Goal: Task Accomplishment & Management: Complete application form

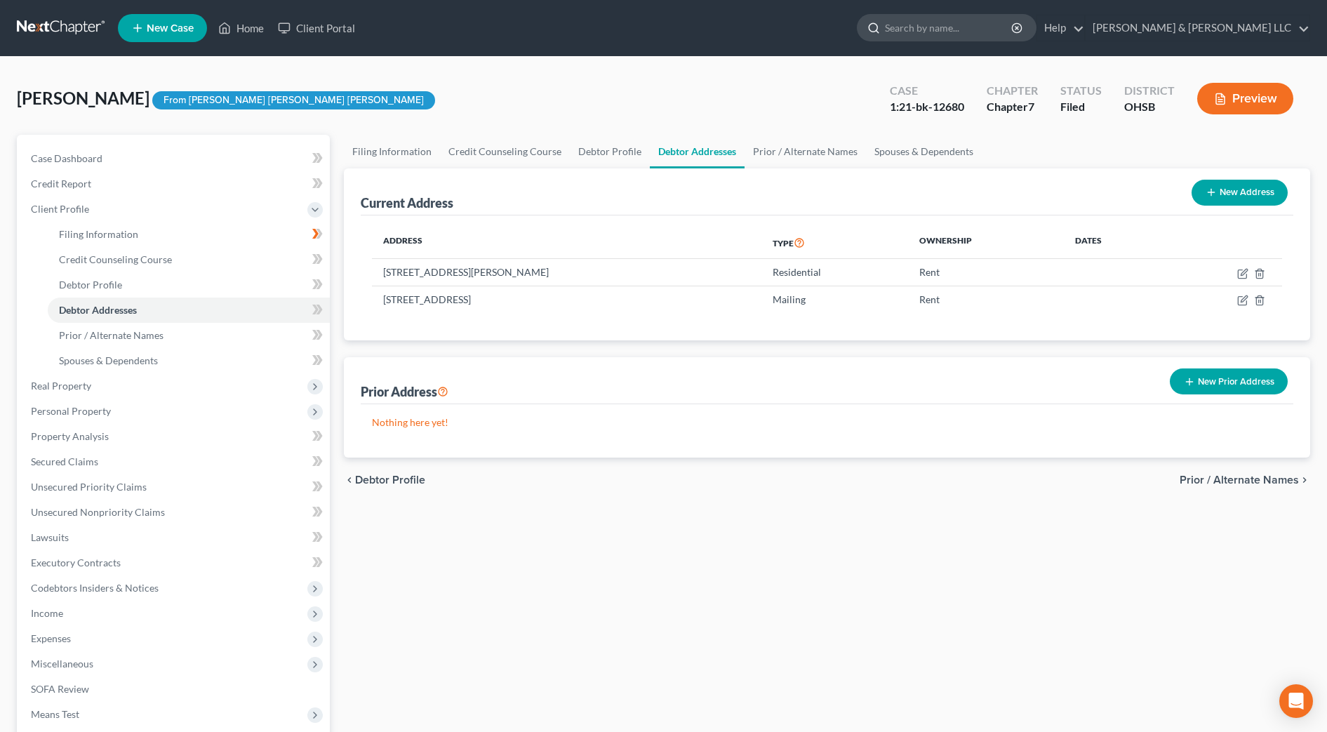
click at [1013, 34] on input "search" at bounding box center [949, 28] width 128 height 26
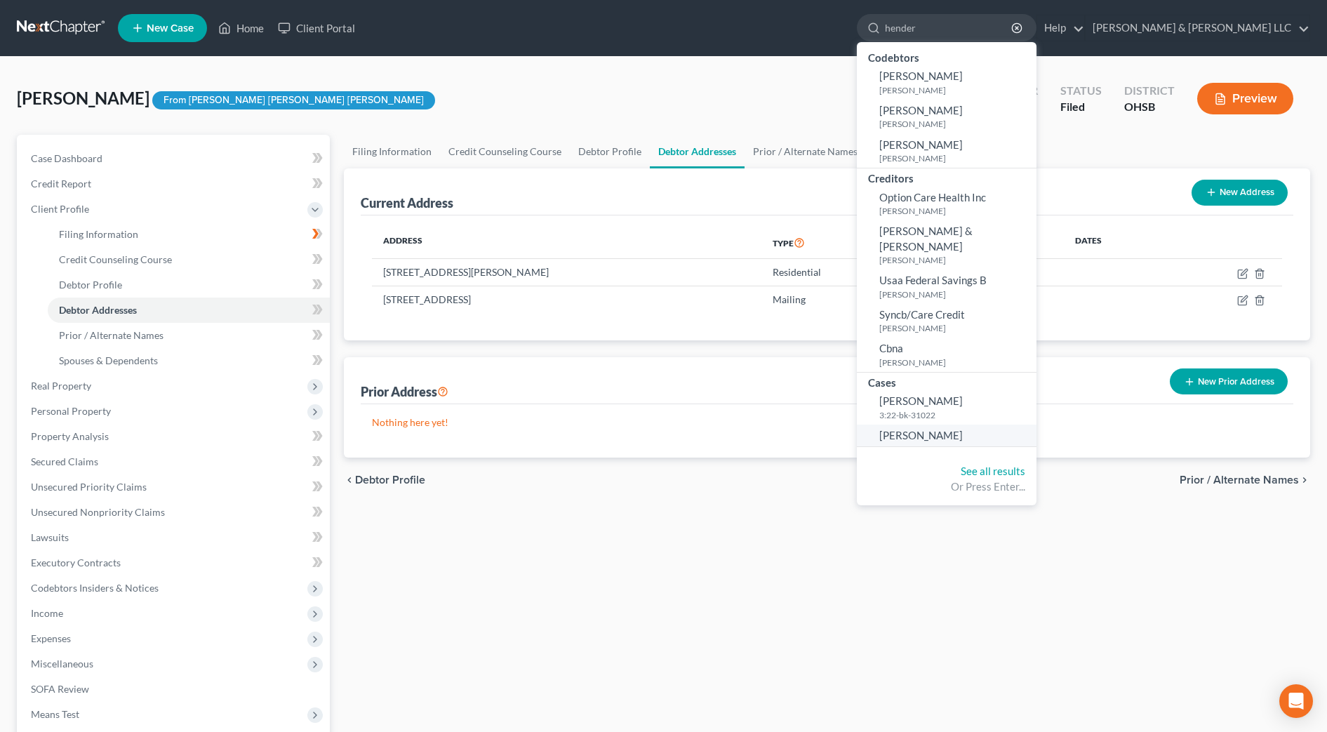
type input "hender"
click at [963, 429] on span "[PERSON_NAME]" at bounding box center [920, 435] width 83 height 13
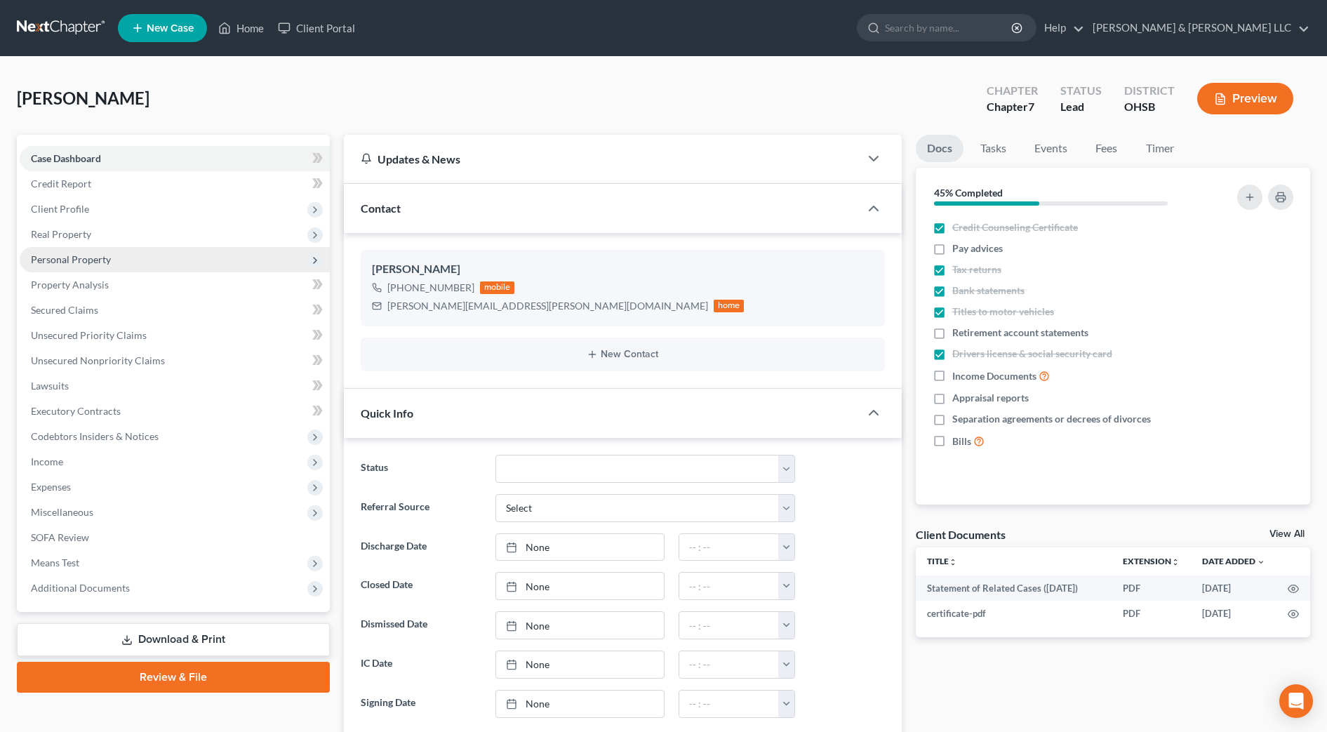
click at [72, 268] on span "Personal Property" at bounding box center [175, 259] width 310 height 25
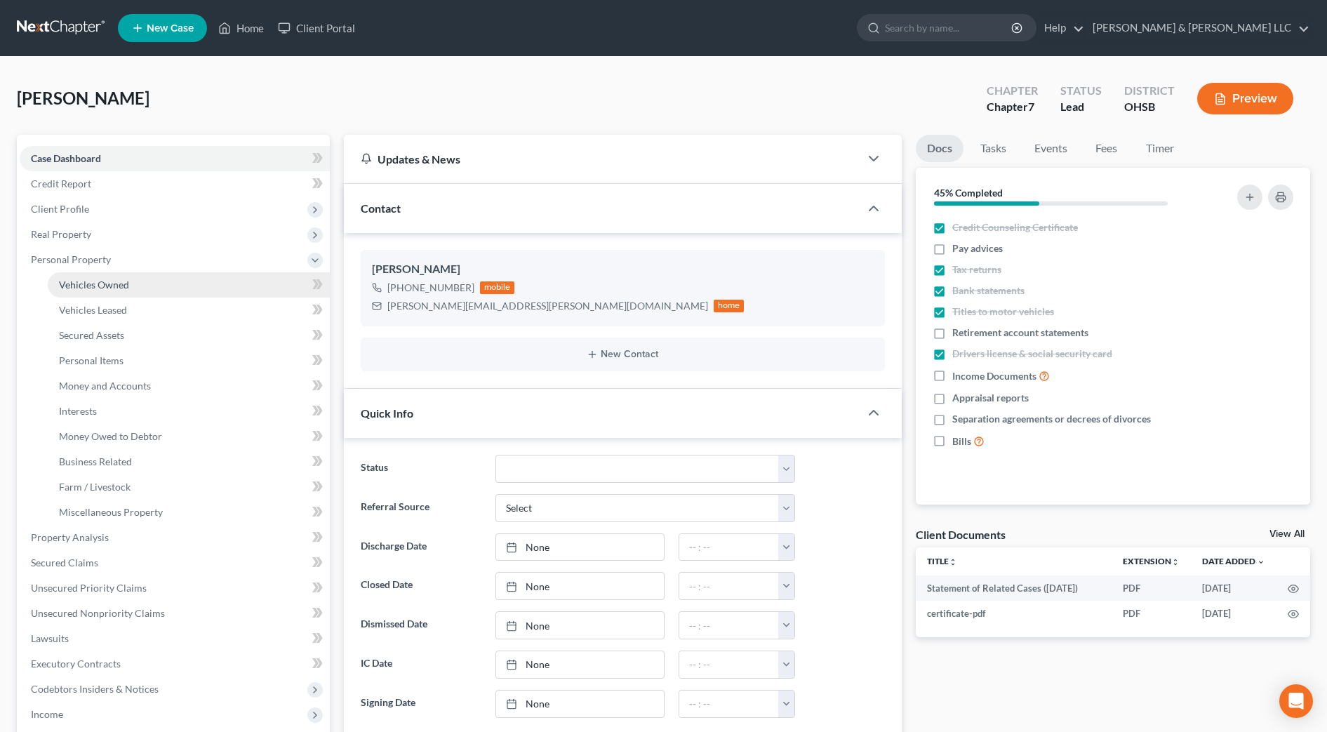
click at [79, 285] on span "Vehicles Owned" at bounding box center [94, 285] width 70 height 12
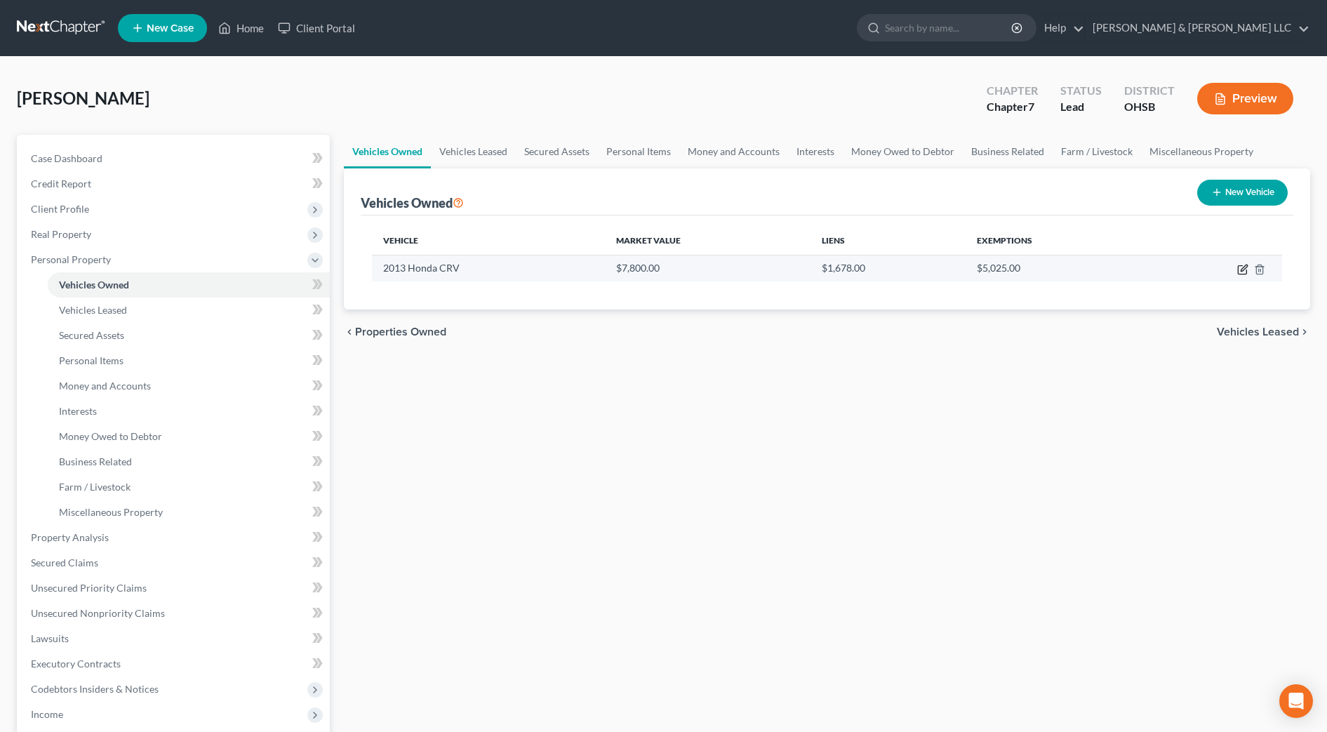
click at [1244, 268] on icon "button" at bounding box center [1242, 269] width 11 height 11
select select "0"
select select "13"
select select "2"
select select "0"
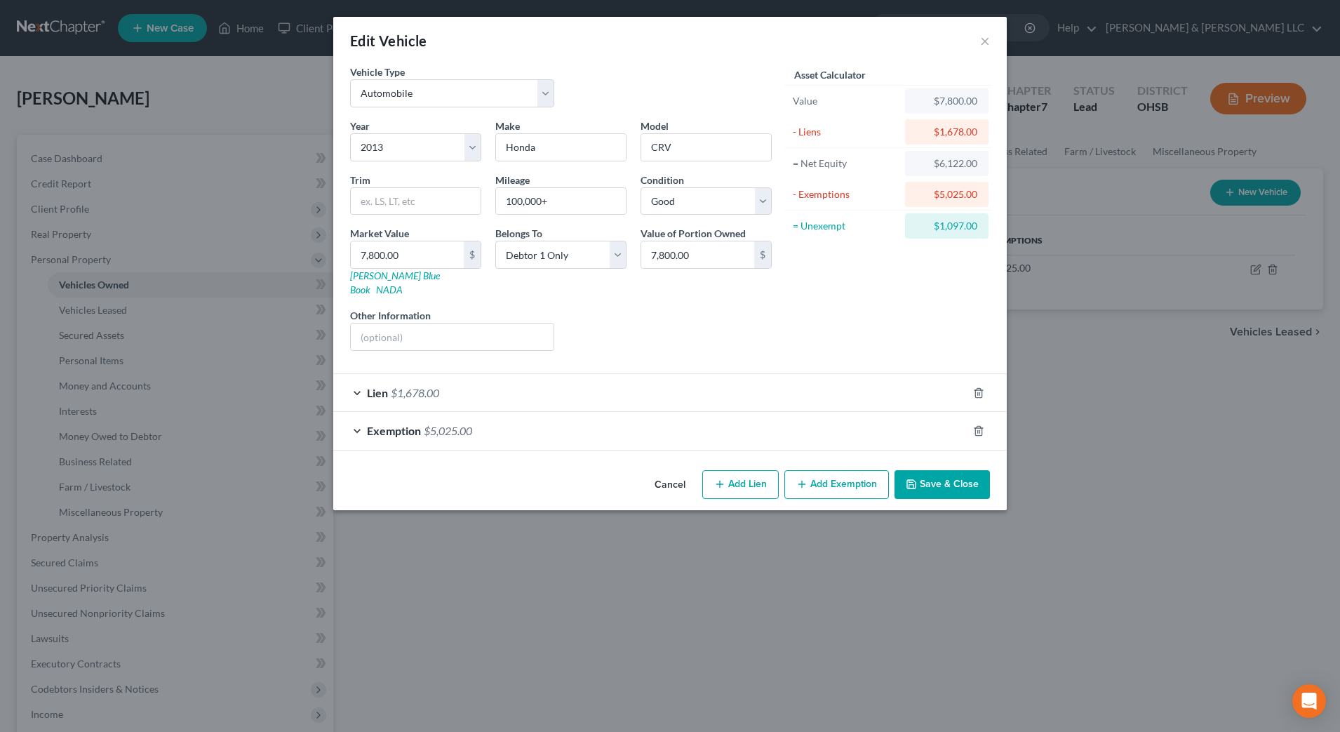
click at [817, 470] on button "Add Exemption" at bounding box center [836, 484] width 105 height 29
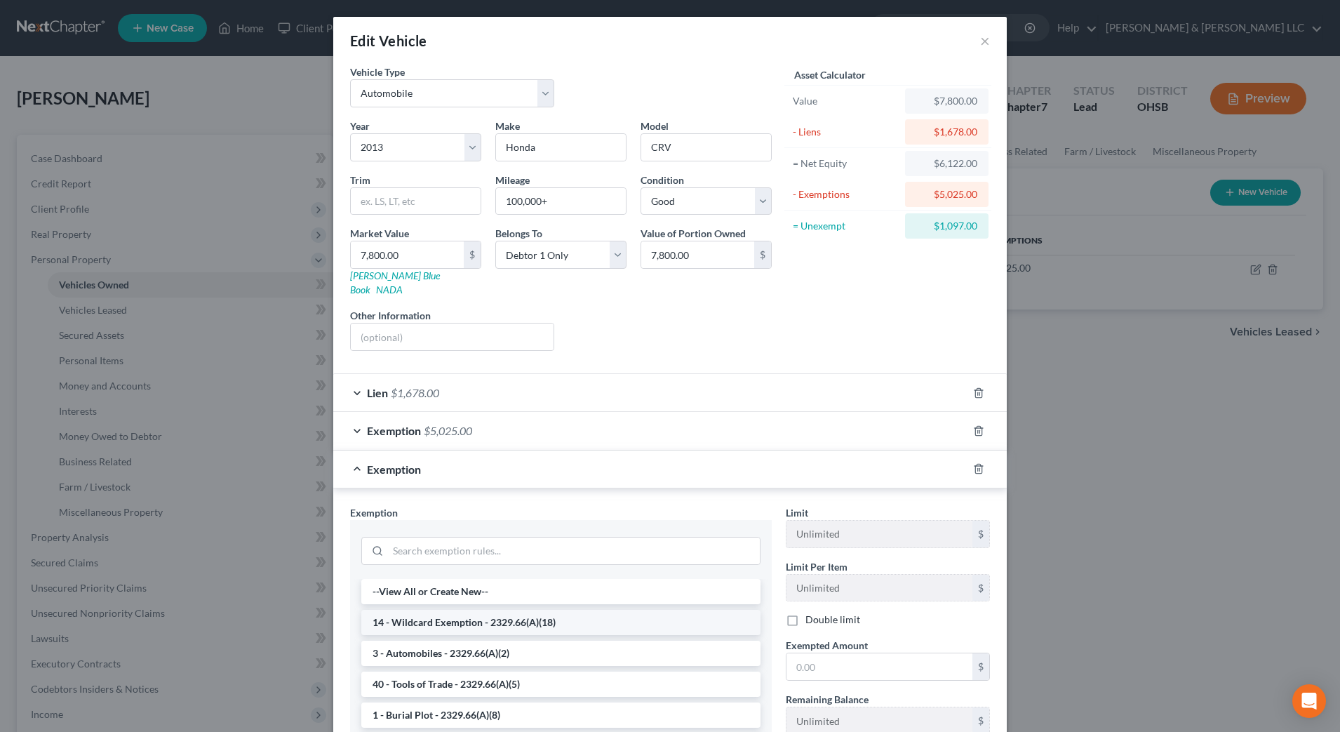
click at [485, 610] on li "14 - Wildcard Exemption - 2329.66(A)(18)" at bounding box center [560, 622] width 399 height 25
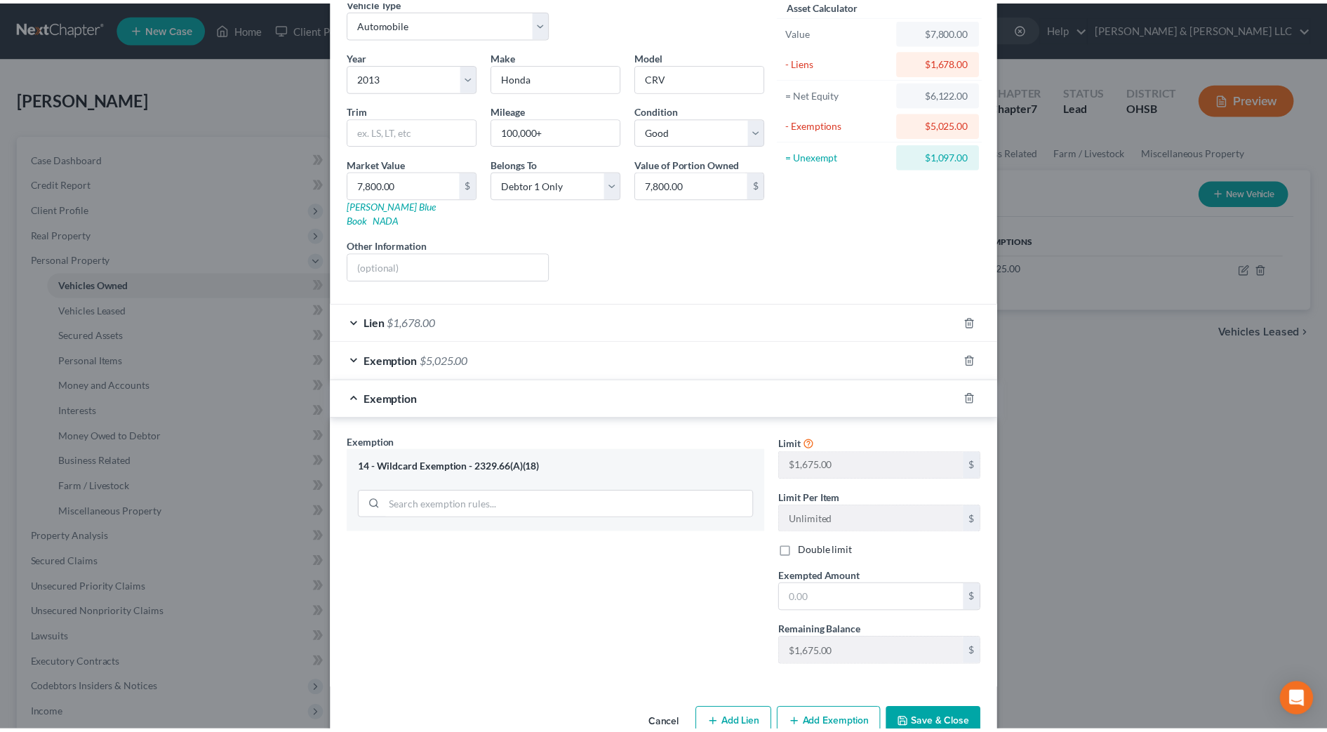
scroll to position [88, 0]
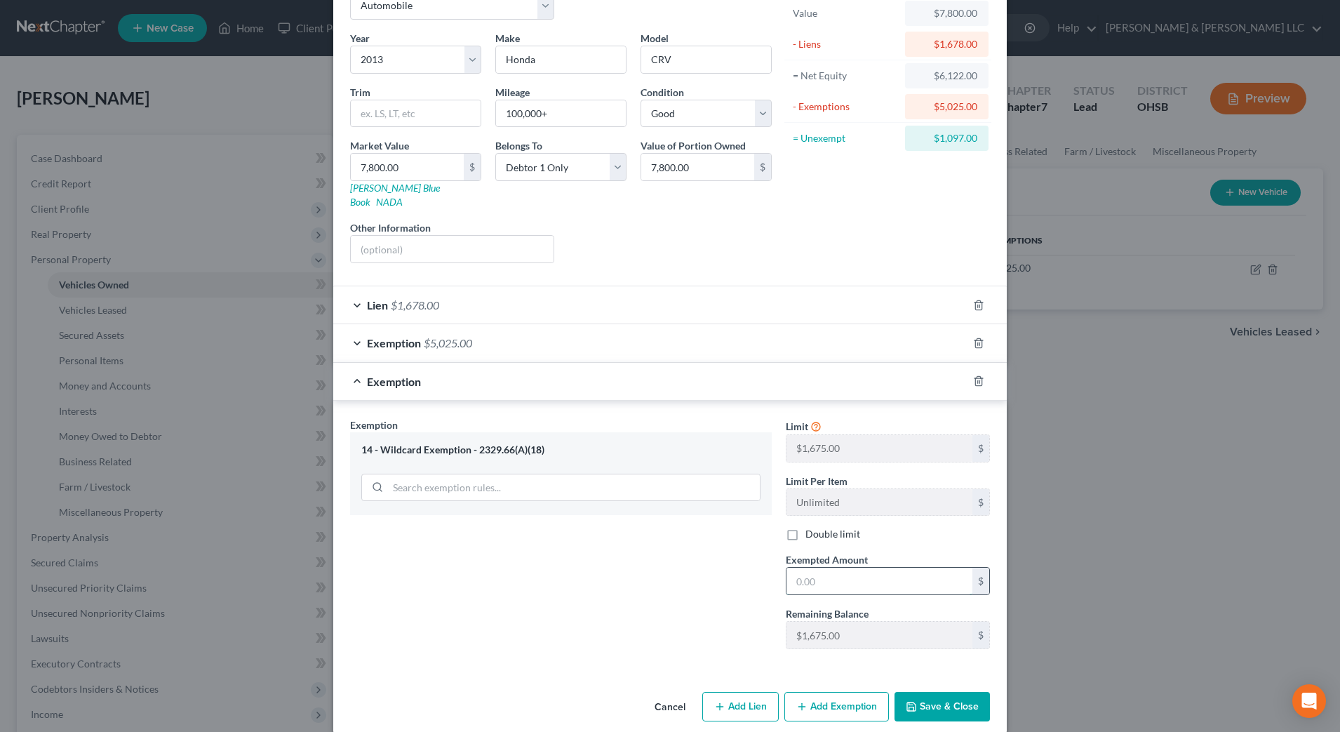
click at [791, 568] on input "text" at bounding box center [880, 581] width 186 height 27
type input "1,100"
click at [930, 692] on button "Save & Close" at bounding box center [942, 706] width 95 height 29
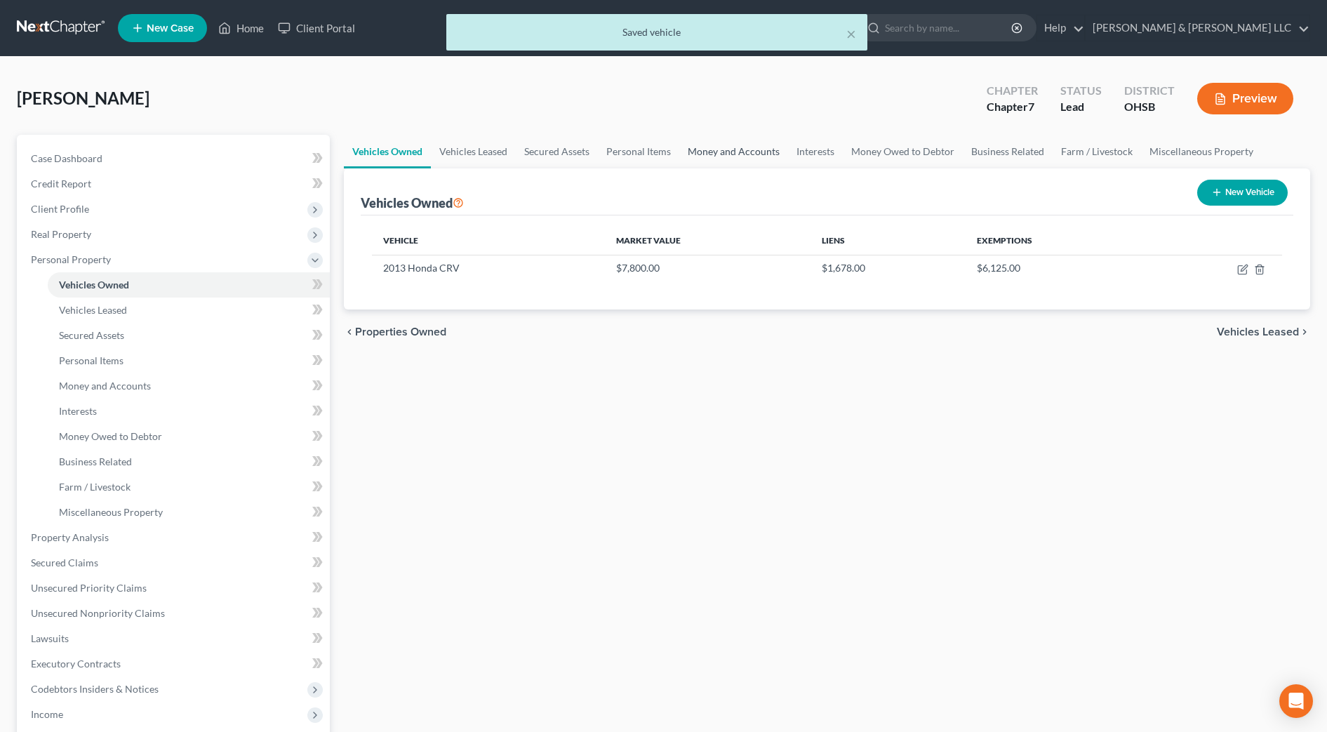
click at [733, 153] on link "Money and Accounts" at bounding box center [733, 152] width 109 height 34
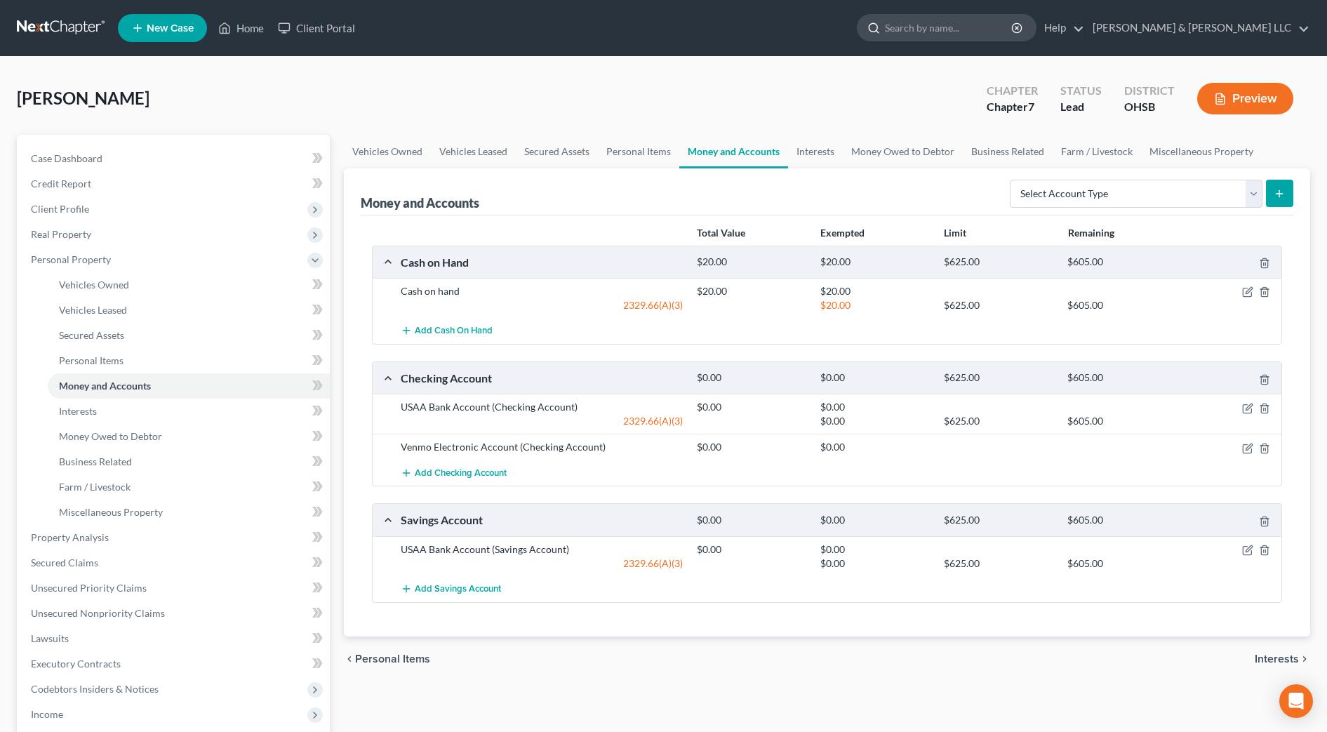
click at [989, 22] on input "search" at bounding box center [949, 28] width 128 height 26
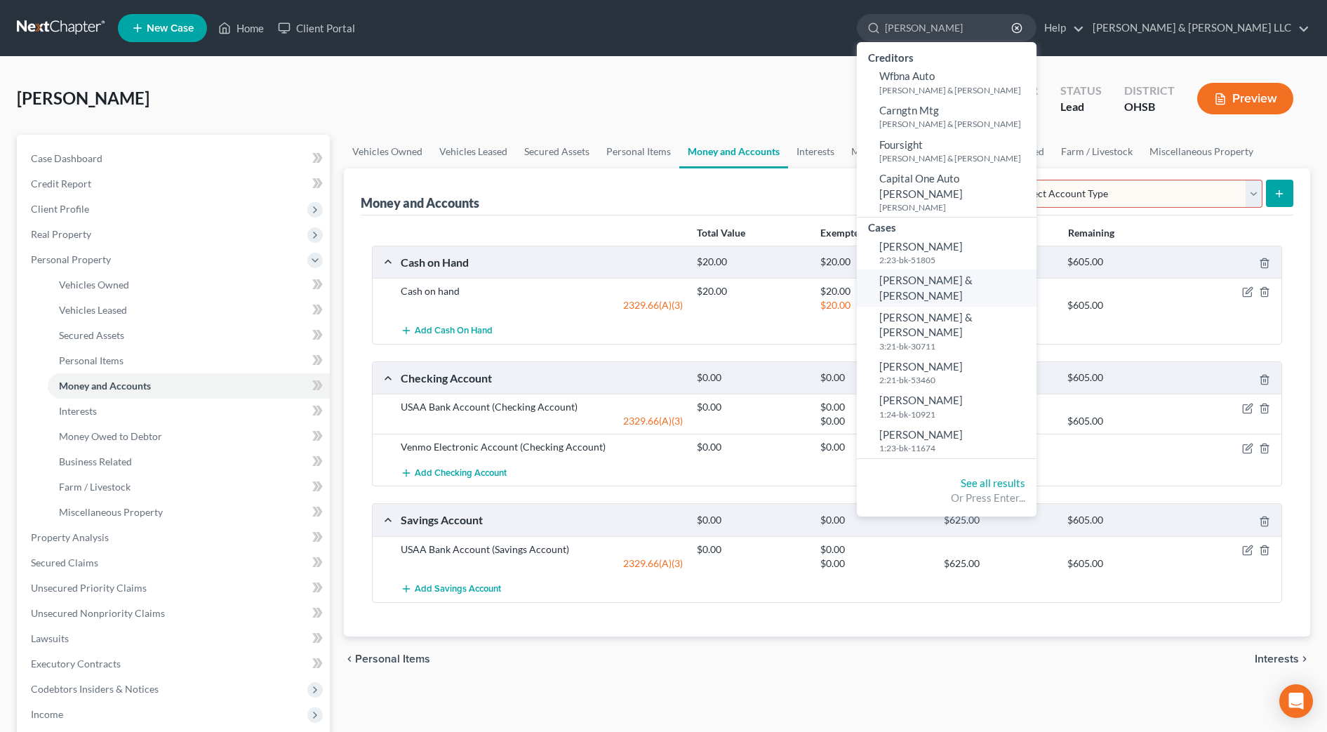
type input "[PERSON_NAME]"
click at [972, 274] on span "[PERSON_NAME] & [PERSON_NAME]" at bounding box center [925, 287] width 93 height 27
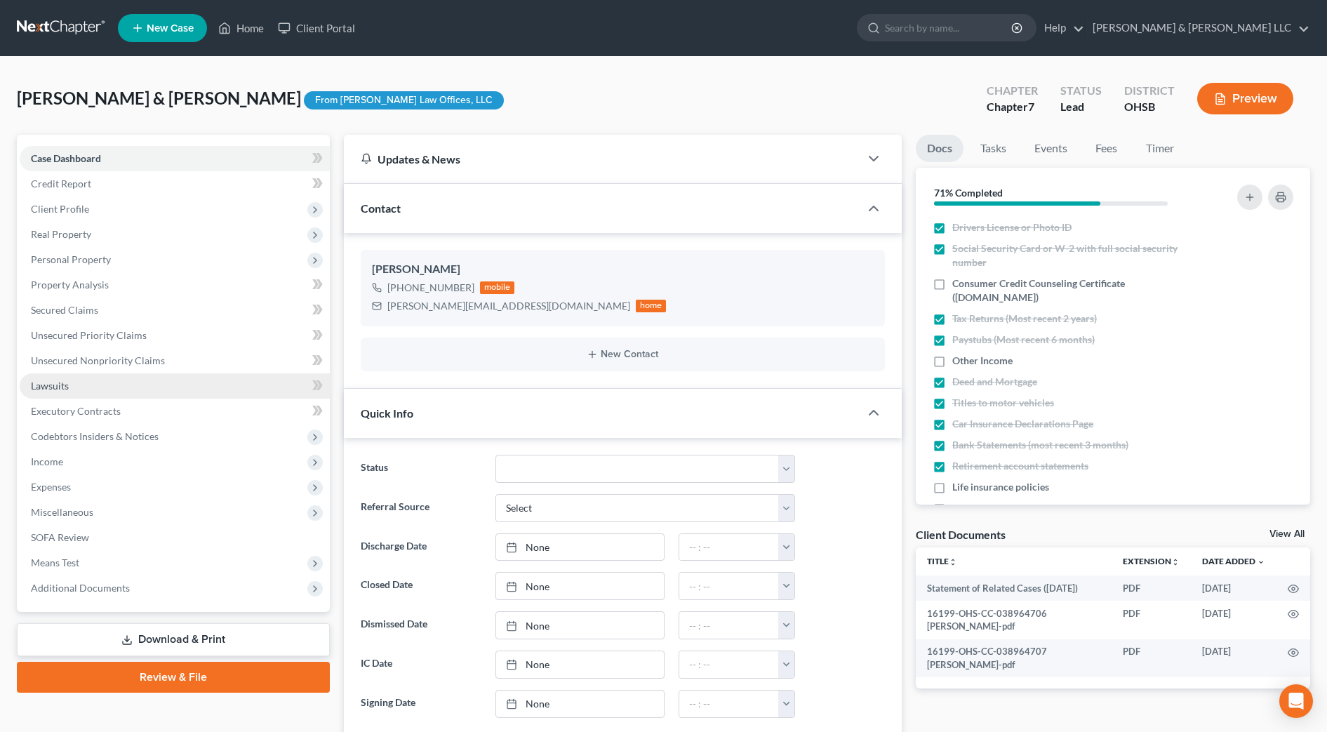
click at [64, 389] on span "Lawsuits" at bounding box center [50, 386] width 38 height 12
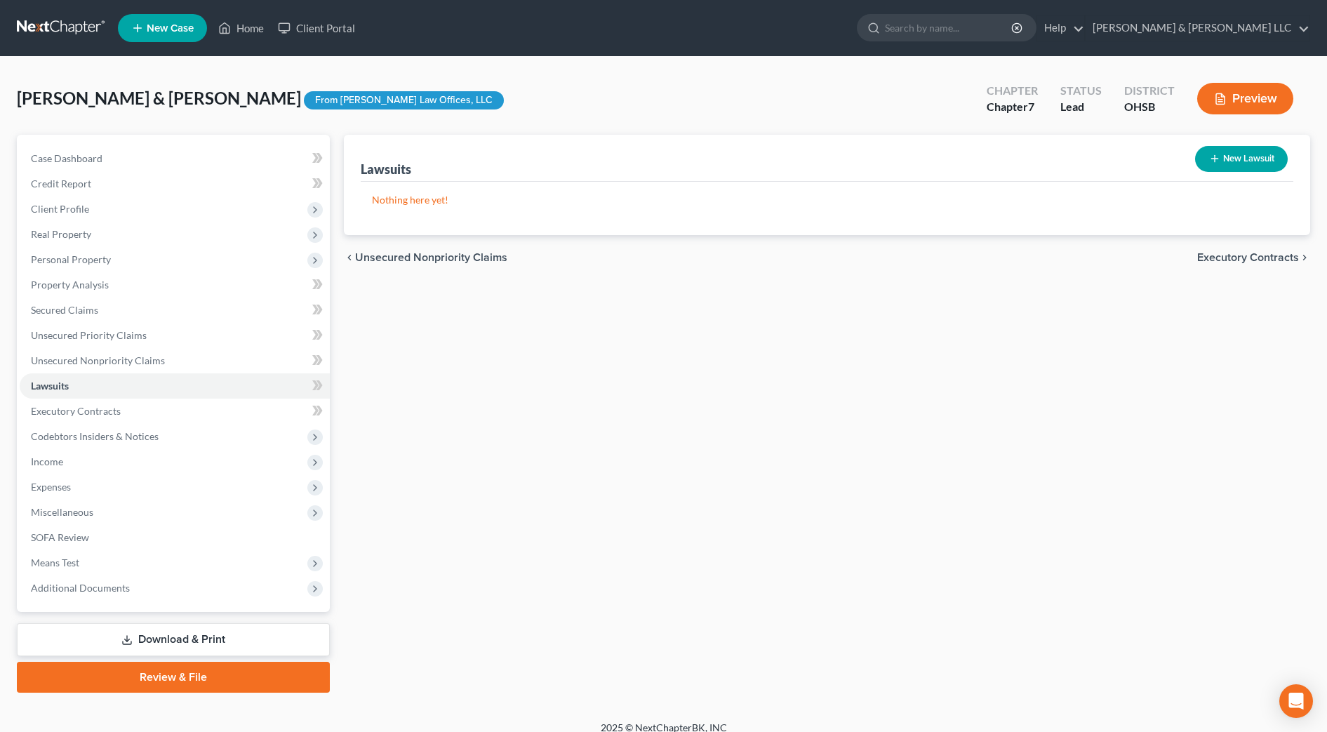
click at [1247, 159] on button "New Lawsuit" at bounding box center [1241, 159] width 93 height 26
select select "0"
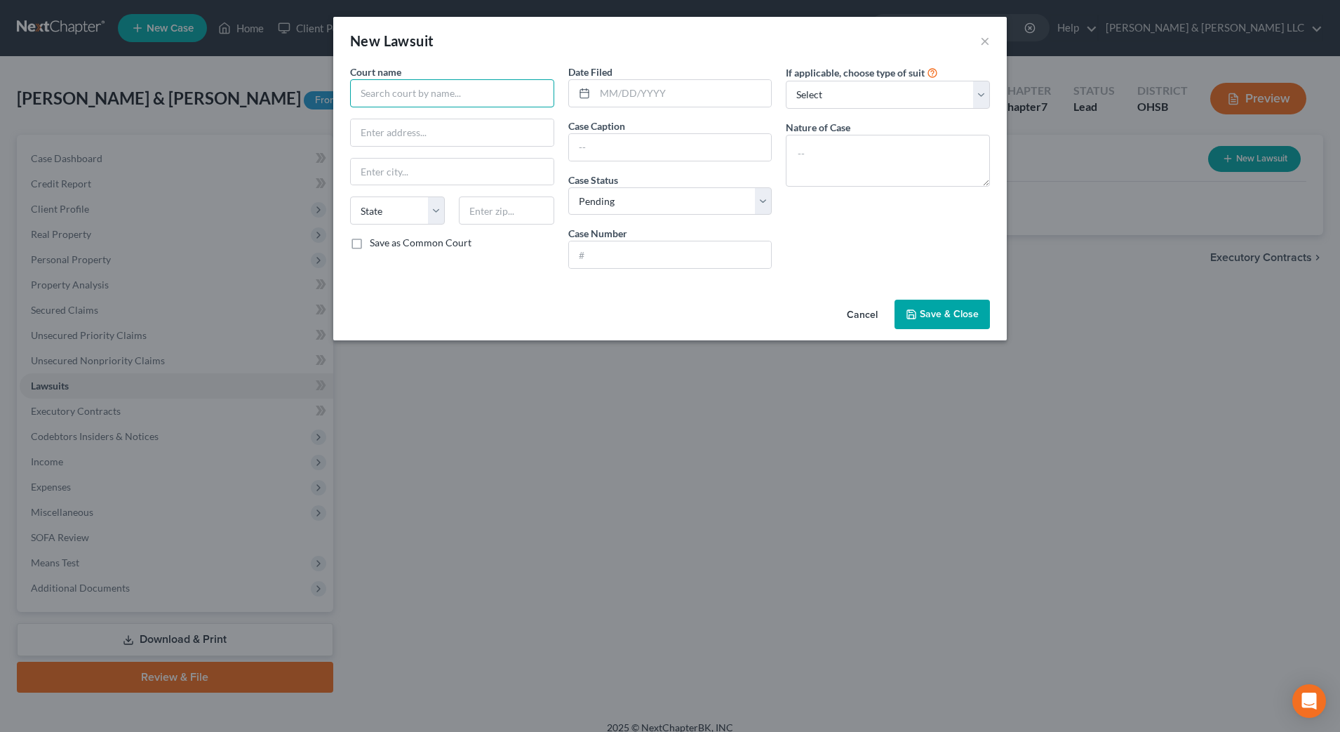
click at [523, 98] on input "text" at bounding box center [452, 93] width 204 height 28
type input "Brown County Municipal Court"
type input "[STREET_ADDRESS]"
type input "45121"
type input "[GEOGRAPHIC_DATA]"
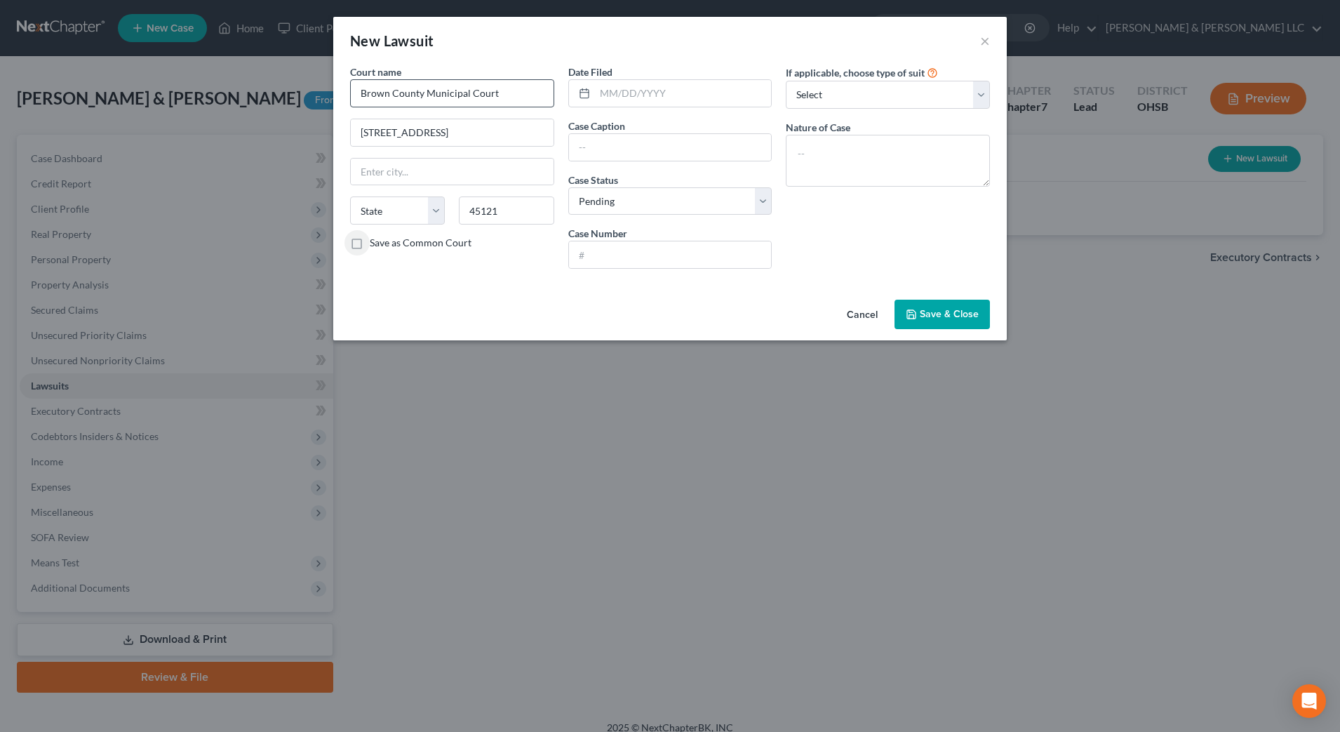
select select "36"
click at [370, 241] on label "Save as Common Court" at bounding box center [421, 243] width 102 height 14
click at [375, 241] on input "Save as Common Court" at bounding box center [379, 240] width 9 height 9
checkbox input "true"
click at [622, 89] on input "text" at bounding box center [683, 93] width 177 height 27
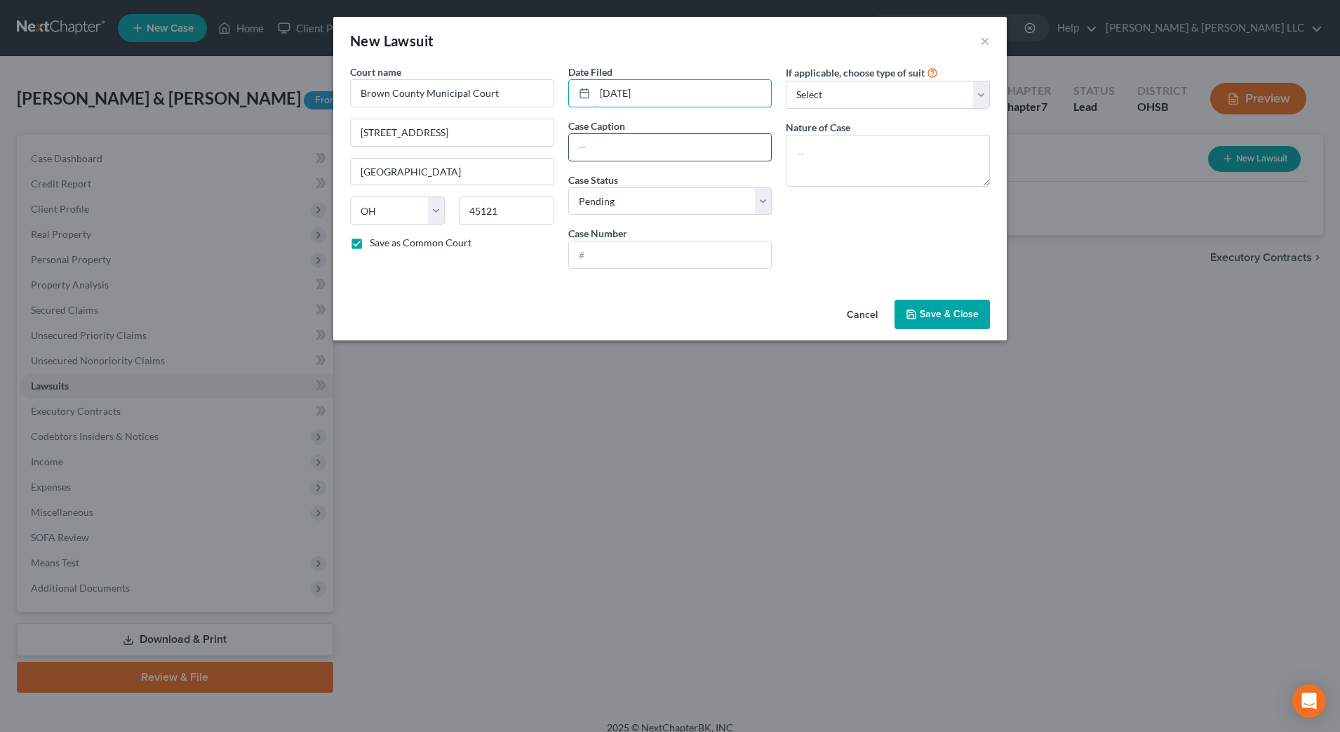
type input "[DATE]"
click at [621, 142] on input "text" at bounding box center [670, 147] width 203 height 27
type input "Synchrony Bank v. [PERSON_NAME]"
click at [716, 248] on input "text" at bounding box center [670, 254] width 203 height 27
type input "CVF2500452"
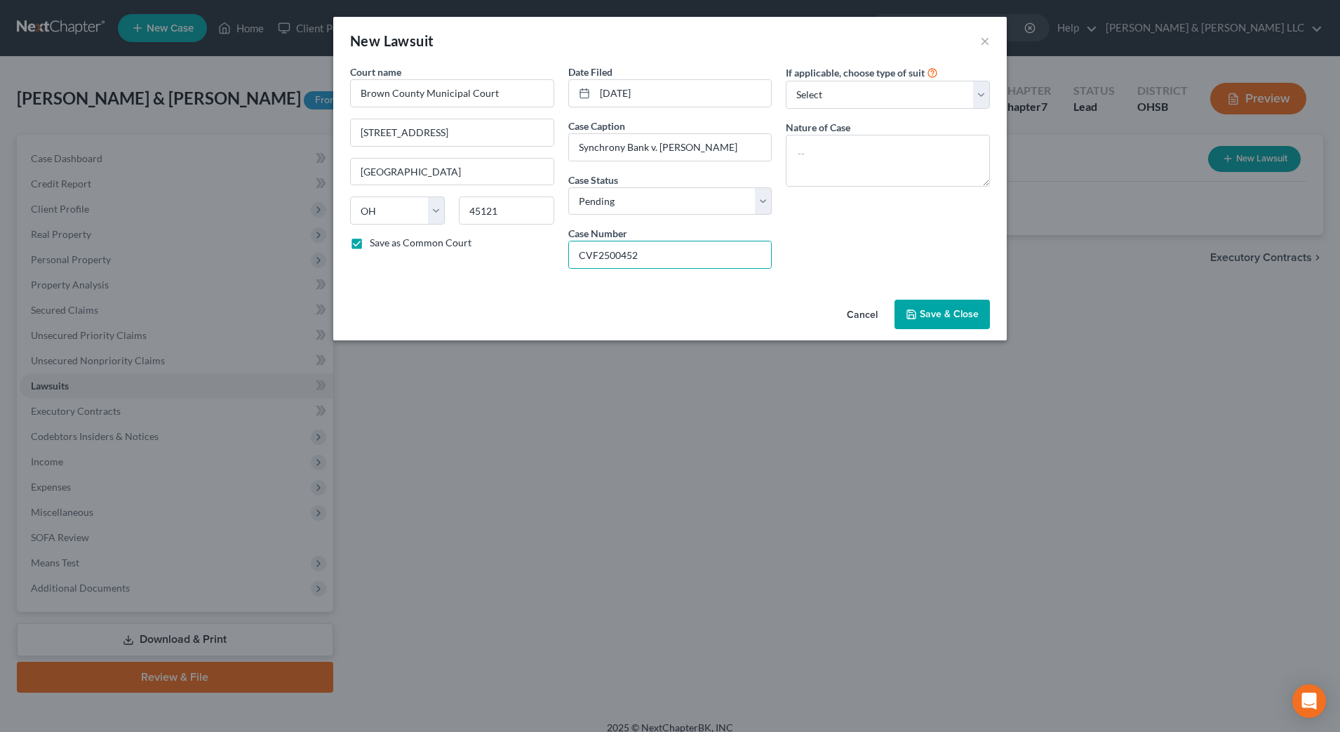
click at [930, 315] on span "Save & Close" at bounding box center [949, 314] width 59 height 12
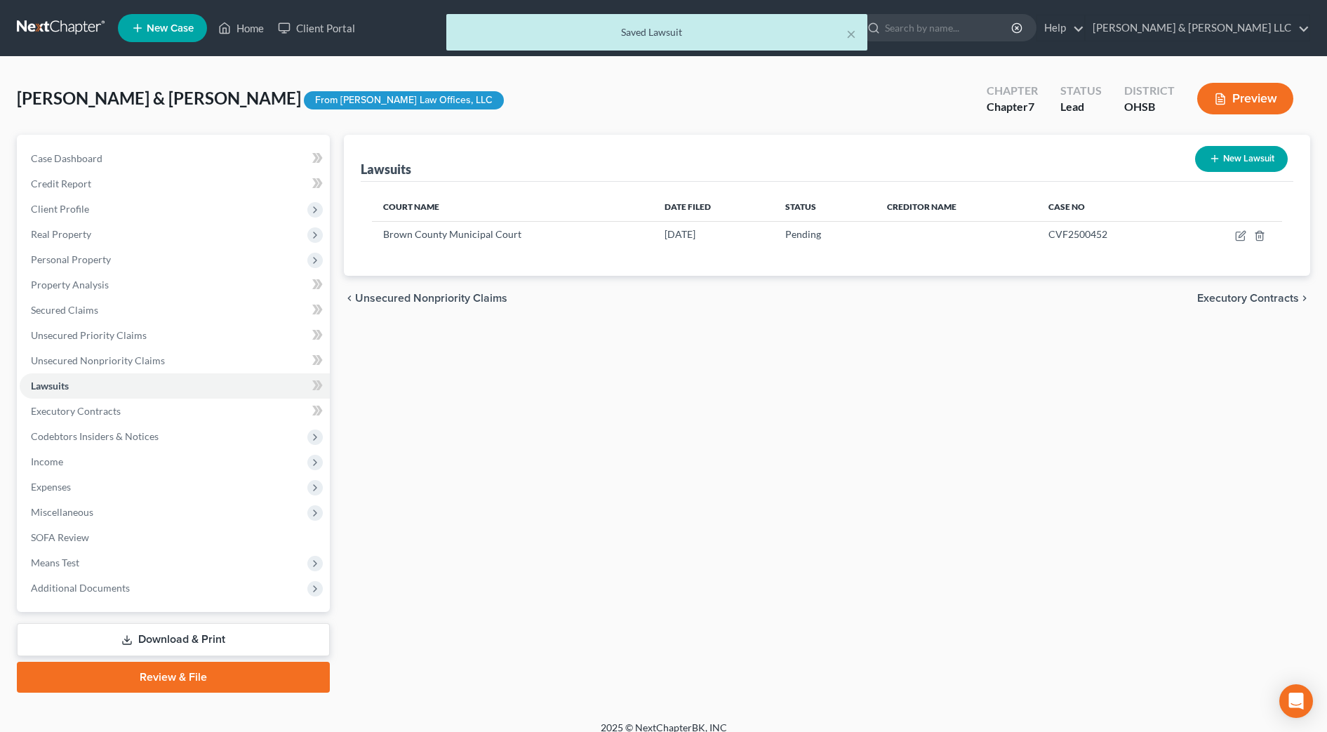
click at [1233, 165] on button "New Lawsuit" at bounding box center [1241, 159] width 93 height 26
select select "0"
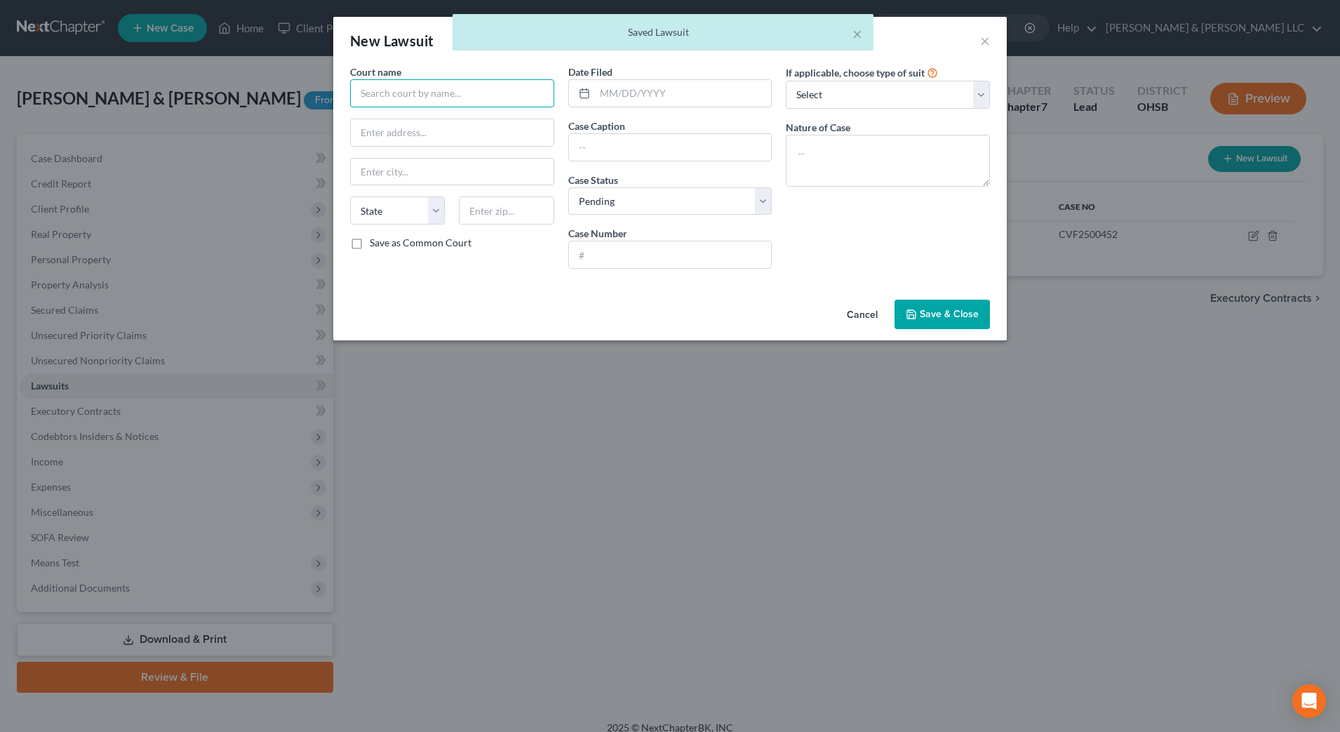
click at [428, 100] on input "text" at bounding box center [452, 93] width 204 height 28
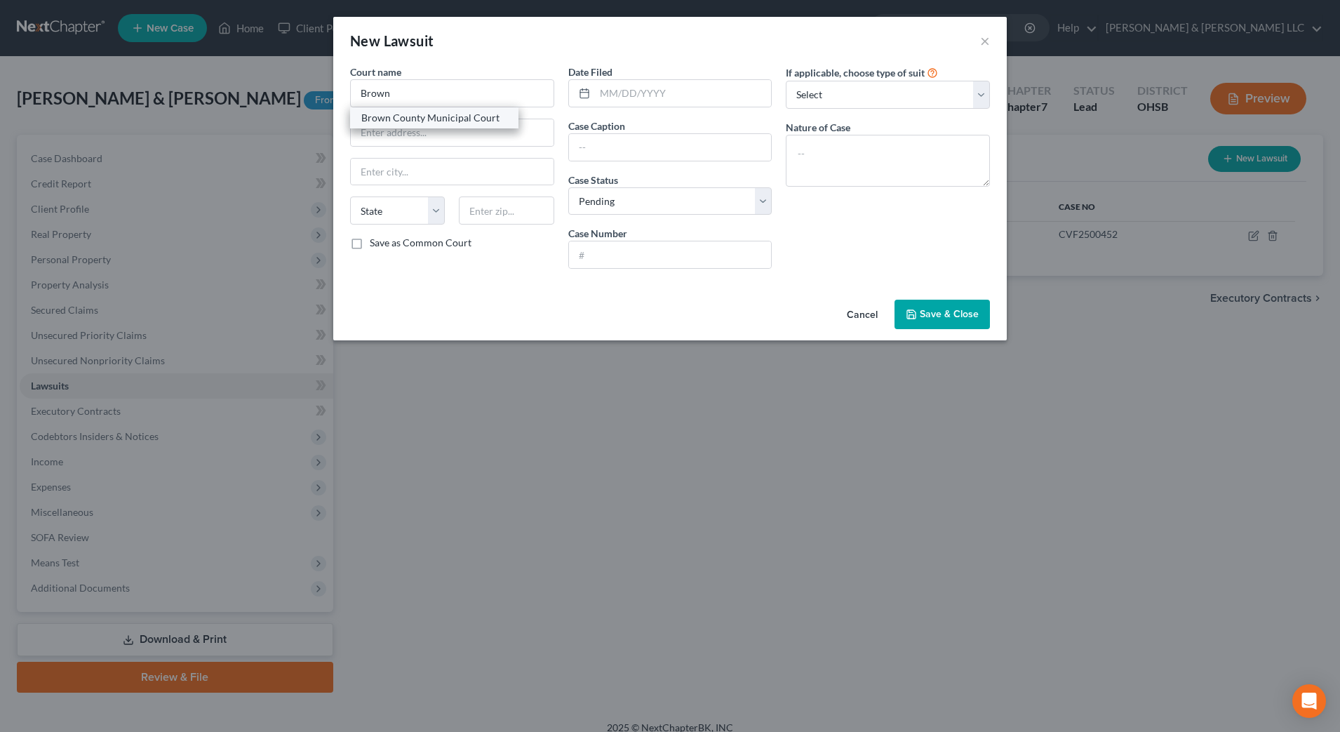
click at [386, 123] on div "Brown County Municipal Court" at bounding box center [434, 118] width 146 height 14
type input "Brown County Municipal Court"
type input "[STREET_ADDRESS]"
type input "[GEOGRAPHIC_DATA]"
select select "36"
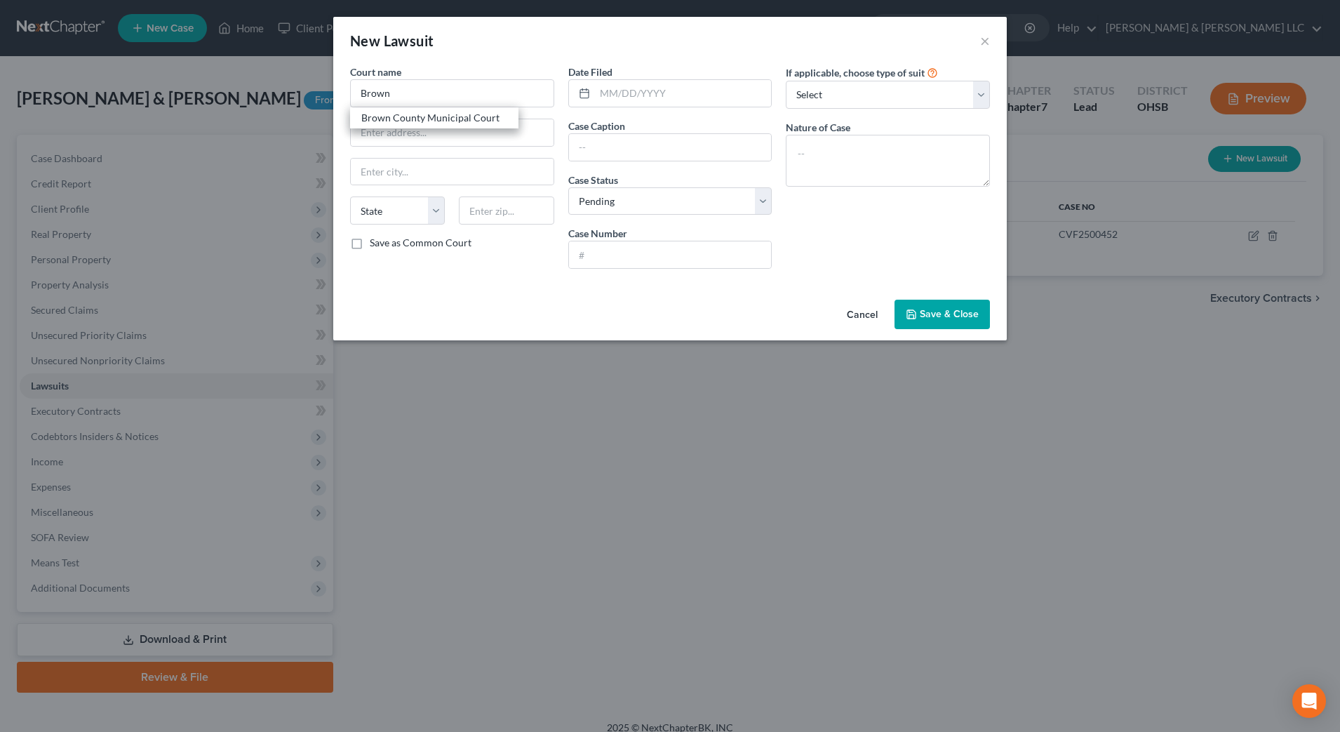
type input "45121"
click at [622, 98] on input "text" at bounding box center [683, 93] width 177 height 27
type input "[DATE]"
click at [608, 143] on input "text" at bounding box center [670, 147] width 203 height 27
type input "Synchrony Bank v. [PERSON_NAME]"
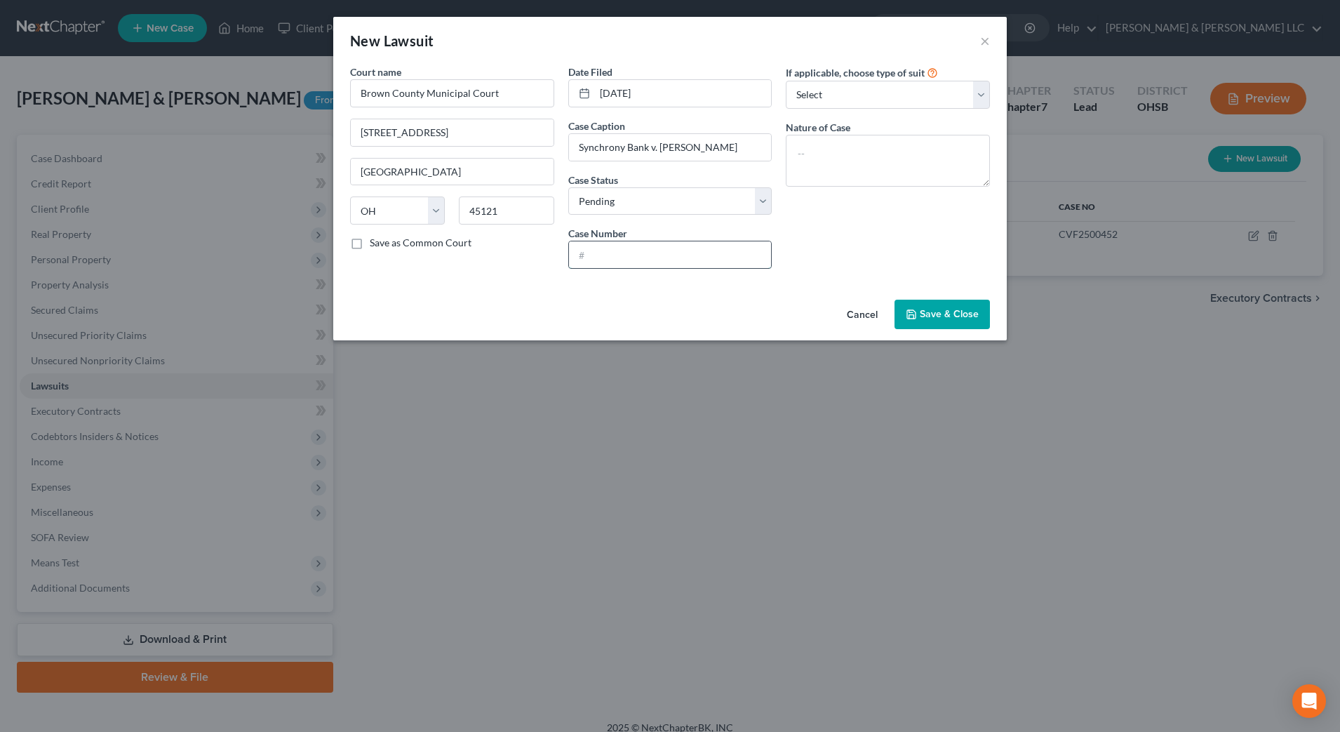
click at [595, 248] on input "text" at bounding box center [670, 254] width 203 height 27
type input "CVF2500452"
drag, startPoint x: 666, startPoint y: 255, endPoint x: 621, endPoint y: 254, distance: 44.9
click at [621, 254] on input "CVF2500452" at bounding box center [670, 254] width 203 height 27
drag, startPoint x: 664, startPoint y: 95, endPoint x: 531, endPoint y: 91, distance: 132.7
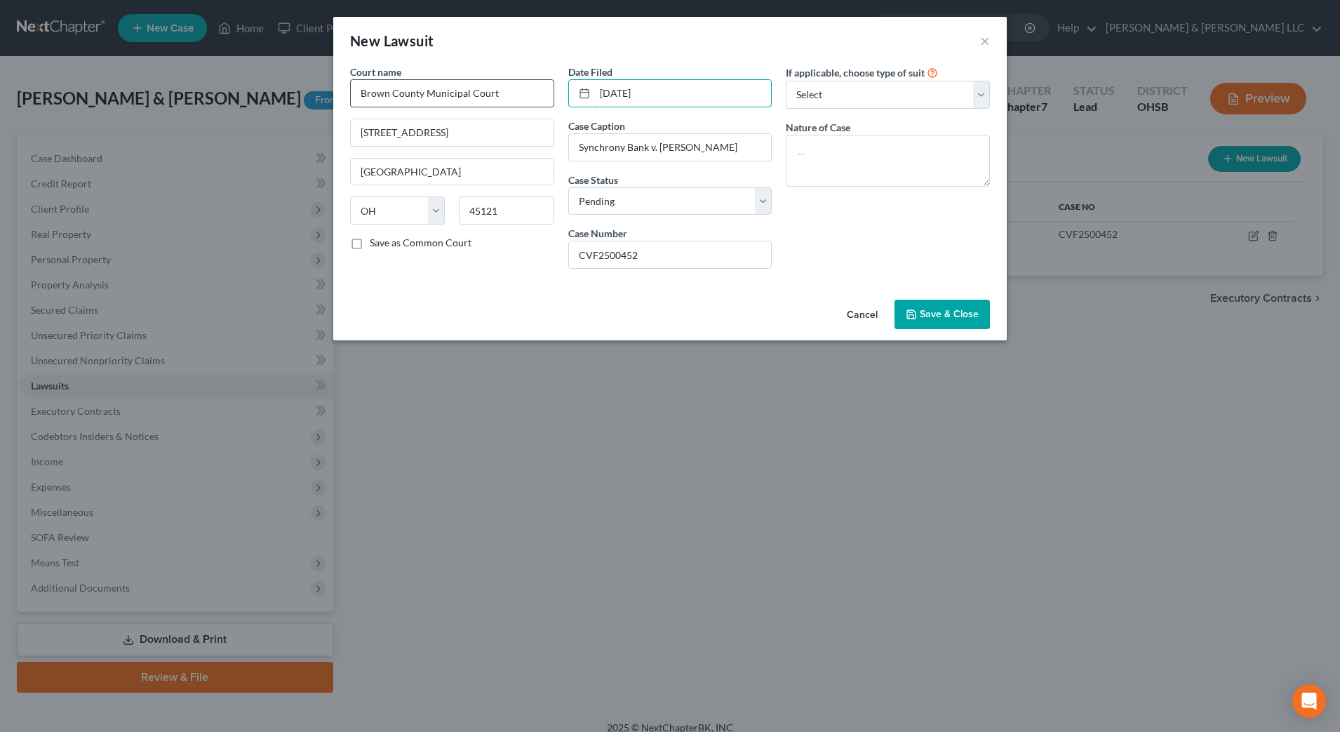
click at [531, 91] on div "Court name * [GEOGRAPHIC_DATA] [GEOGRAPHIC_DATA] [GEOGRAPHIC_DATA] [US_STATE][G…" at bounding box center [670, 172] width 654 height 215
type input "[DATE]"
drag, startPoint x: 656, startPoint y: 265, endPoint x: 624, endPoint y: 262, distance: 32.4
click at [624, 262] on input "CVF2500452" at bounding box center [670, 254] width 203 height 27
type input "CVF2500381"
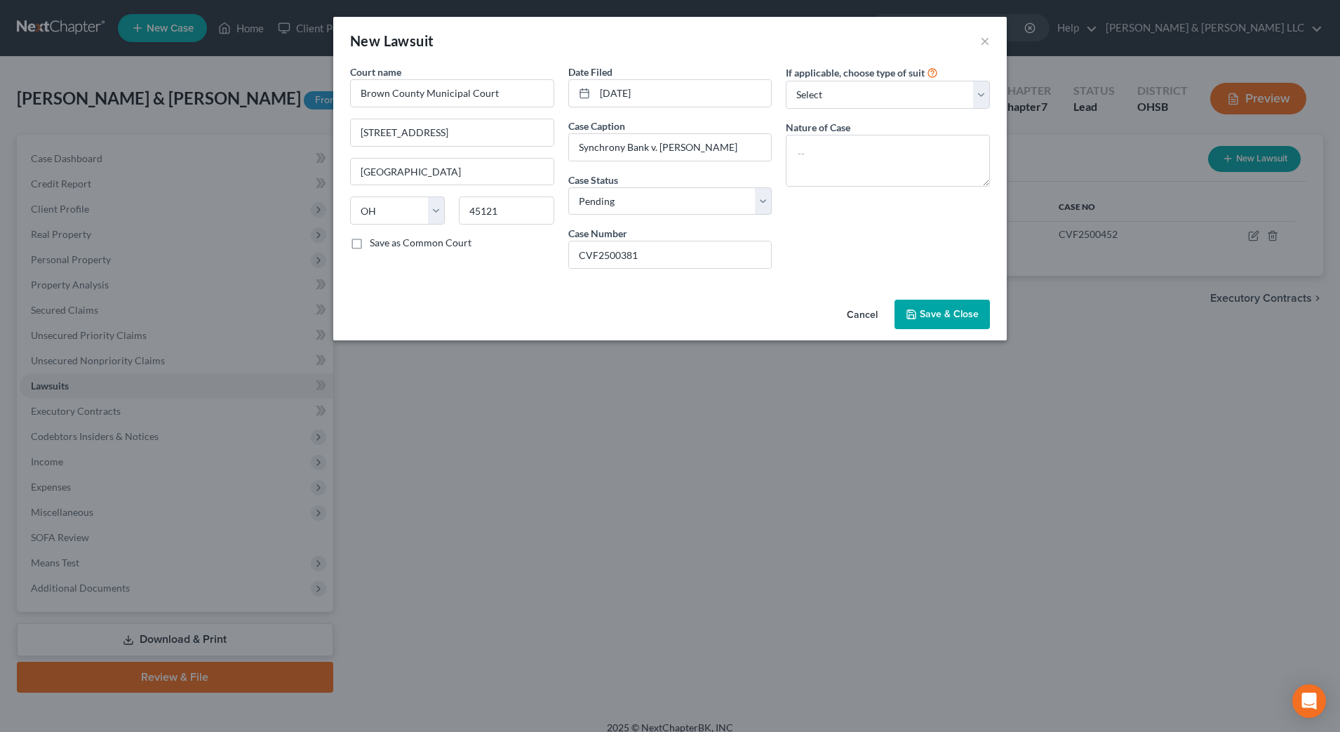
click at [937, 316] on span "Save & Close" at bounding box center [949, 314] width 59 height 12
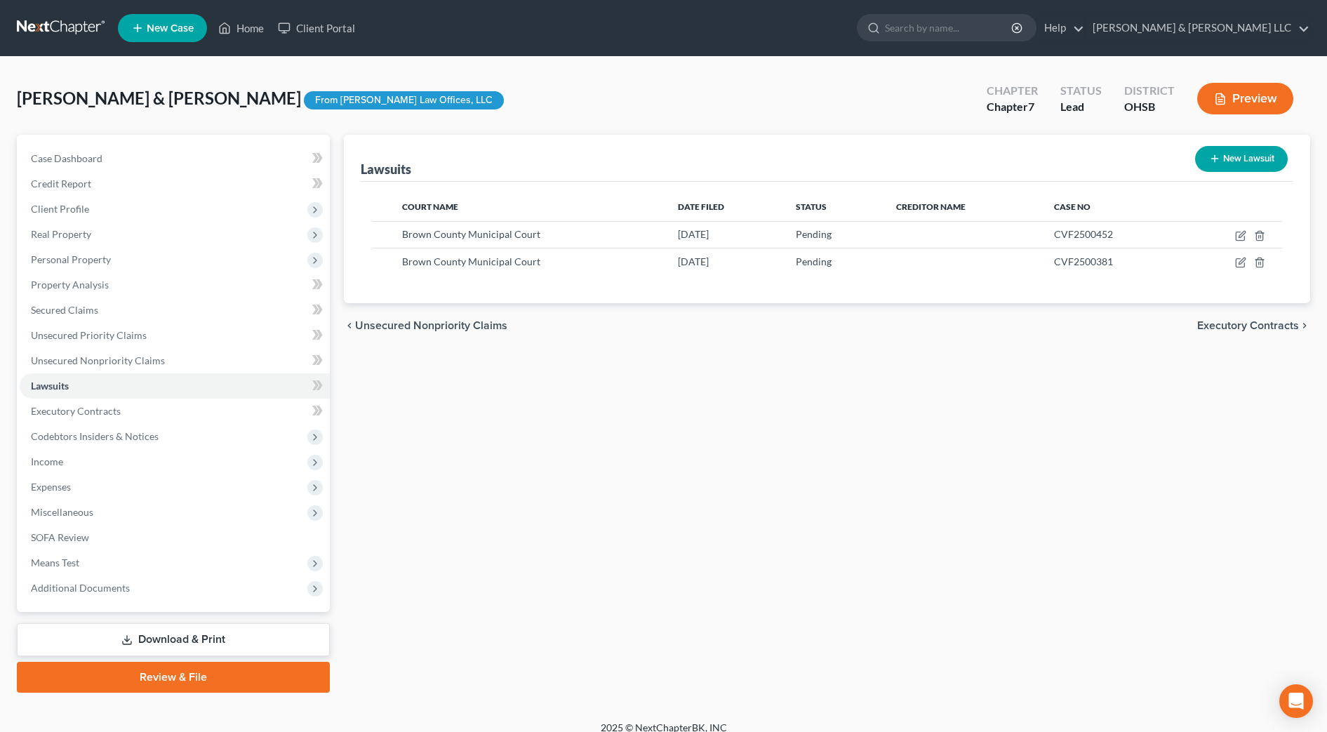
click at [1231, 168] on button "New Lawsuit" at bounding box center [1241, 159] width 93 height 26
select select "0"
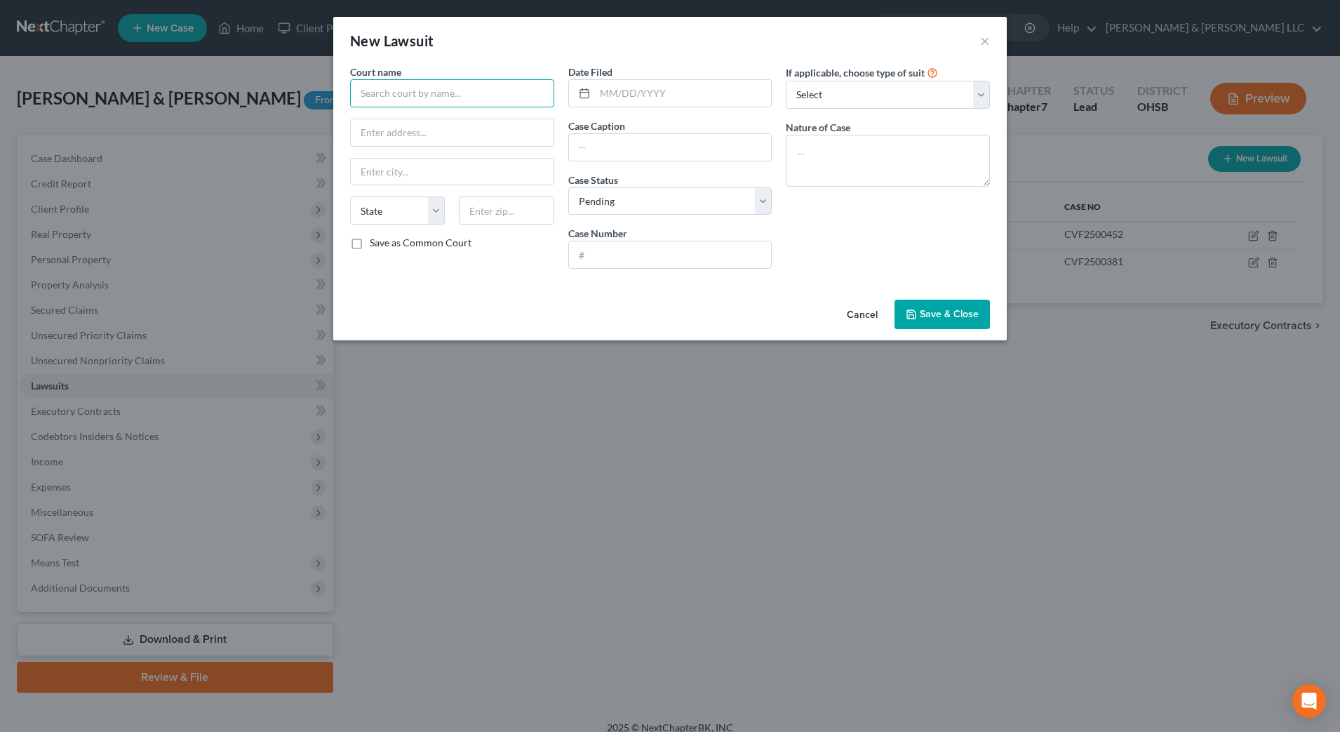
click at [430, 100] on input "text" at bounding box center [452, 93] width 204 height 28
click at [395, 112] on div "Brown County Municipal Court" at bounding box center [434, 118] width 146 height 14
type input "Brown County Municipal Court"
type input "[STREET_ADDRESS]"
type input "[GEOGRAPHIC_DATA]"
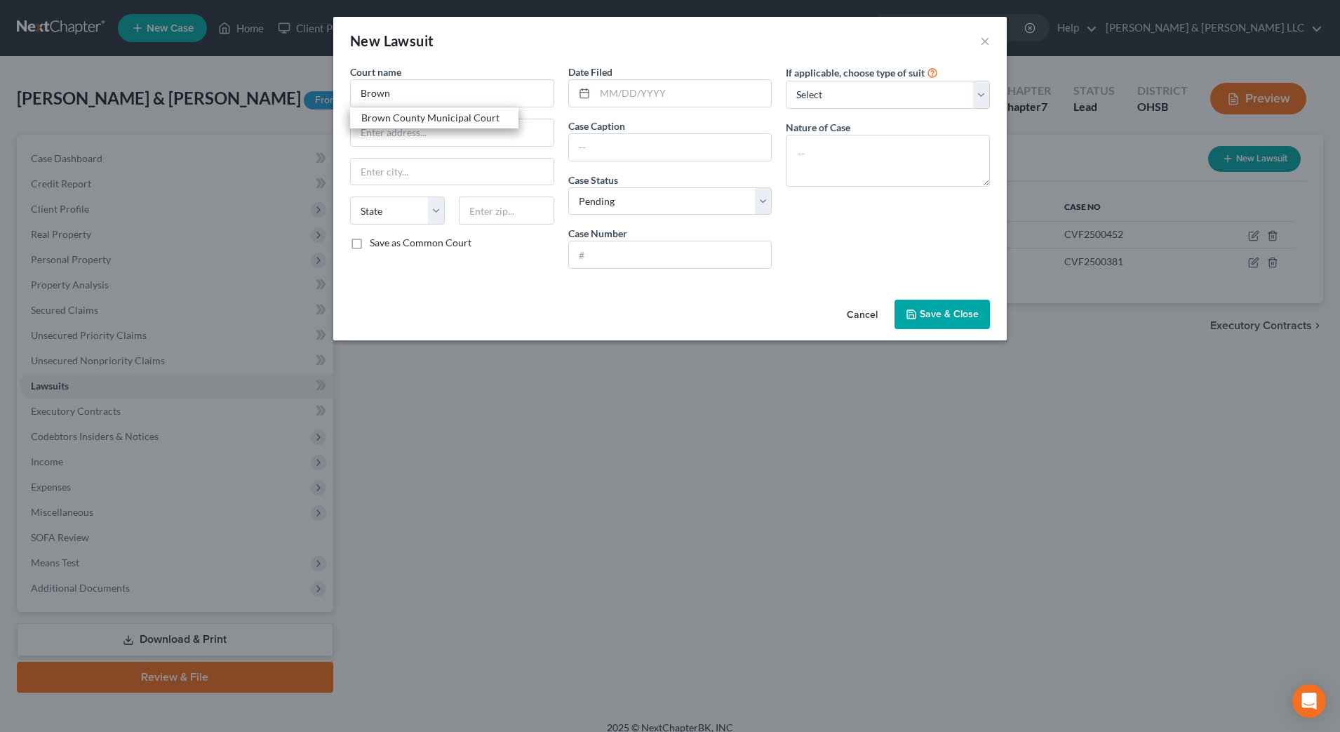
select select "36"
type input "45121"
click at [618, 94] on input "text" at bounding box center [683, 93] width 177 height 27
type input "[DATE]"
type input "Synchrony Bank v. [PERSON_NAME]"
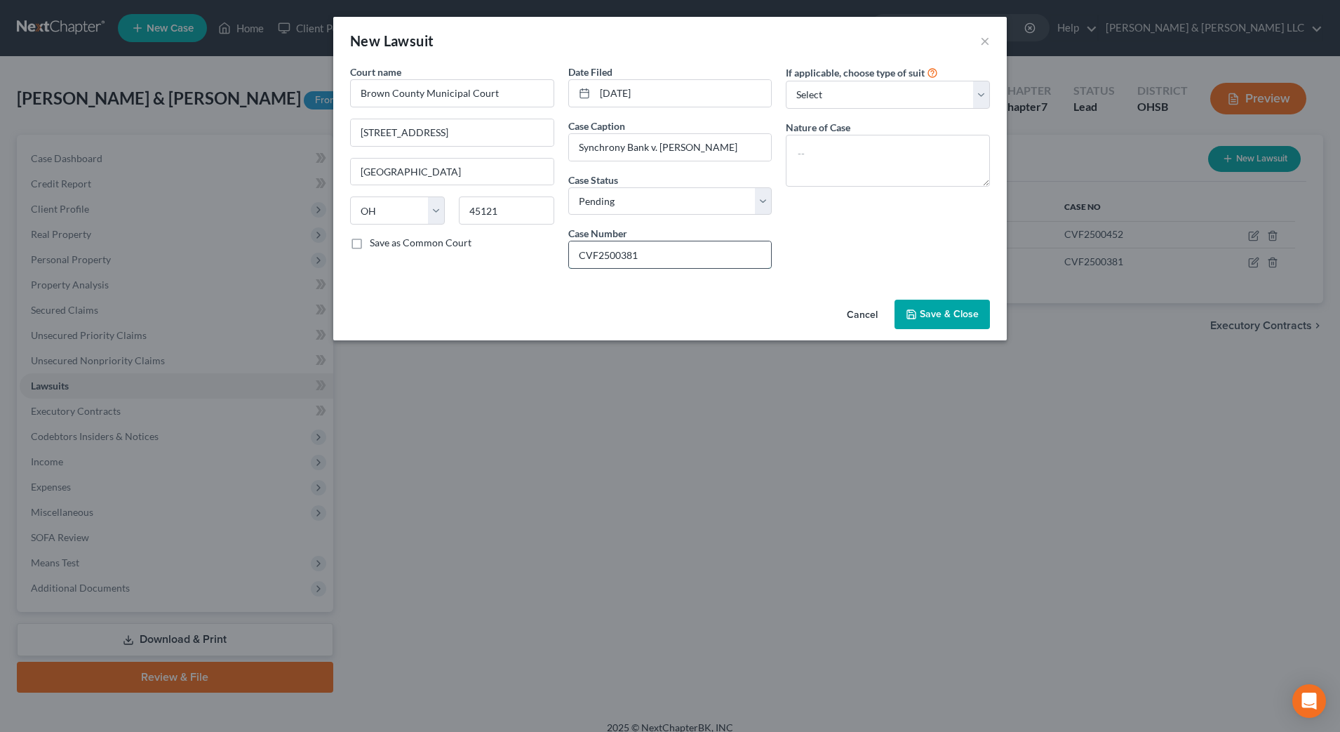
drag, startPoint x: 644, startPoint y: 255, endPoint x: 622, endPoint y: 250, distance: 22.2
click at [622, 250] on input "CVF2500381" at bounding box center [670, 254] width 203 height 27
type input "CVF2500412"
click at [930, 321] on button "Save & Close" at bounding box center [942, 314] width 95 height 29
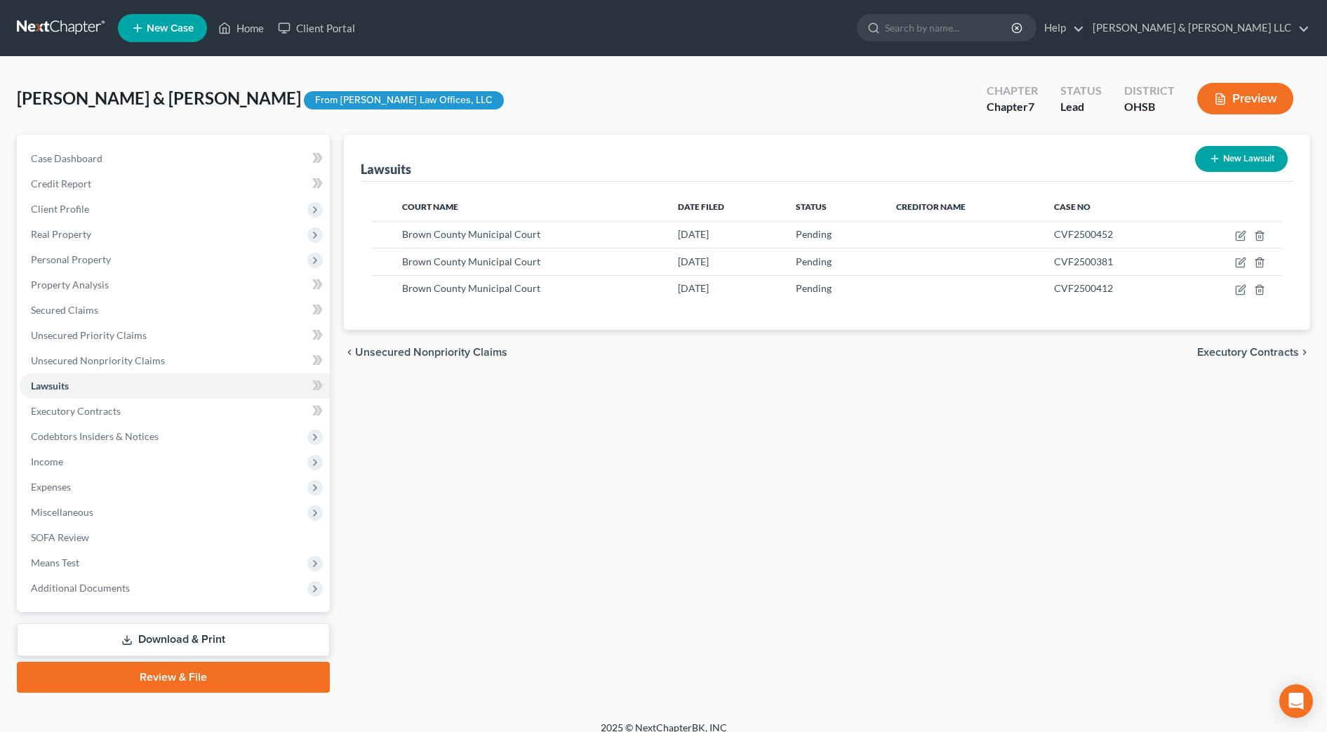
click at [1224, 149] on button "New Lawsuit" at bounding box center [1241, 159] width 93 height 26
select select "0"
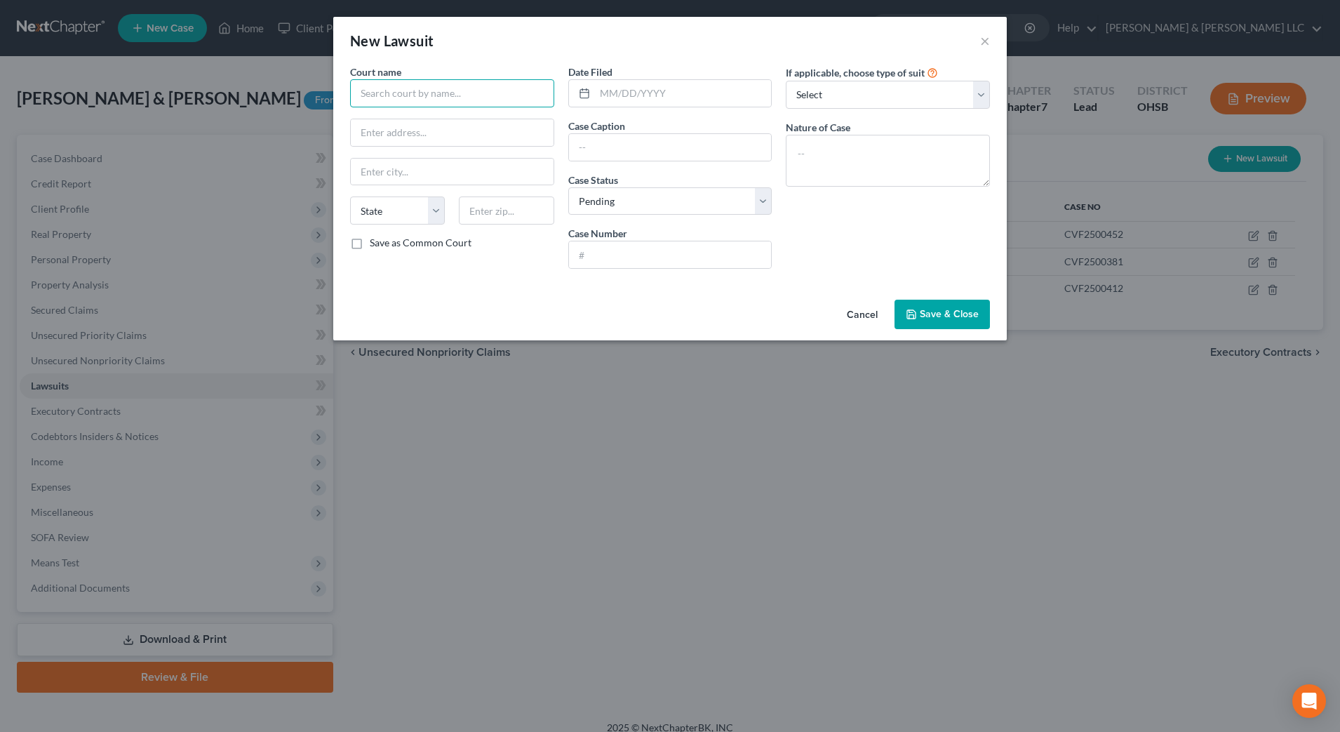
click at [476, 97] on input "text" at bounding box center [452, 93] width 204 height 28
click at [477, 121] on div "Brown County Municipal Court" at bounding box center [434, 118] width 146 height 14
type input "Brown County Municipal Court"
type input "[STREET_ADDRESS]"
type input "[GEOGRAPHIC_DATA]"
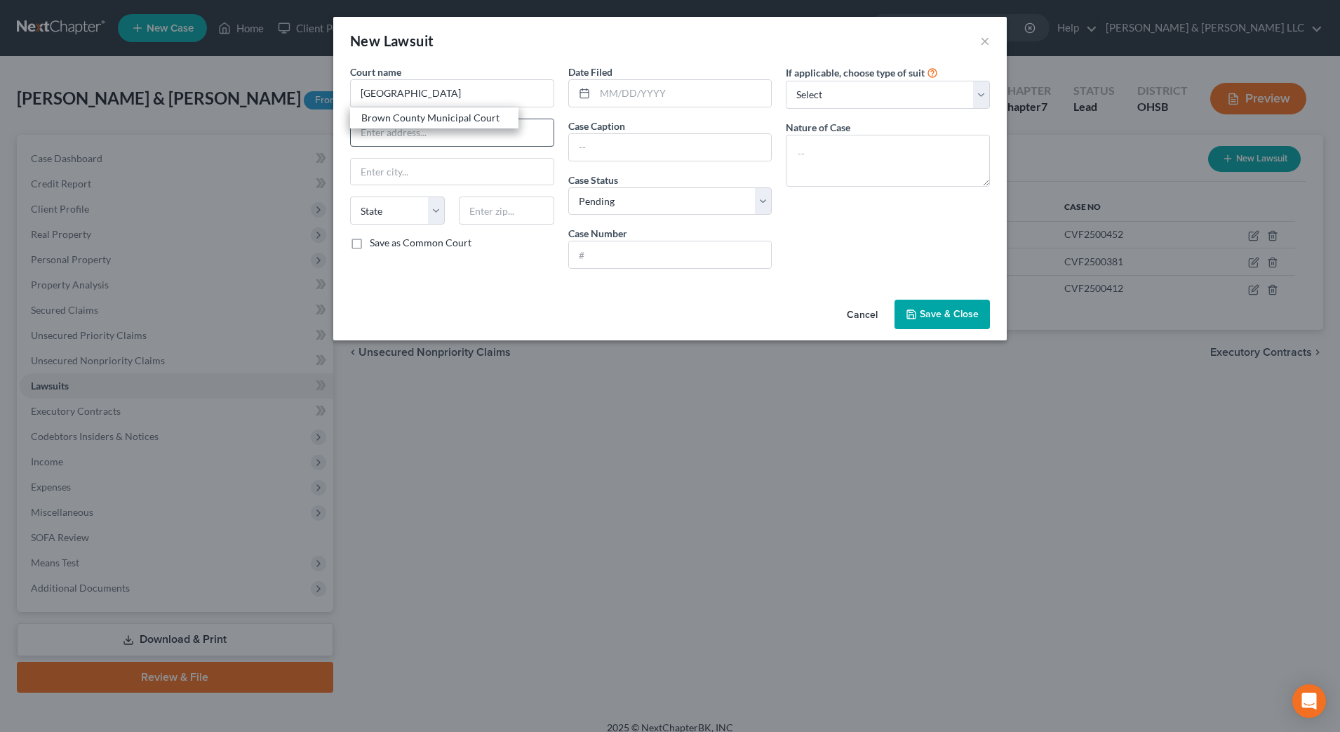
select select "36"
type input "45121"
click at [651, 98] on input "text" at bounding box center [683, 93] width 177 height 27
type input "[DATE]"
click at [638, 153] on input "text" at bounding box center [670, 147] width 203 height 27
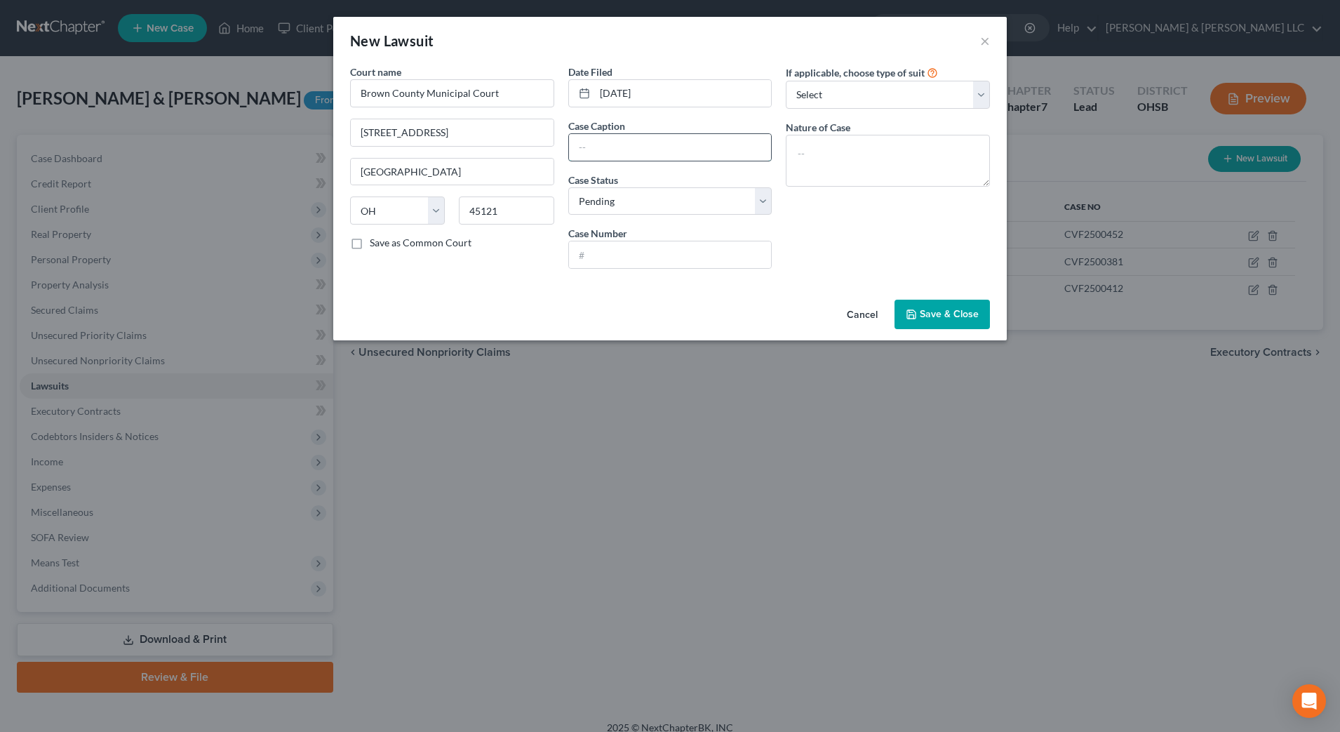
type input "Synchrony Bank v. [PERSON_NAME]"
type input "CVF2500412"
drag, startPoint x: 650, startPoint y: 149, endPoint x: 533, endPoint y: 142, distance: 117.3
click at [532, 145] on div "Court name * [GEOGRAPHIC_DATA] [GEOGRAPHIC_DATA] [GEOGRAPHIC_DATA] [US_STATE][G…" at bounding box center [670, 172] width 654 height 215
click at [674, 140] on input "Capital One v. [PERSON_NAME]" at bounding box center [670, 147] width 203 height 27
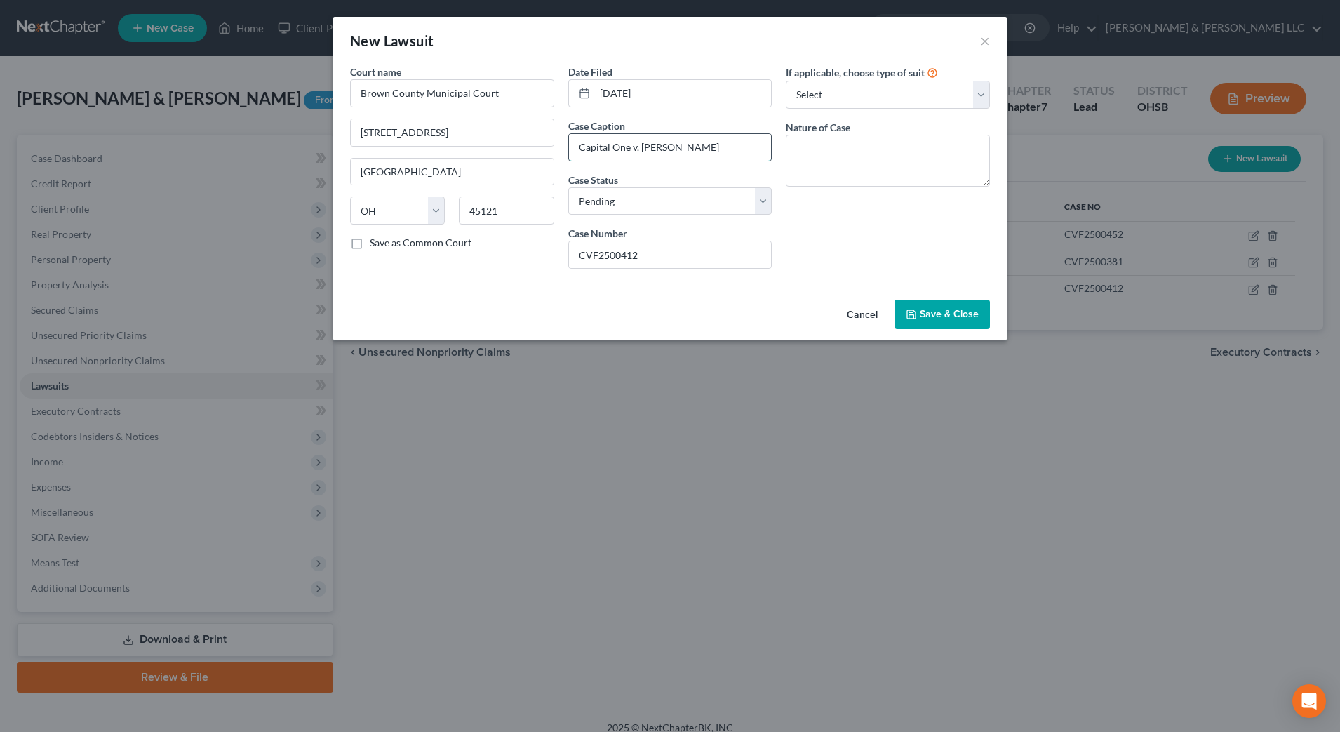
drag, startPoint x: 679, startPoint y: 147, endPoint x: 642, endPoint y: 148, distance: 37.2
click at [642, 148] on input "Capital One v. [PERSON_NAME]" at bounding box center [670, 147] width 203 height 27
type input "Capital One v. [PERSON_NAME]"
drag, startPoint x: 647, startPoint y: 257, endPoint x: 620, endPoint y: 255, distance: 27.5
click at [620, 255] on input "CVF2500412" at bounding box center [670, 254] width 203 height 27
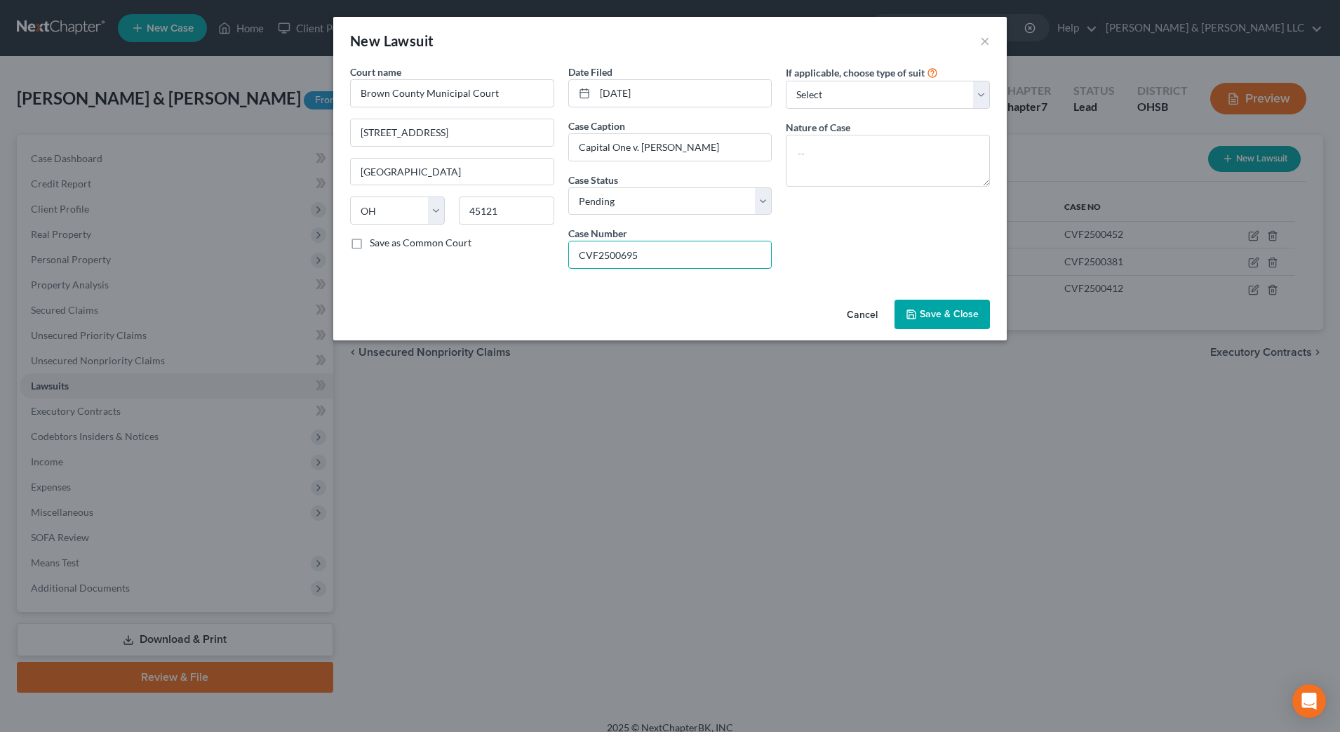
type input "CVF2500695"
click at [941, 314] on span "Save & Close" at bounding box center [949, 314] width 59 height 12
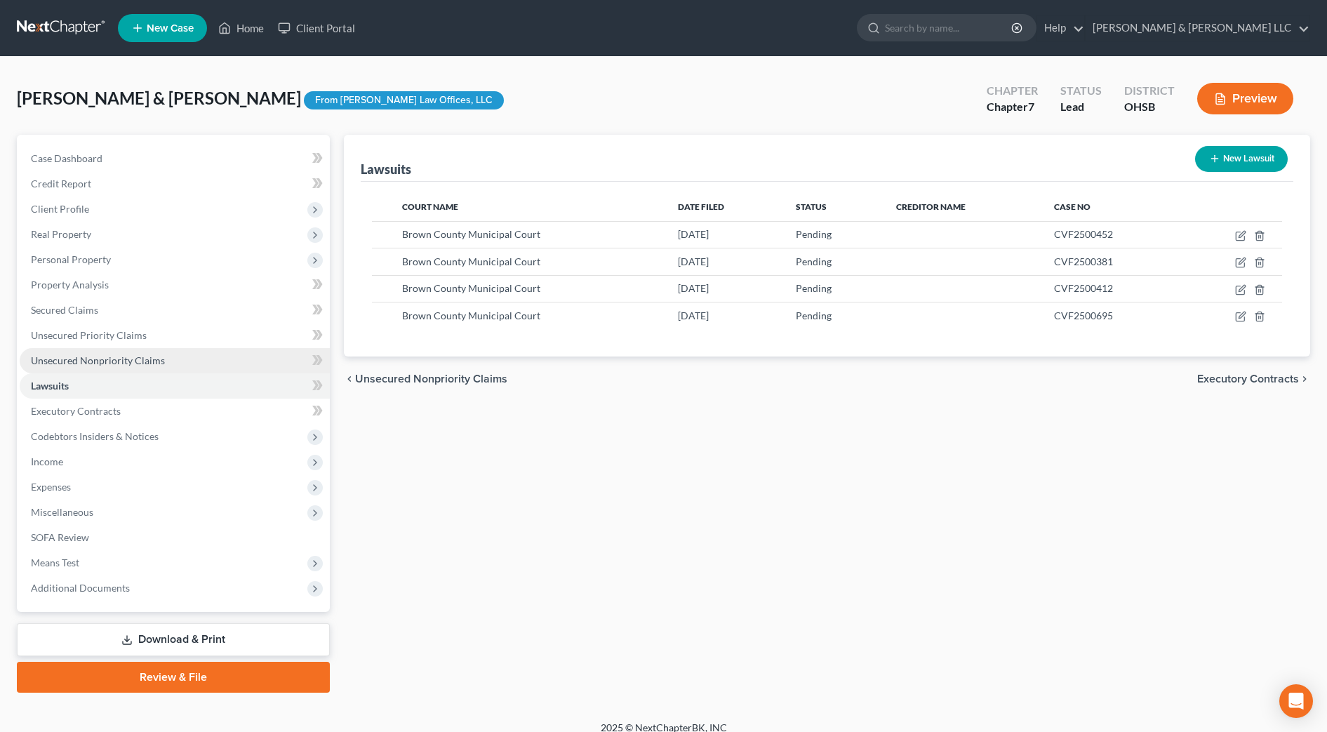
click at [179, 364] on link "Unsecured Nonpriority Claims" at bounding box center [175, 360] width 310 height 25
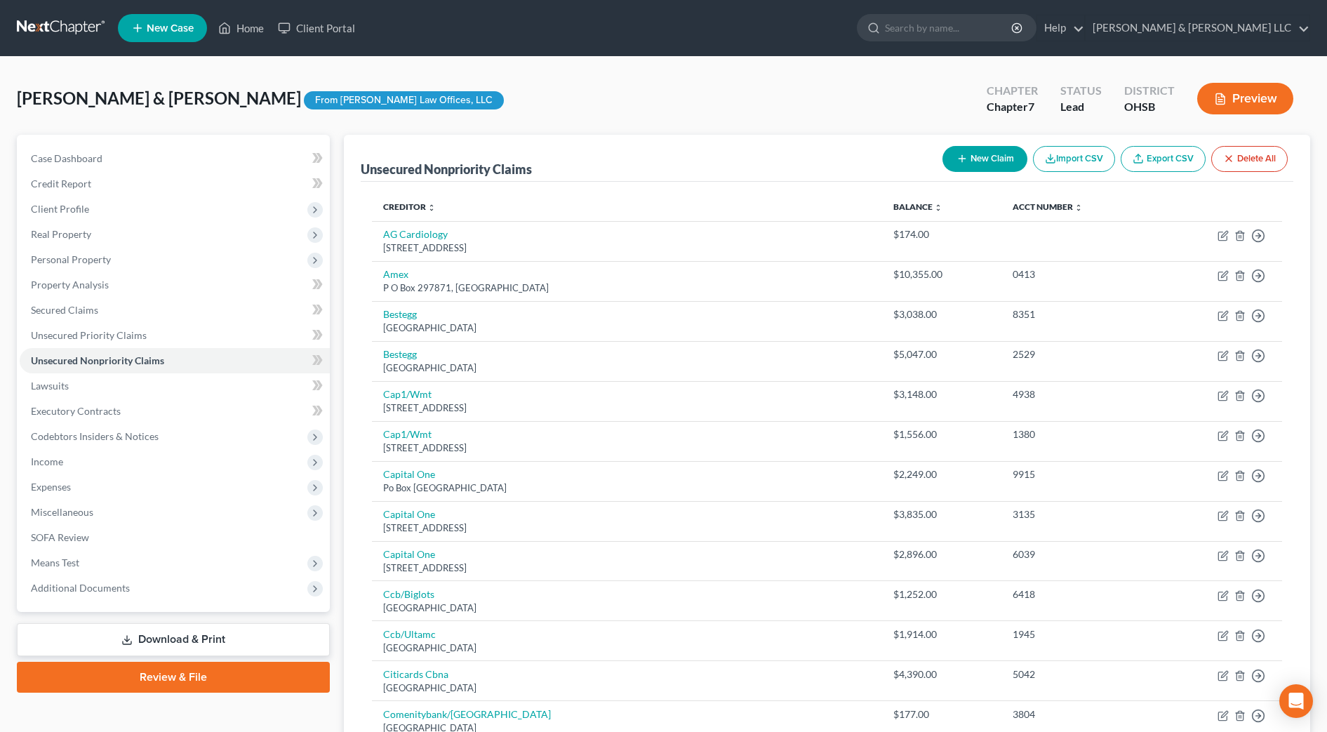
click at [987, 153] on button "New Claim" at bounding box center [984, 159] width 85 height 26
select select "2"
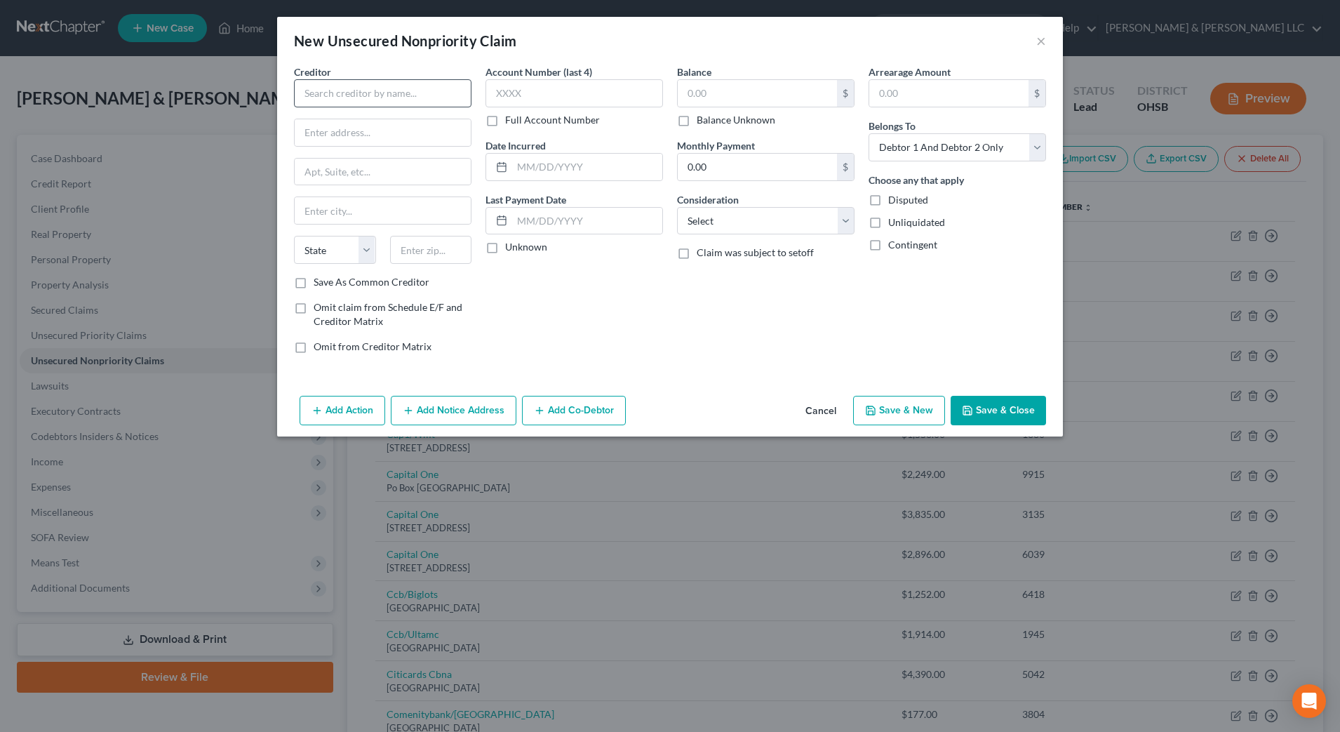
drag, startPoint x: 380, startPoint y: 113, endPoint x: 380, endPoint y: 104, distance: 9.1
click at [380, 112] on div "Creditor * State [US_STATE] AK AR AZ CA CO [GEOGRAPHIC_DATA] DE DC [GEOGRAPHIC_…" at bounding box center [383, 170] width 178 height 210
click at [382, 99] on input "text" at bounding box center [383, 93] width 178 height 28
click at [380, 86] on input "[PERSON_NAME]" at bounding box center [383, 93] width 178 height 28
type input "[PERSON_NAME]"
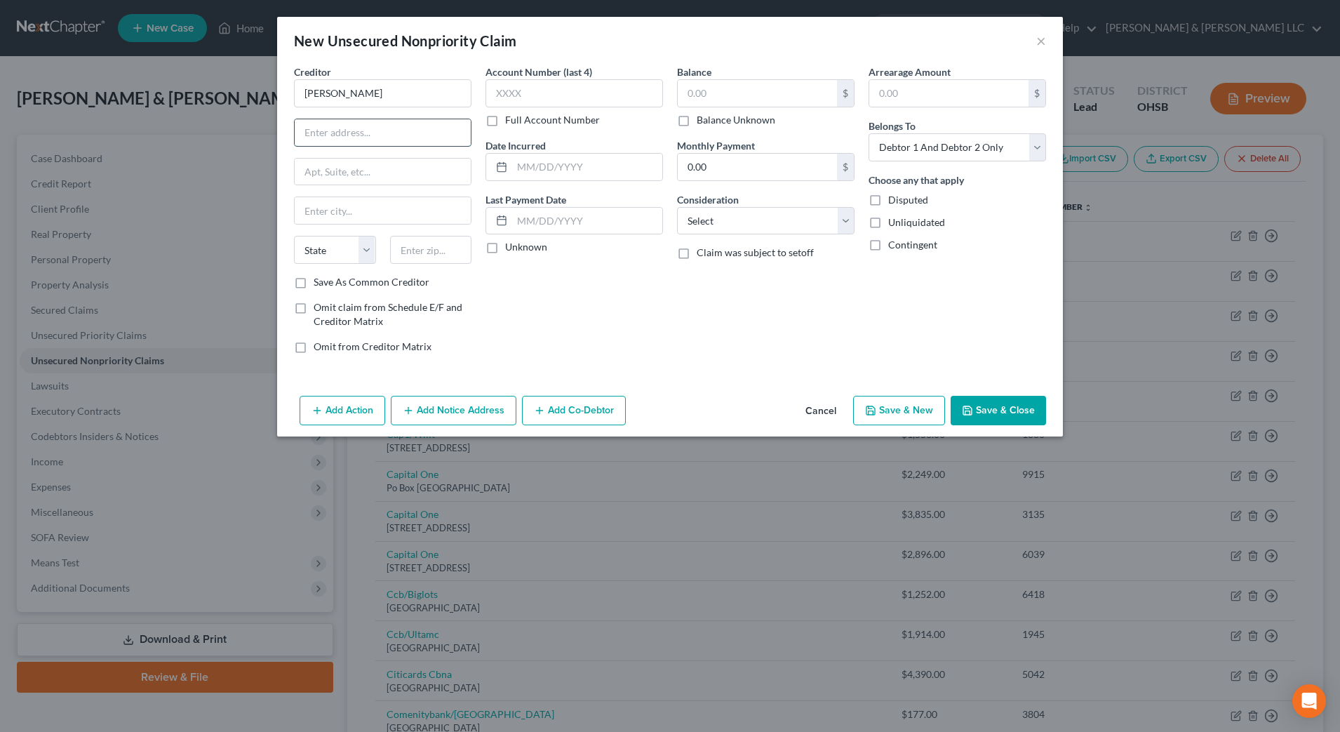
paste input "PO Box 93784"
type input "PO Box 93784"
click at [417, 250] on input "text" at bounding box center [431, 250] width 82 height 28
type input "44101"
type input "[GEOGRAPHIC_DATA]"
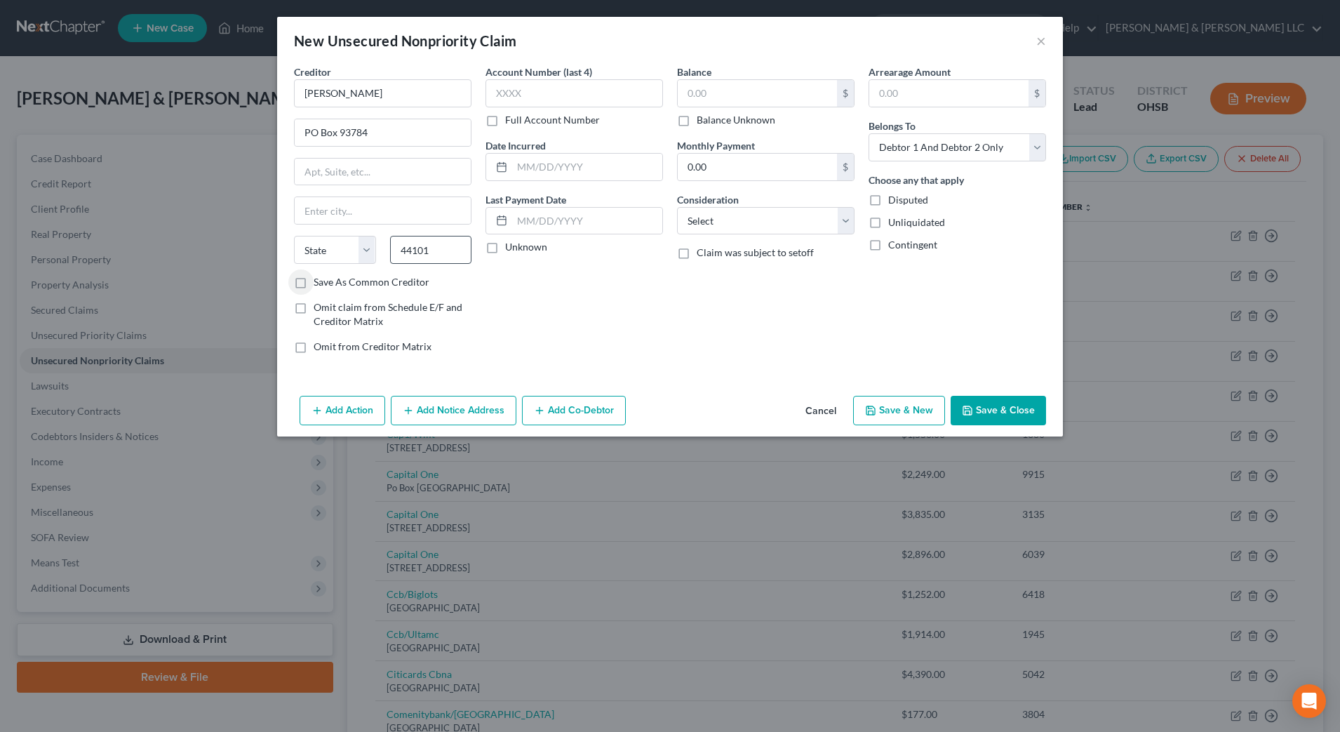
select select "36"
click at [396, 277] on label "Save As Common Creditor" at bounding box center [372, 282] width 116 height 14
click at [328, 277] on input "Save As Common Creditor" at bounding box center [323, 279] width 9 height 9
checkbox input "true"
drag, startPoint x: 751, startPoint y: 218, endPoint x: 751, endPoint y: 234, distance: 16.8
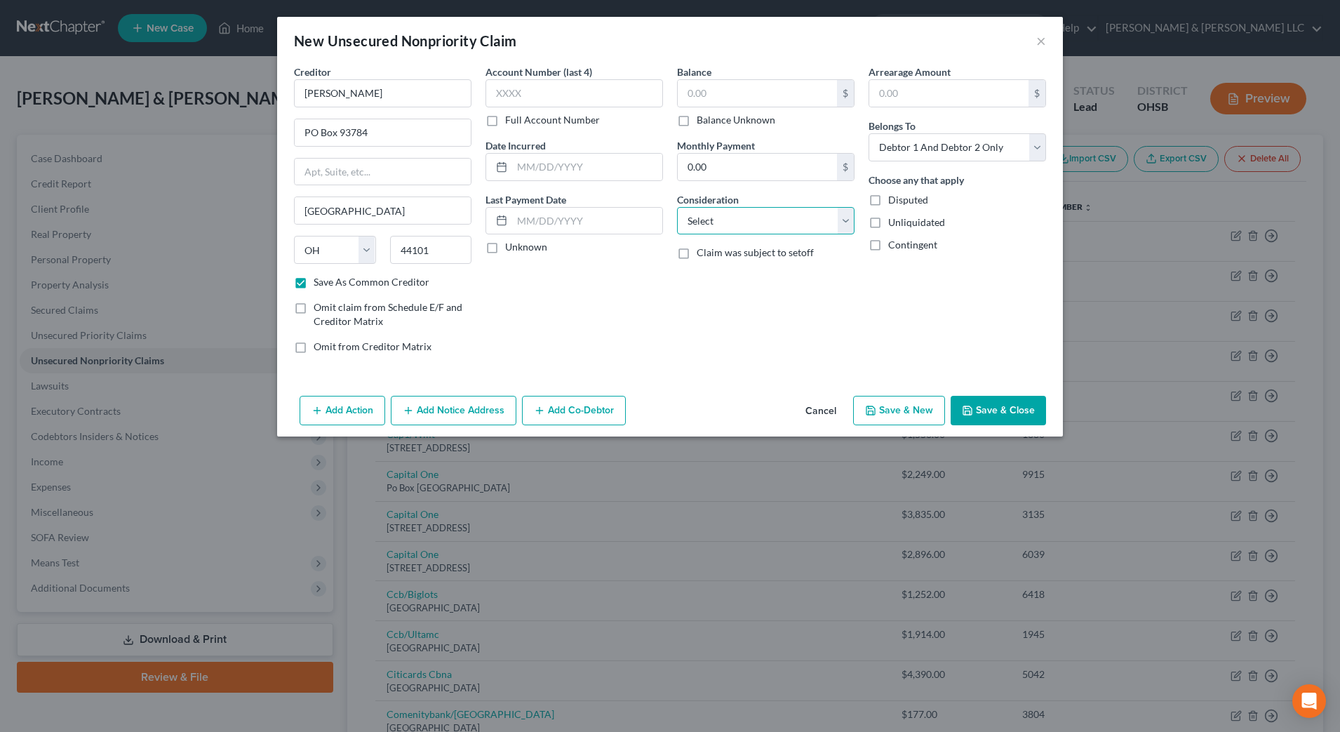
click at [751, 218] on select "Select Cable / Satellite Services Collection Agency Credit Card Debt Debt Couns…" at bounding box center [766, 221] width 178 height 28
select select "14"
click at [677, 207] on select "Select Cable / Satellite Services Collection Agency Credit Card Debt Debt Couns…" at bounding box center [766, 221] width 178 height 28
drag, startPoint x: 722, startPoint y: 277, endPoint x: 724, endPoint y: 267, distance: 10.0
click at [722, 277] on input "text" at bounding box center [766, 274] width 176 height 27
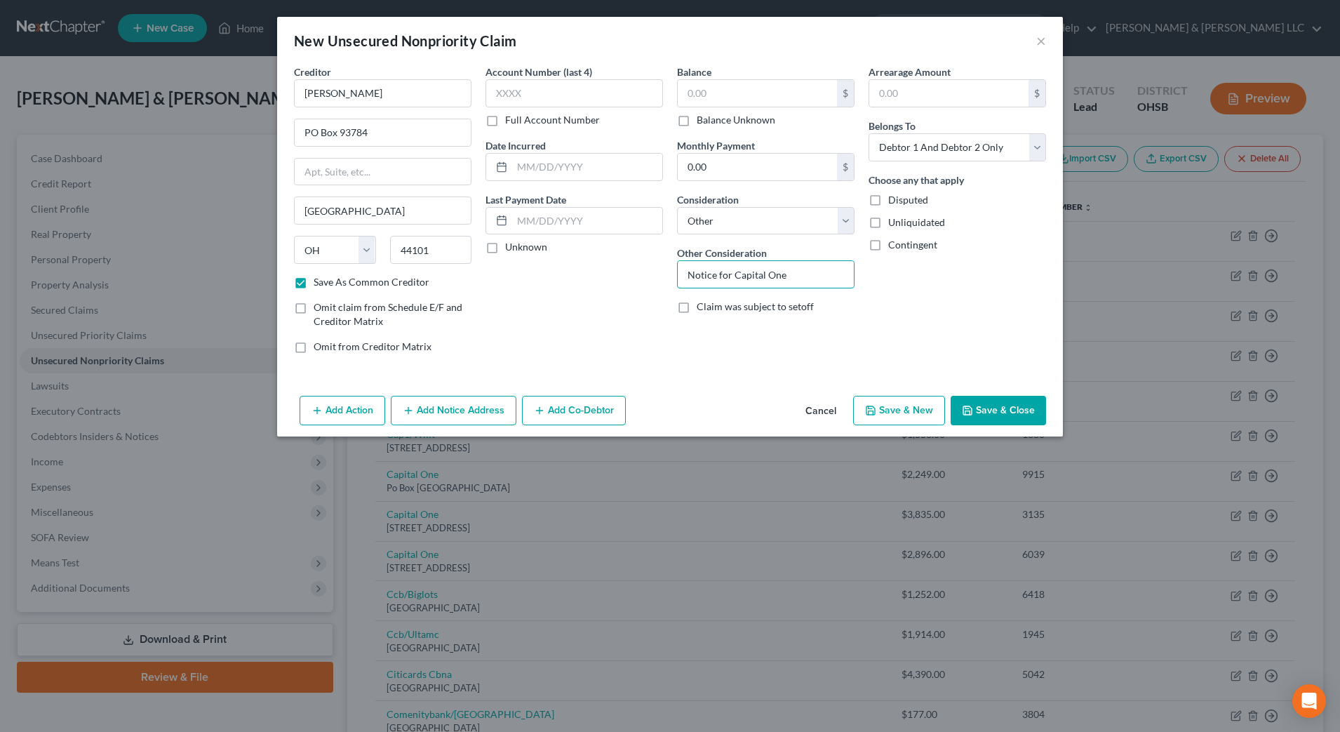
type input "Notice for Capital One"
click at [977, 411] on button "Save & Close" at bounding box center [998, 410] width 95 height 29
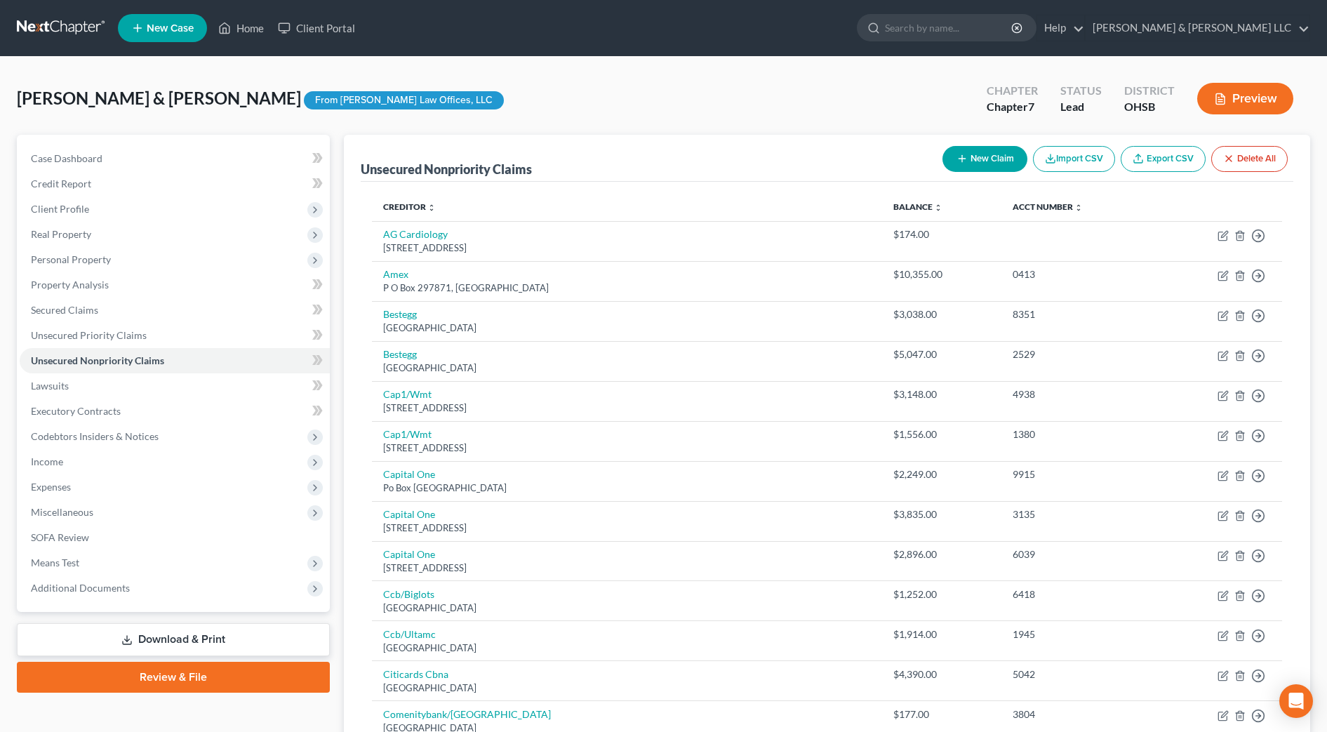
click at [980, 158] on button "New Claim" at bounding box center [984, 159] width 85 height 26
select select "2"
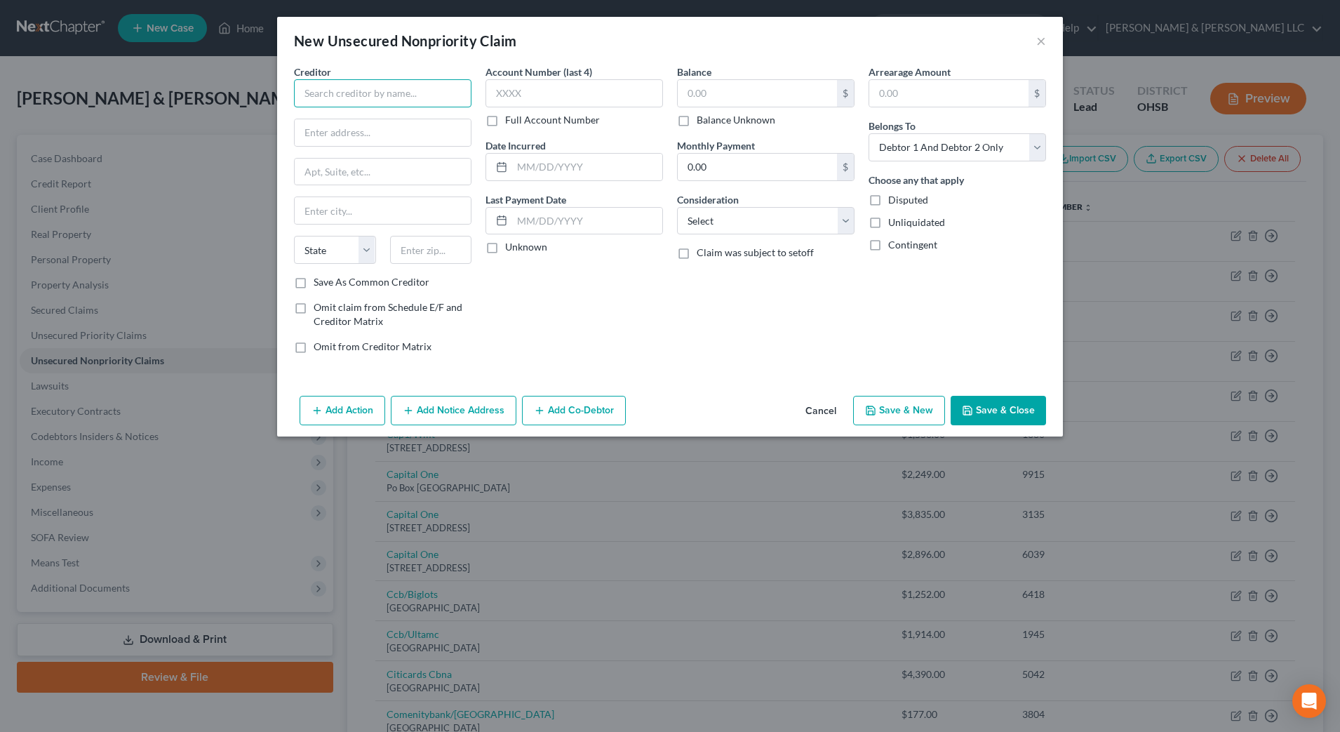
click at [453, 93] on input "text" at bounding box center [383, 93] width 178 height 28
type input "[PERSON_NAME]"
click at [398, 135] on input "text" at bounding box center [383, 132] width 176 height 27
paste input "[STREET_ADDRESS]"
type input "[STREET_ADDRESS]"
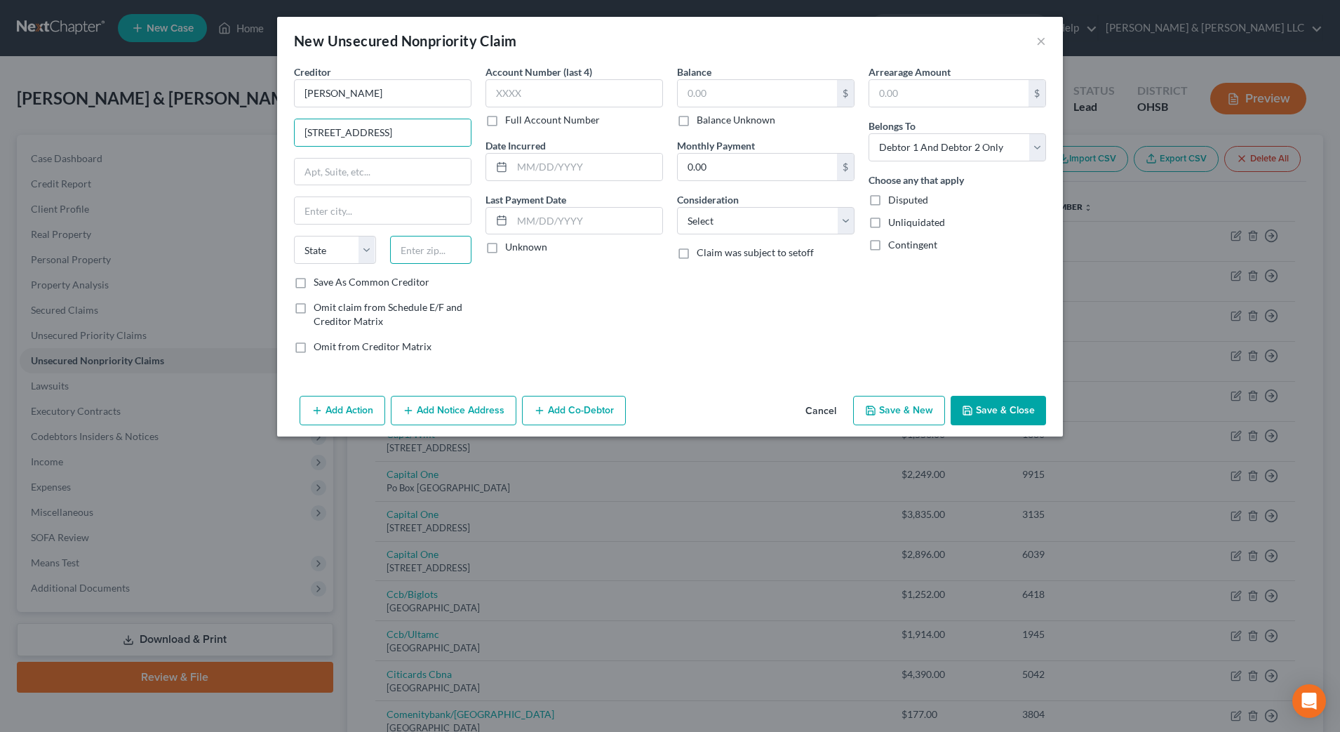
click at [457, 253] on input "text" at bounding box center [431, 250] width 82 height 28
type input "44114"
type input "[GEOGRAPHIC_DATA]"
select select "36"
click at [427, 166] on input "text" at bounding box center [383, 172] width 176 height 27
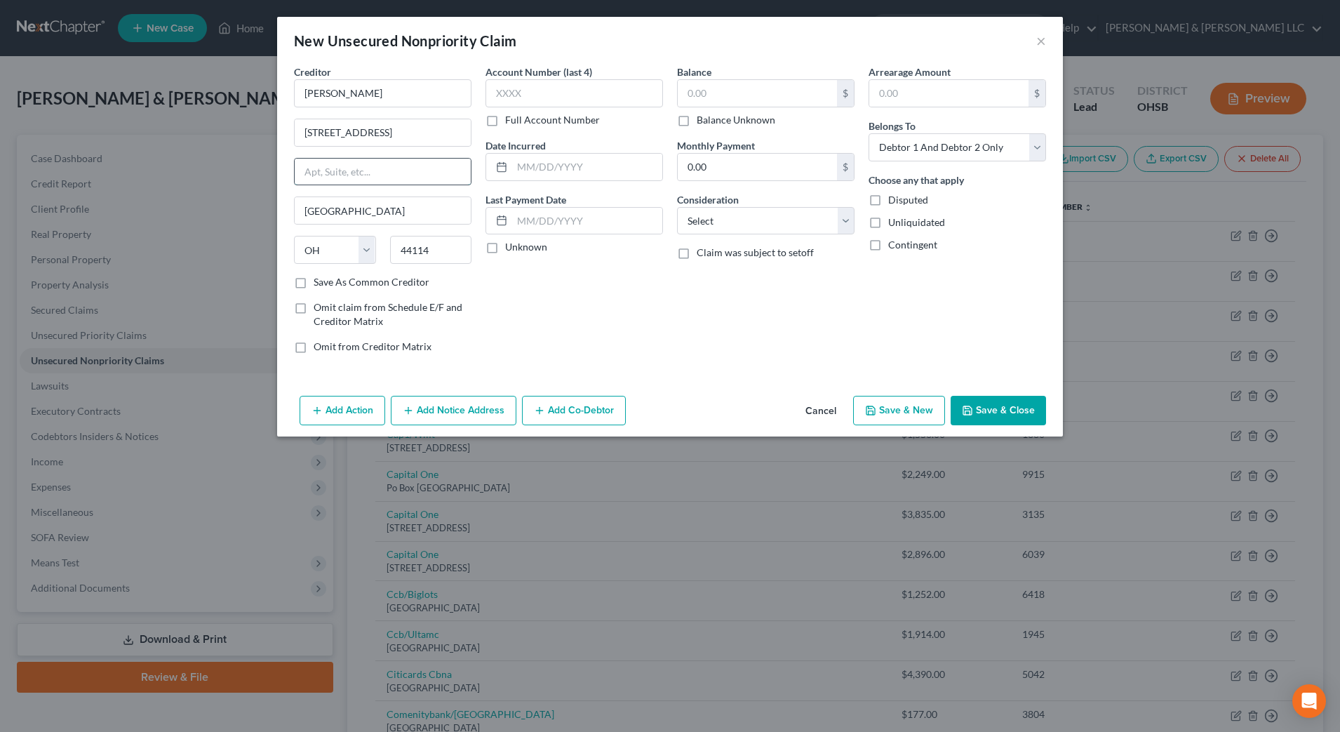
click at [413, 163] on input "text" at bounding box center [383, 172] width 176 height 27
type input "19th Floor"
drag, startPoint x: 705, startPoint y: 221, endPoint x: 712, endPoint y: 236, distance: 16.3
click at [706, 221] on select "Select Cable / Satellite Services Collection Agency Credit Card Debt Debt Couns…" at bounding box center [766, 221] width 178 height 28
select select "14"
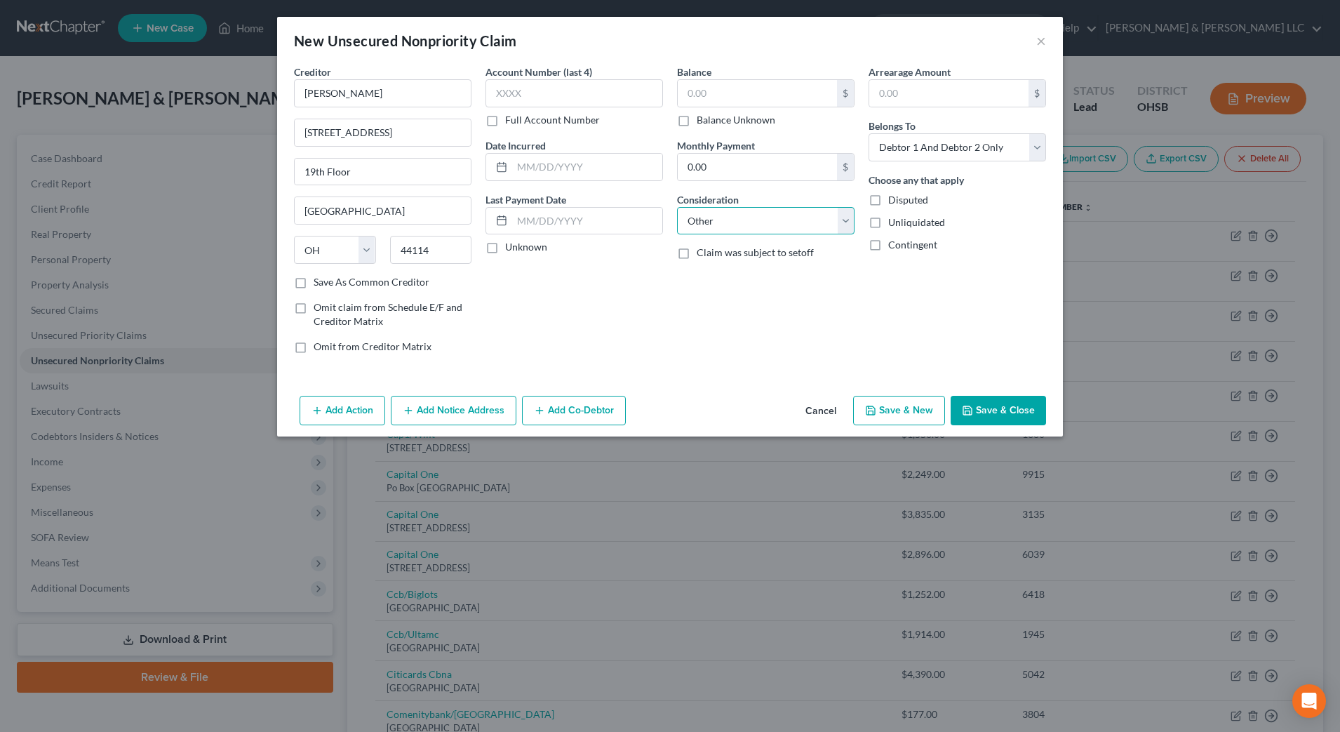
click at [677, 207] on select "Select Cable / Satellite Services Collection Agency Credit Card Debt Debt Couns…" at bounding box center [766, 221] width 178 height 28
click at [737, 268] on input "text" at bounding box center [766, 274] width 176 height 27
type input "Notice for Synchrony"
click at [1041, 413] on button "Save & Close" at bounding box center [998, 410] width 95 height 29
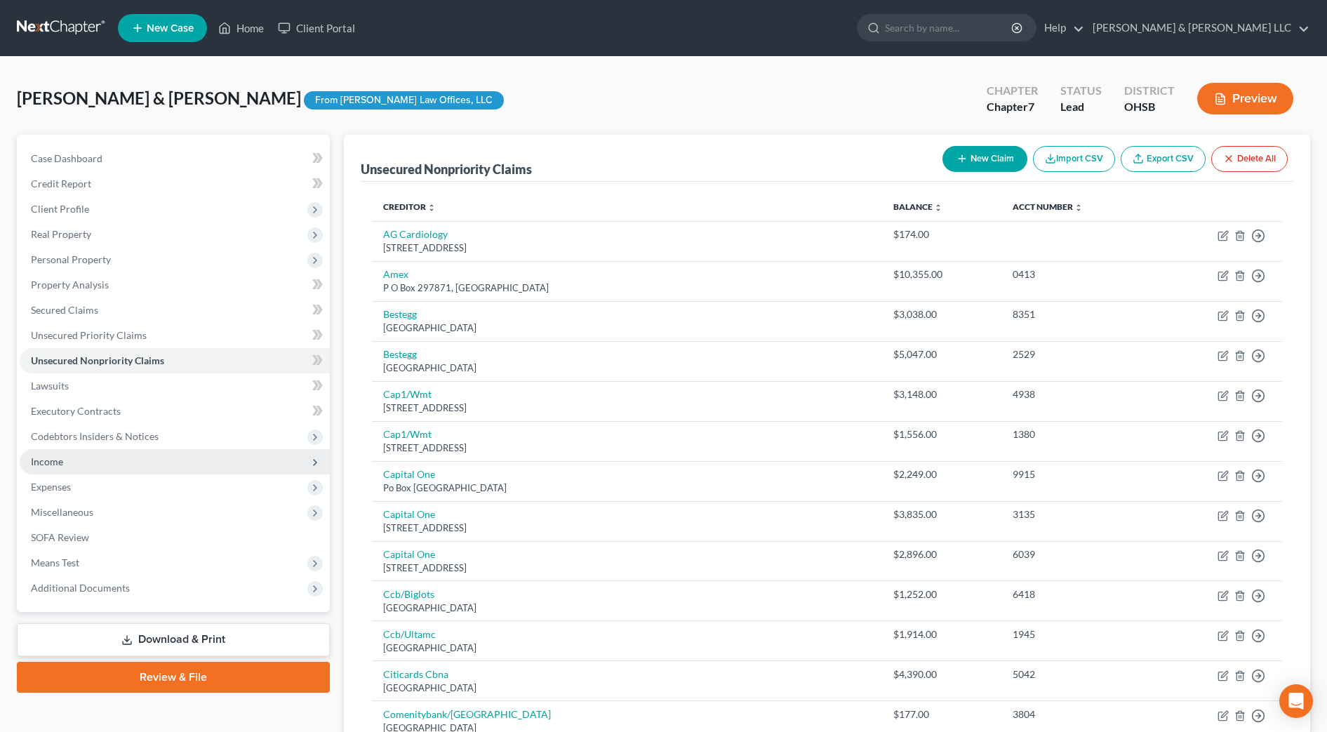
click at [31, 463] on span "Income" at bounding box center [47, 461] width 32 height 12
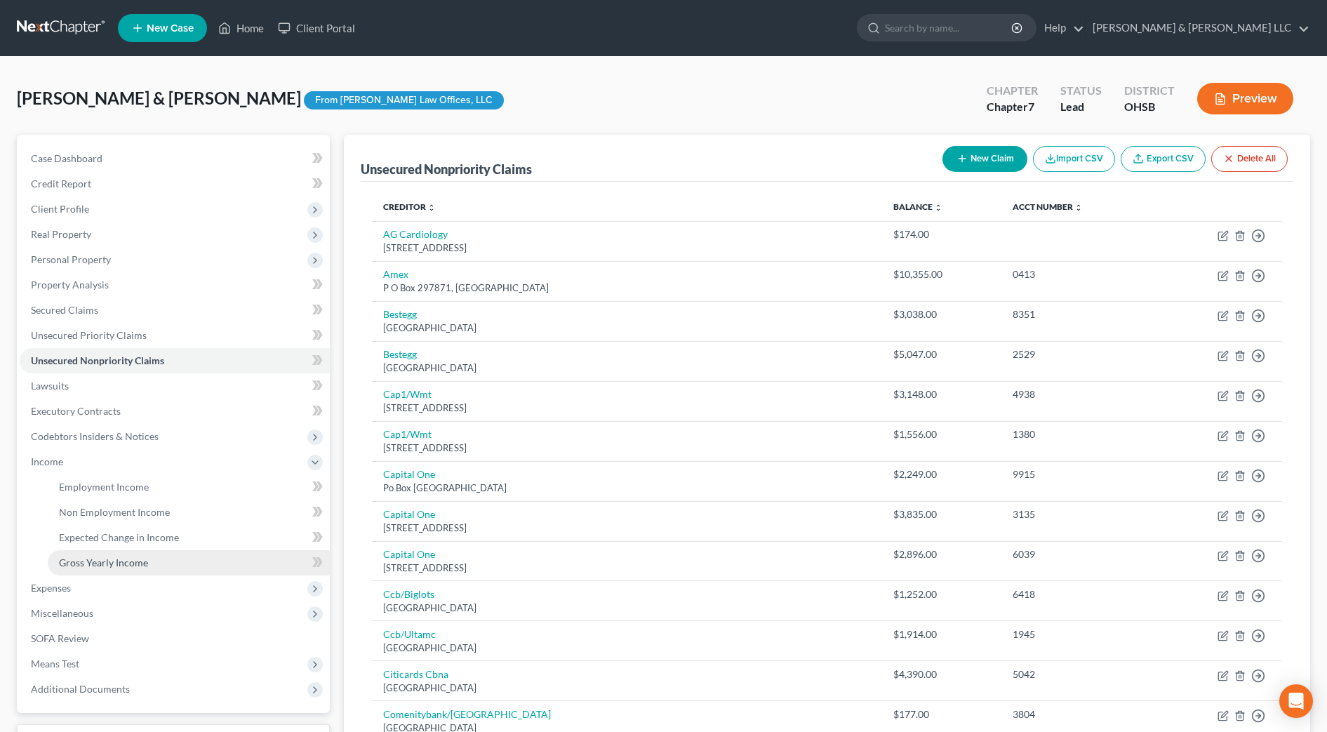
click at [111, 562] on span "Gross Yearly Income" at bounding box center [103, 562] width 89 height 12
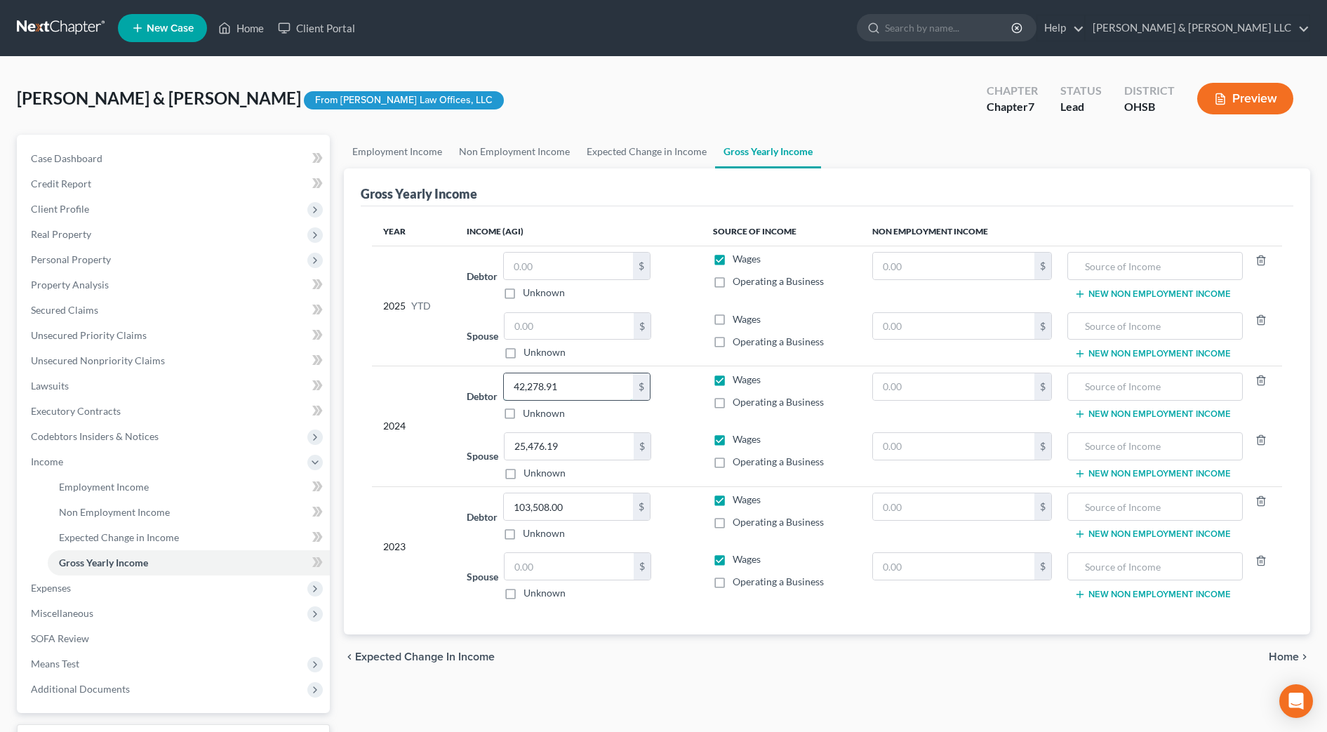
click at [582, 390] on input "42,278.91" at bounding box center [568, 386] width 129 height 27
click at [589, 384] on input "42,278.91" at bounding box center [568, 386] width 129 height 27
drag, startPoint x: 589, startPoint y: 384, endPoint x: 354, endPoint y: 377, distance: 234.4
click at [354, 377] on div "Gross Yearly Income Year Income (AGI) Source of Income Non Employment Income 20…" at bounding box center [827, 401] width 966 height 466
type input "103,278"
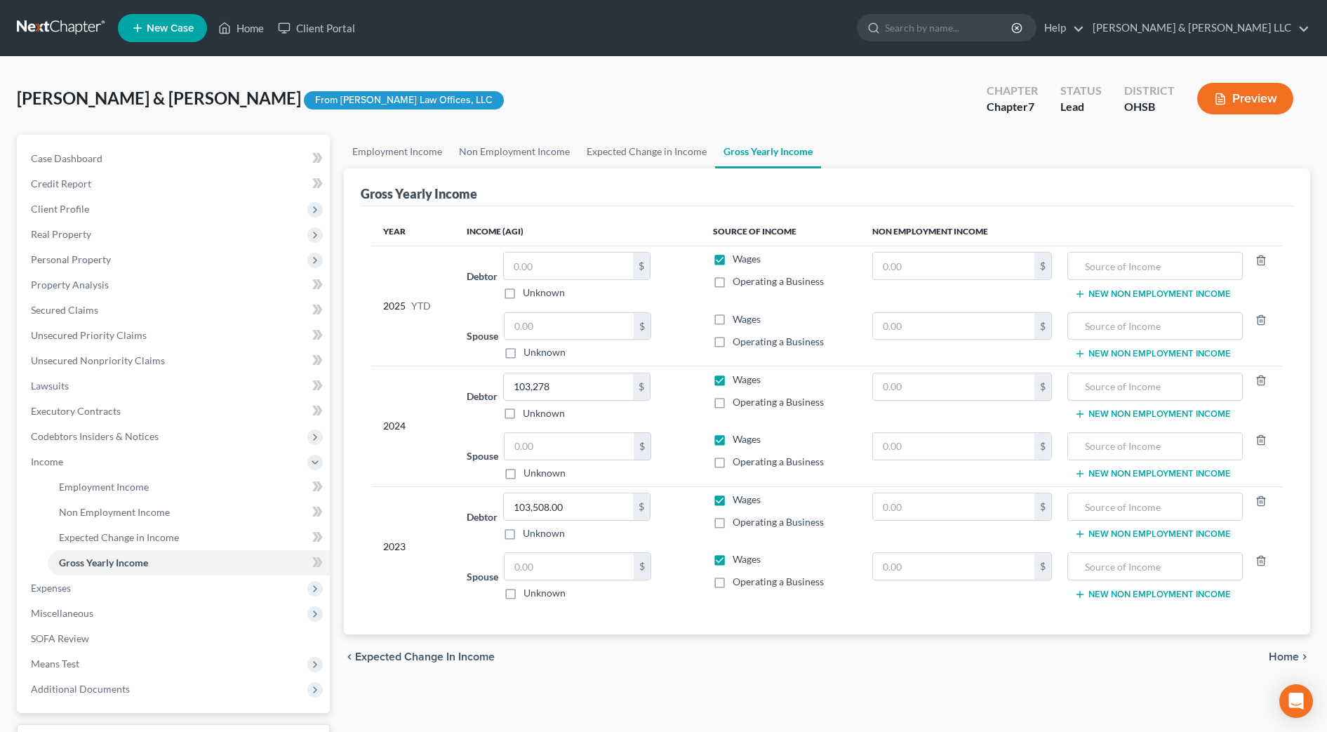
click at [719, 657] on div "chevron_left Expected Change in Income Home chevron_right" at bounding box center [827, 656] width 966 height 45
click at [1102, 379] on input "text" at bounding box center [1155, 386] width 160 height 27
drag, startPoint x: 1152, startPoint y: 392, endPoint x: 960, endPoint y: 376, distance: 192.9
click at [960, 384] on tr "2024 Debtor 103,278.00 $ Unknown Balance Undetermined 103,278 $ Unknown Wages O…" at bounding box center [827, 396] width 910 height 60
type input "5426"
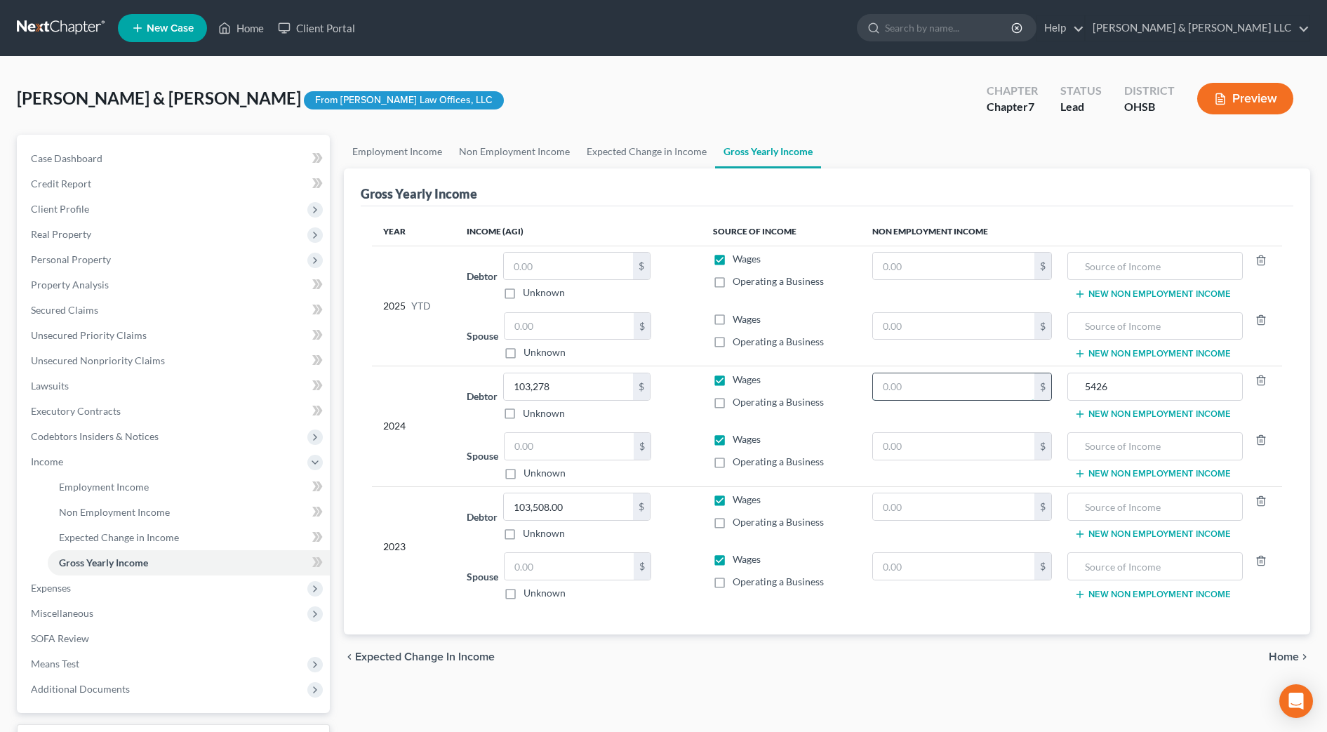
click at [984, 387] on input "text" at bounding box center [953, 386] width 161 height 27
type input "5,426"
drag, startPoint x: 1115, startPoint y: 388, endPoint x: 1035, endPoint y: 388, distance: 80.0
click at [1035, 388] on tr "2024 Debtor 103,278.00 $ Unknown Balance Undetermined 103,278 $ Unknown Wages O…" at bounding box center [827, 396] width 910 height 60
type input "Retirement withdrawal"
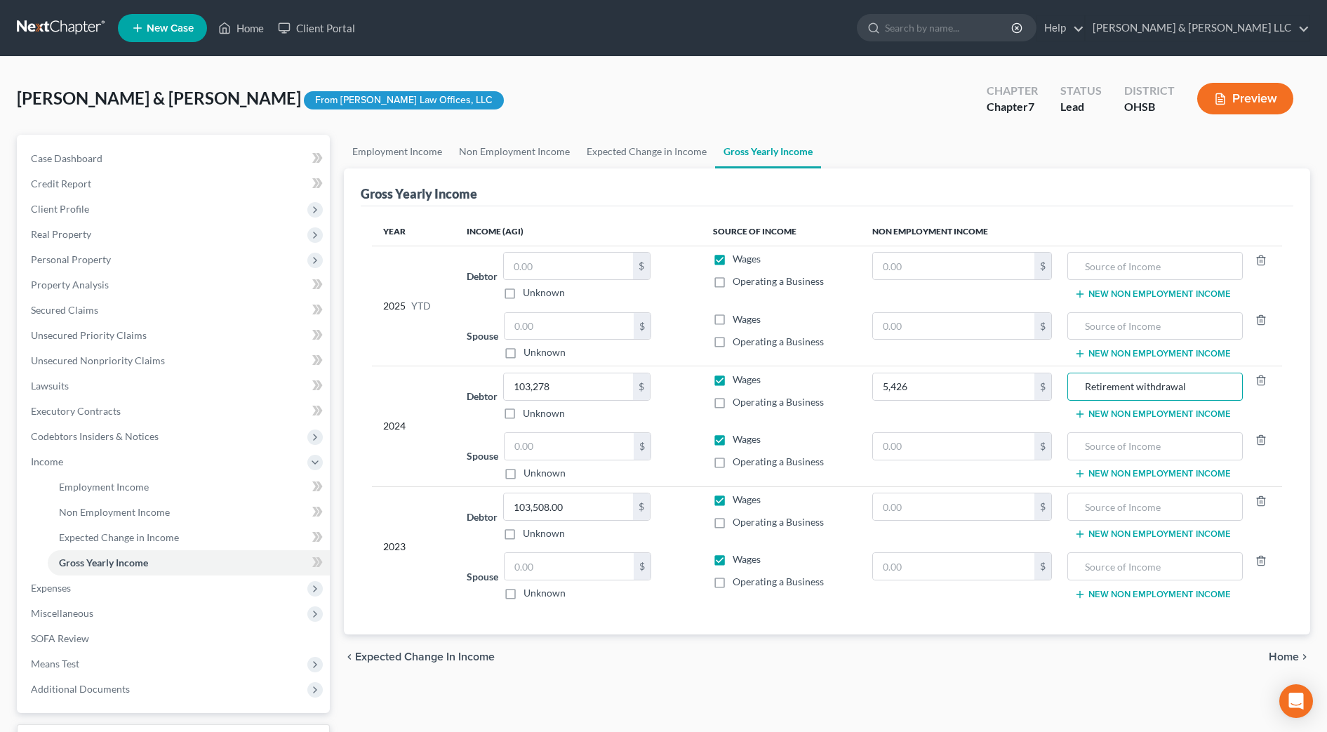
drag, startPoint x: 614, startPoint y: 664, endPoint x: 597, endPoint y: 652, distance: 21.0
click at [615, 664] on div "chevron_left Expected Change in Income Home chevron_right" at bounding box center [827, 656] width 966 height 45
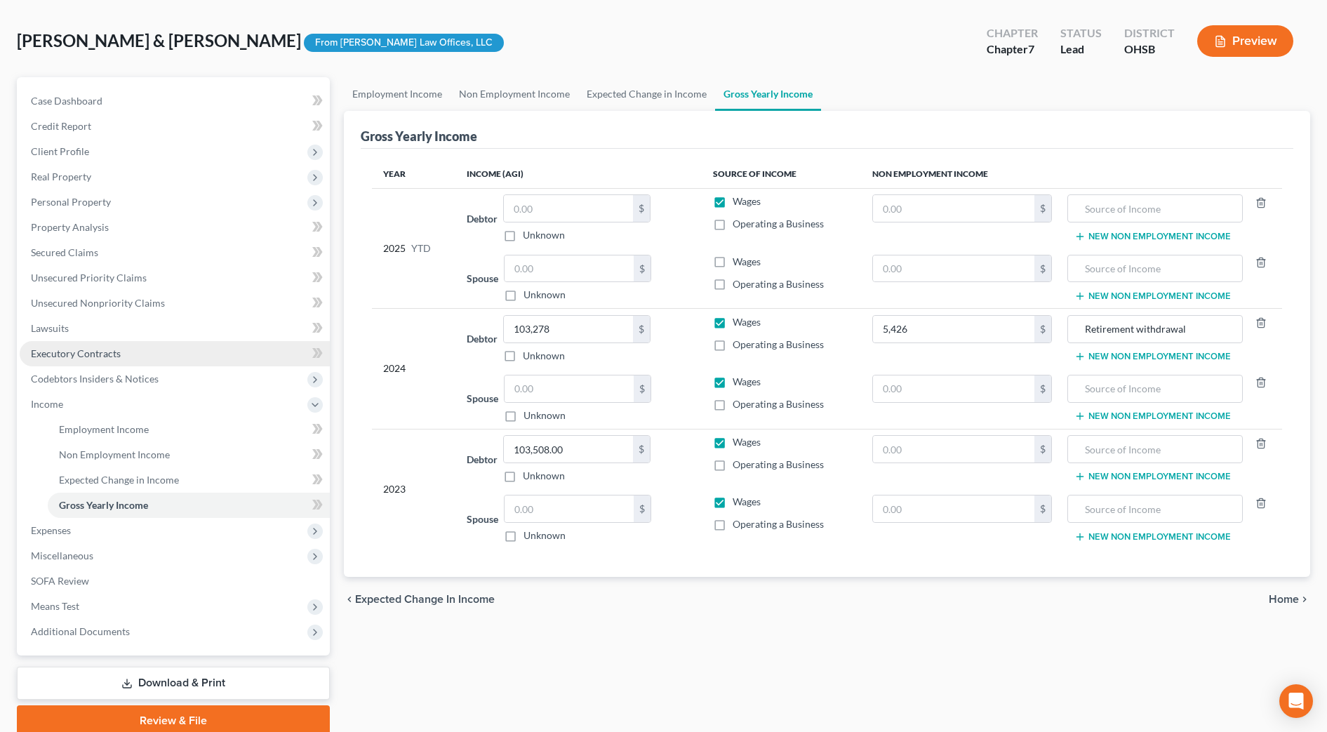
scroll to position [88, 0]
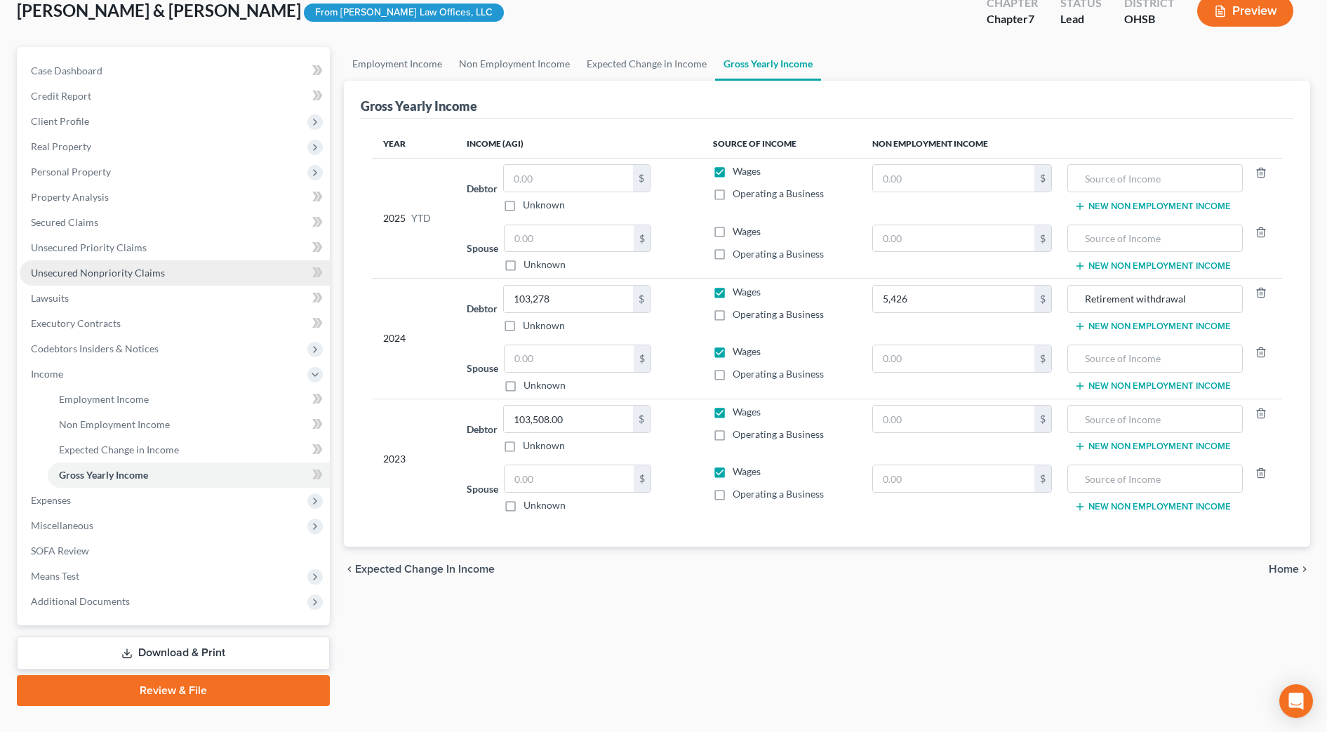
click at [73, 274] on span "Unsecured Nonpriority Claims" at bounding box center [98, 273] width 134 height 12
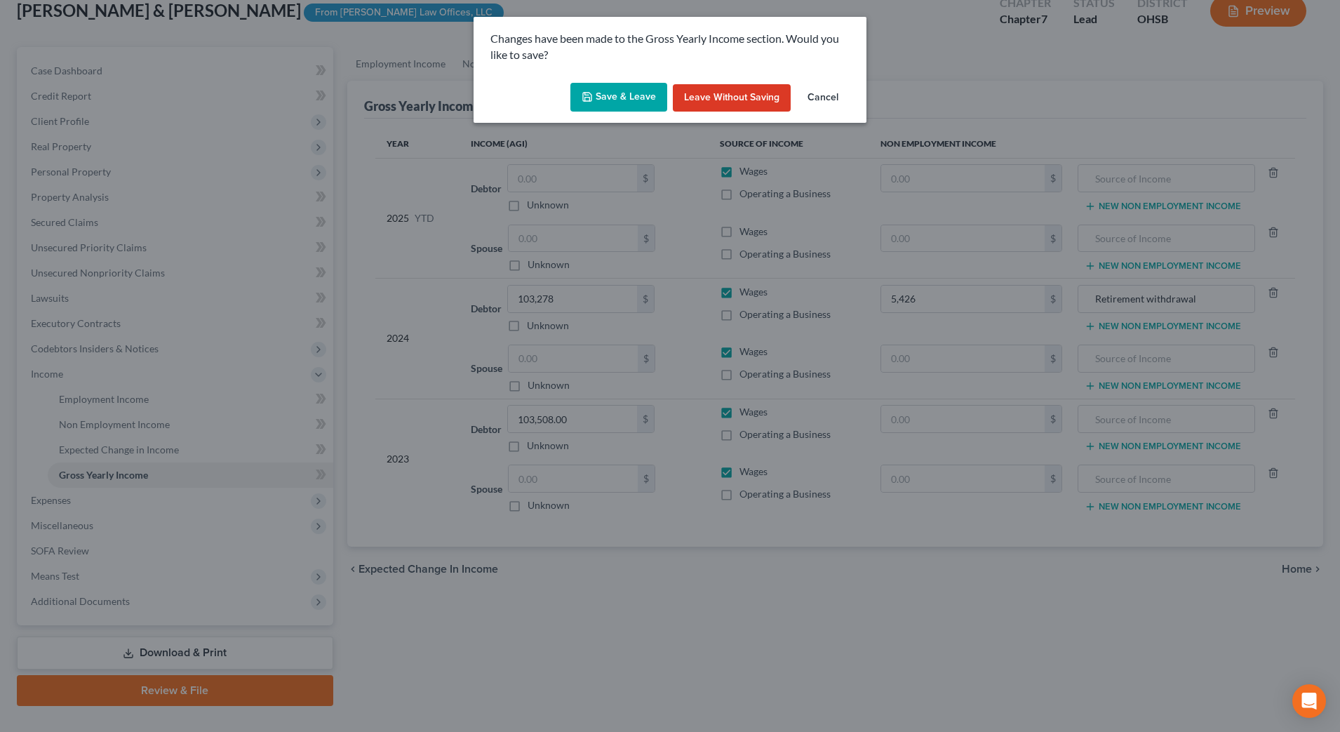
click at [587, 97] on icon "button" at bounding box center [587, 96] width 11 height 11
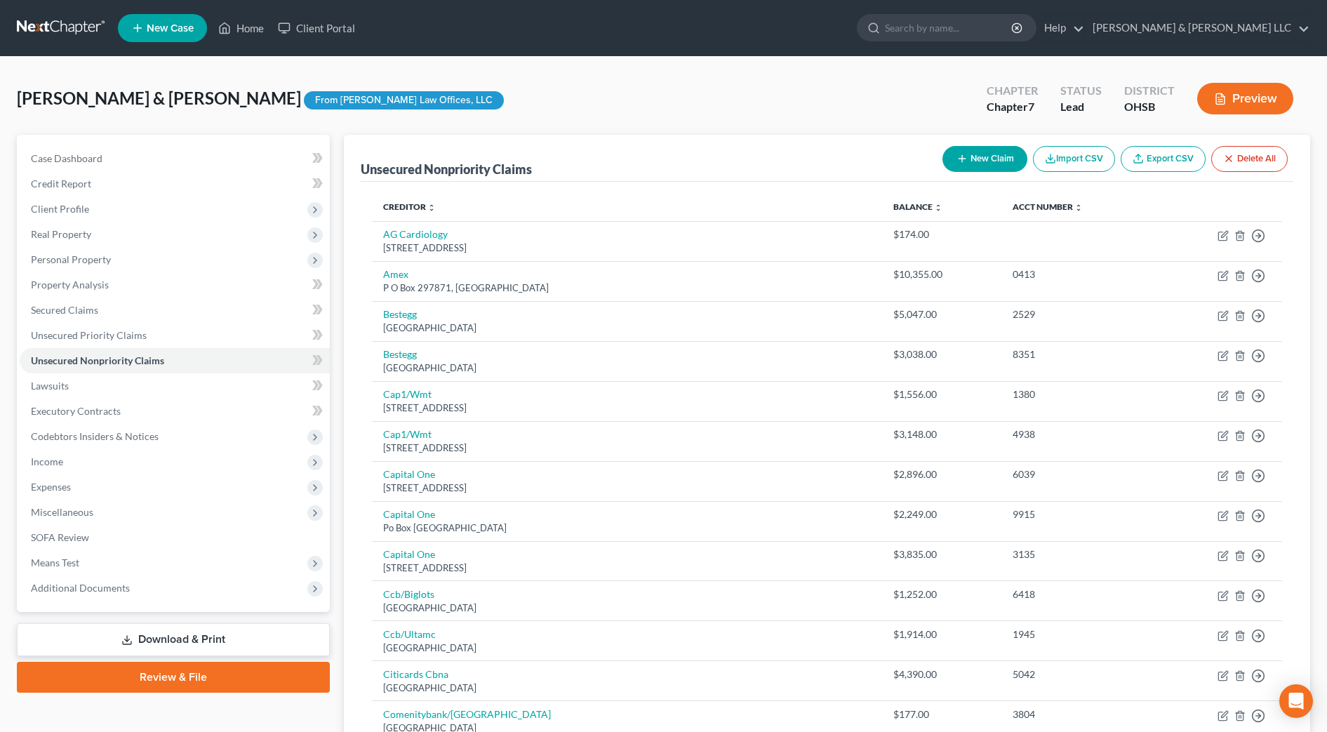
click at [976, 161] on button "New Claim" at bounding box center [984, 159] width 85 height 26
select select "2"
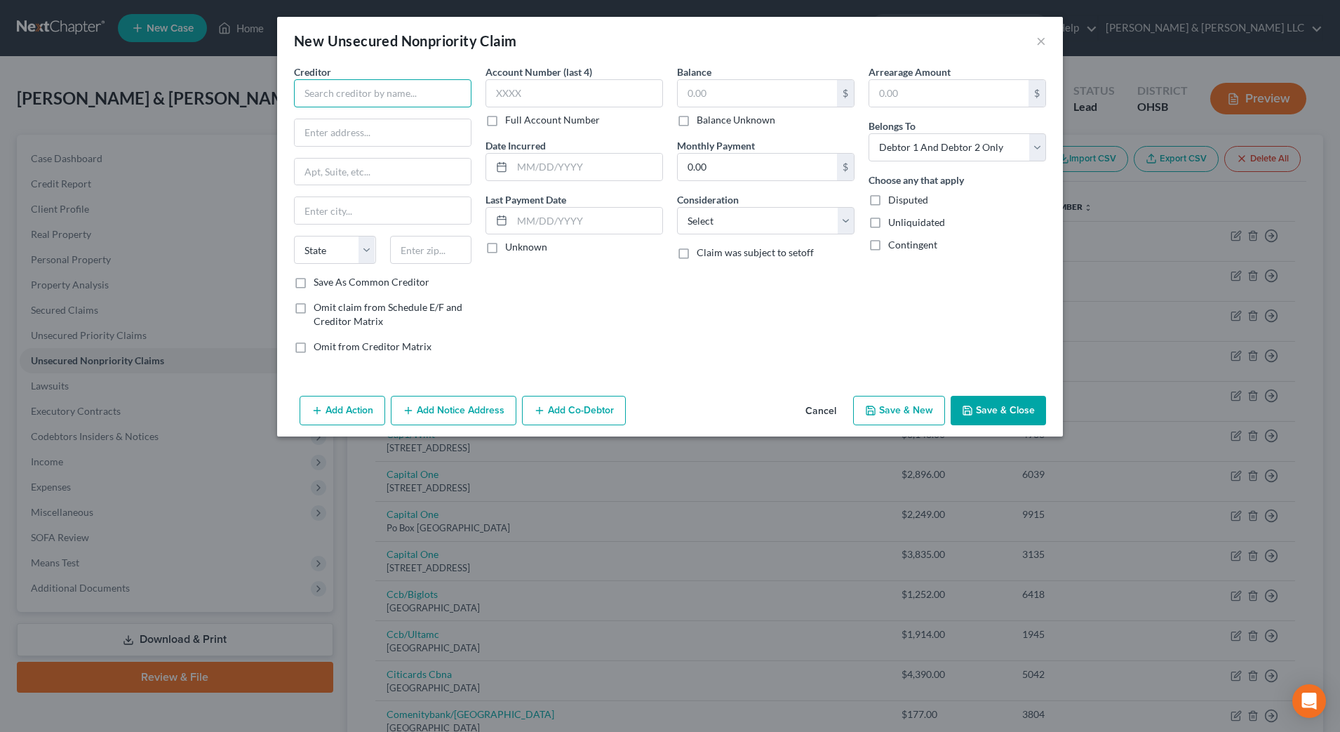
click at [379, 96] on input "text" at bounding box center [383, 93] width 178 height 28
type input "EIS Management"
click at [375, 138] on input "text" at bounding box center [383, 132] width 176 height 27
type input "PO Box 1398"
type input "43068"
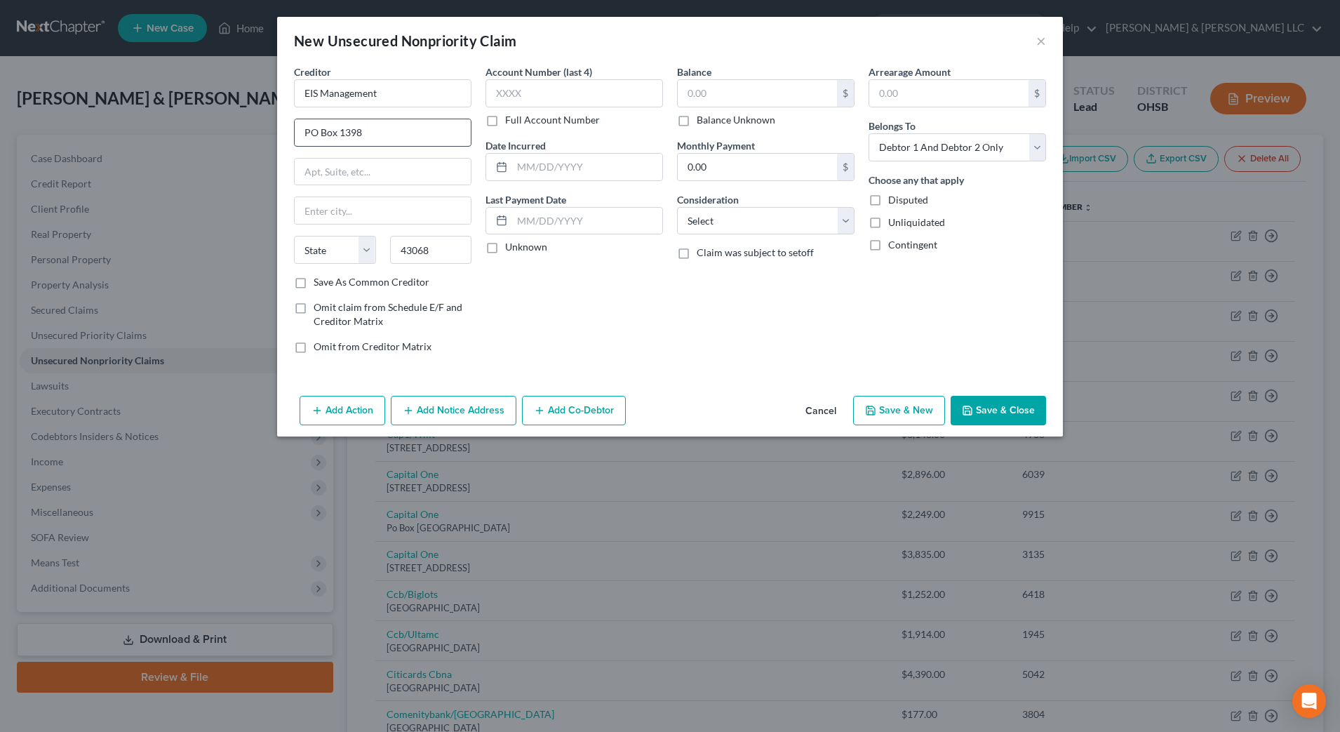
type input "[GEOGRAPHIC_DATA]"
select select "36"
click at [747, 219] on select "Select Cable / Satellite Services Collection Agency Credit Card Debt Debt Couns…" at bounding box center [766, 221] width 178 height 28
select select "14"
click at [677, 207] on select "Select Cable / Satellite Services Collection Agency Credit Card Debt Debt Couns…" at bounding box center [766, 221] width 178 height 28
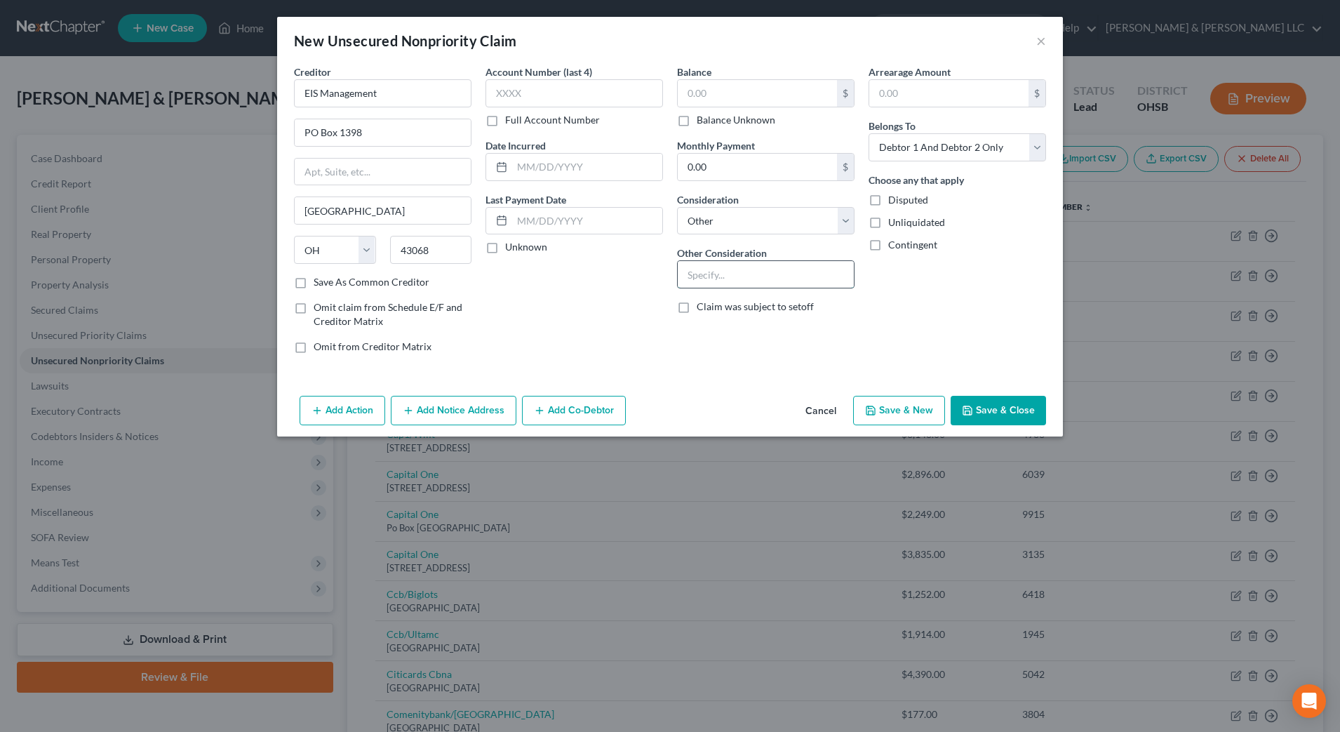
click at [756, 284] on input "text" at bounding box center [766, 274] width 176 height 27
type input "Notice for Discover/Capital One"
click at [991, 406] on button "Save & Close" at bounding box center [998, 410] width 95 height 29
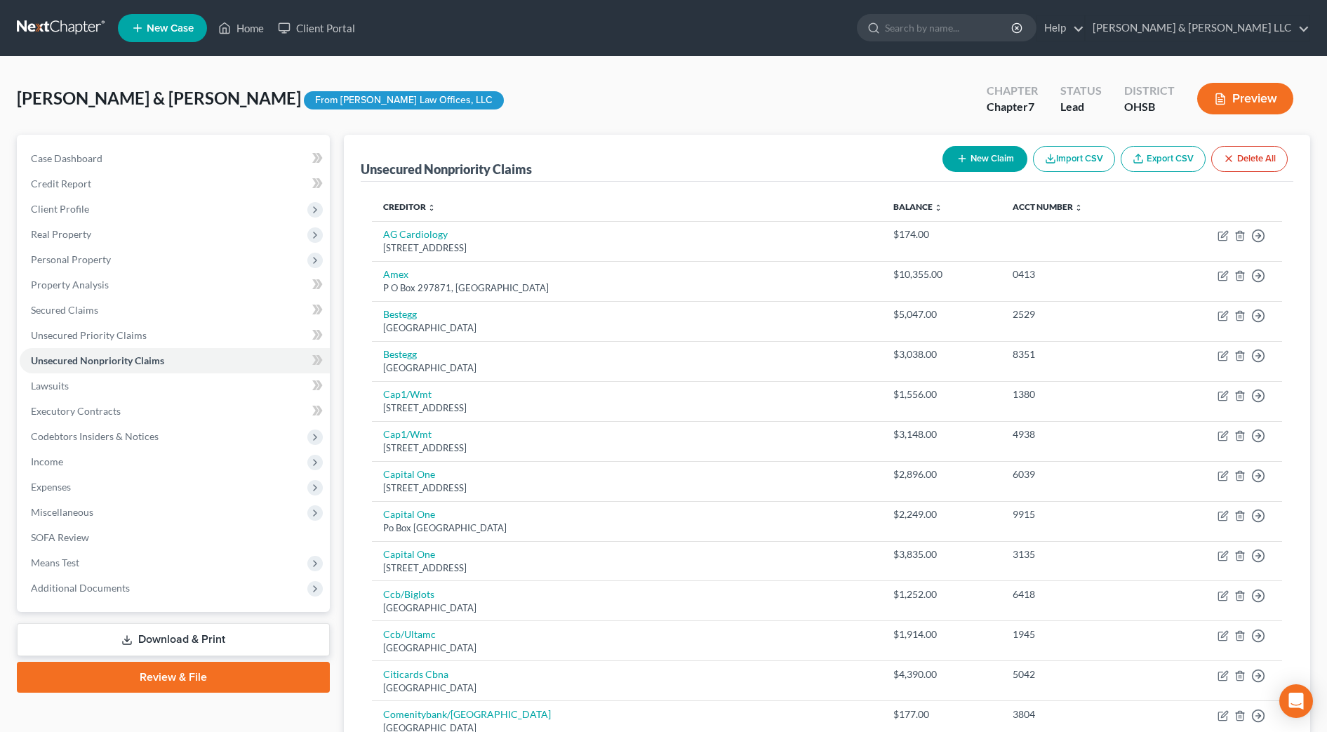
click at [999, 152] on button "New Claim" at bounding box center [984, 159] width 85 height 26
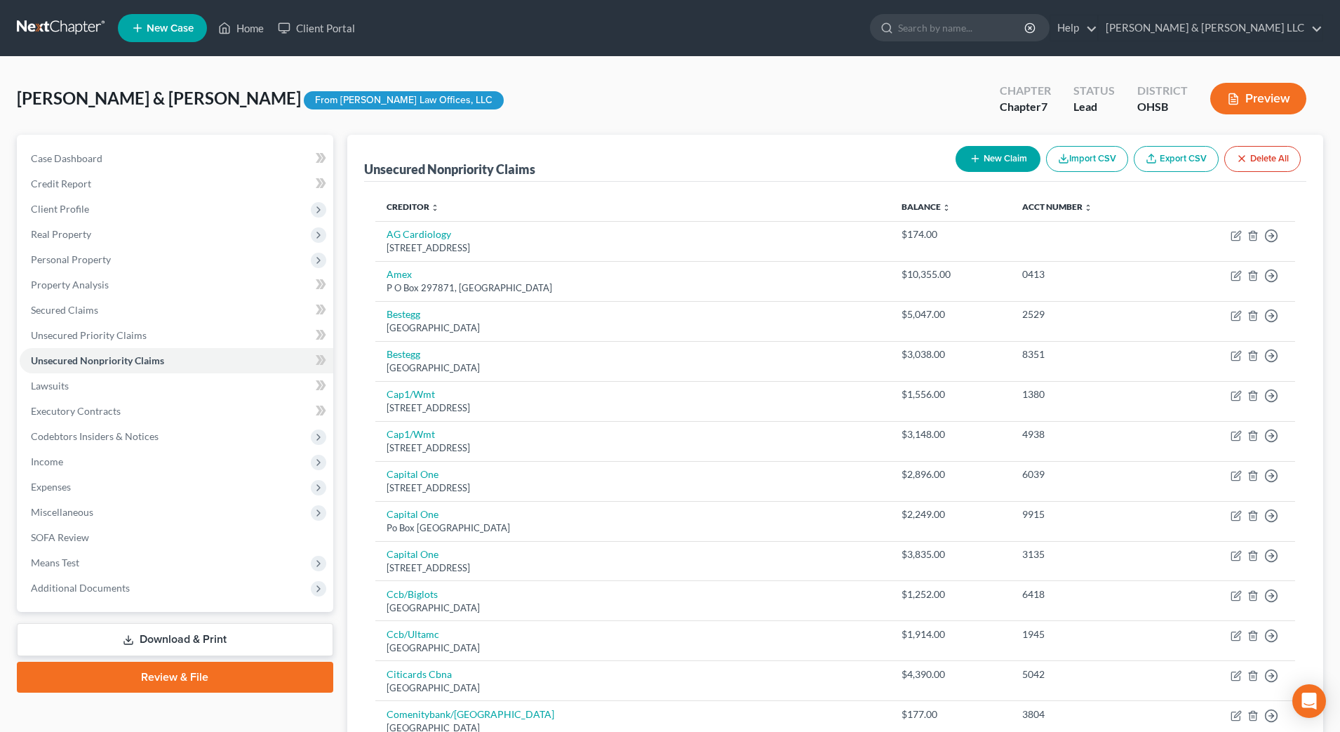
select select "2"
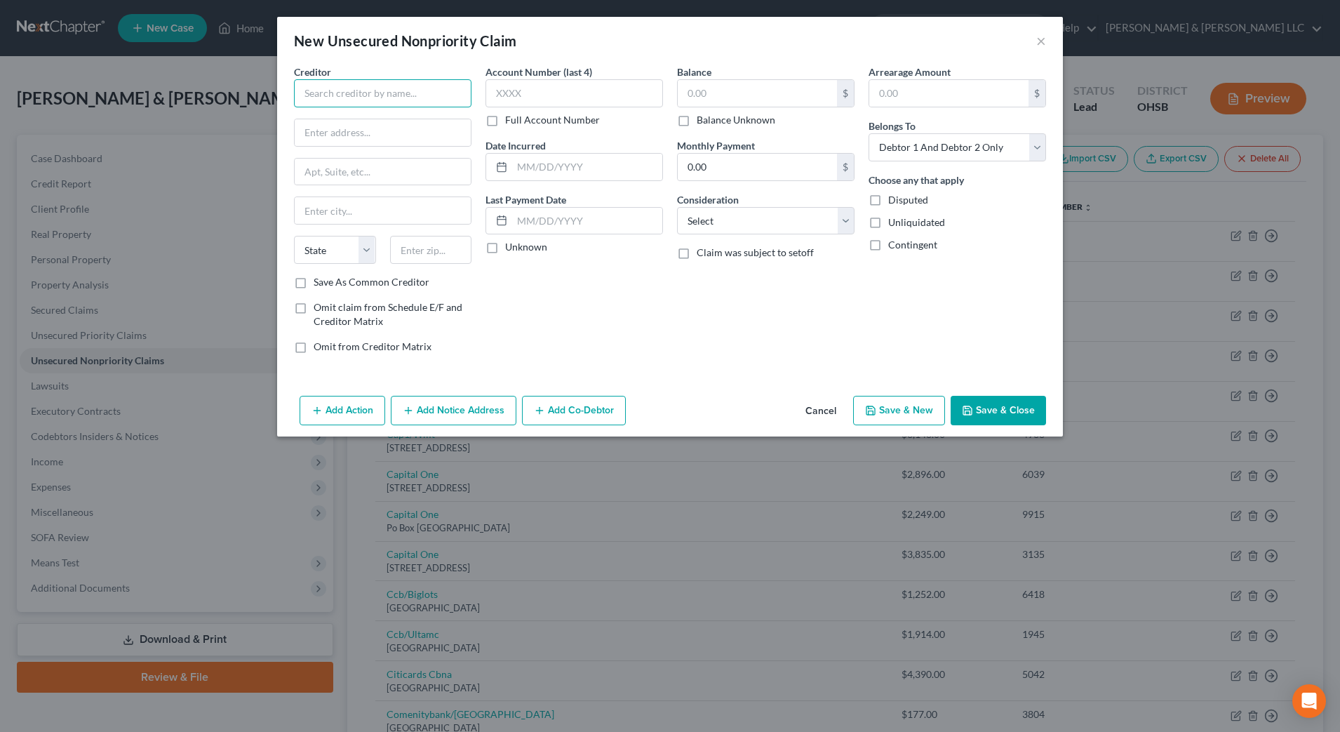
click at [399, 102] on input "text" at bounding box center [383, 93] width 178 height 28
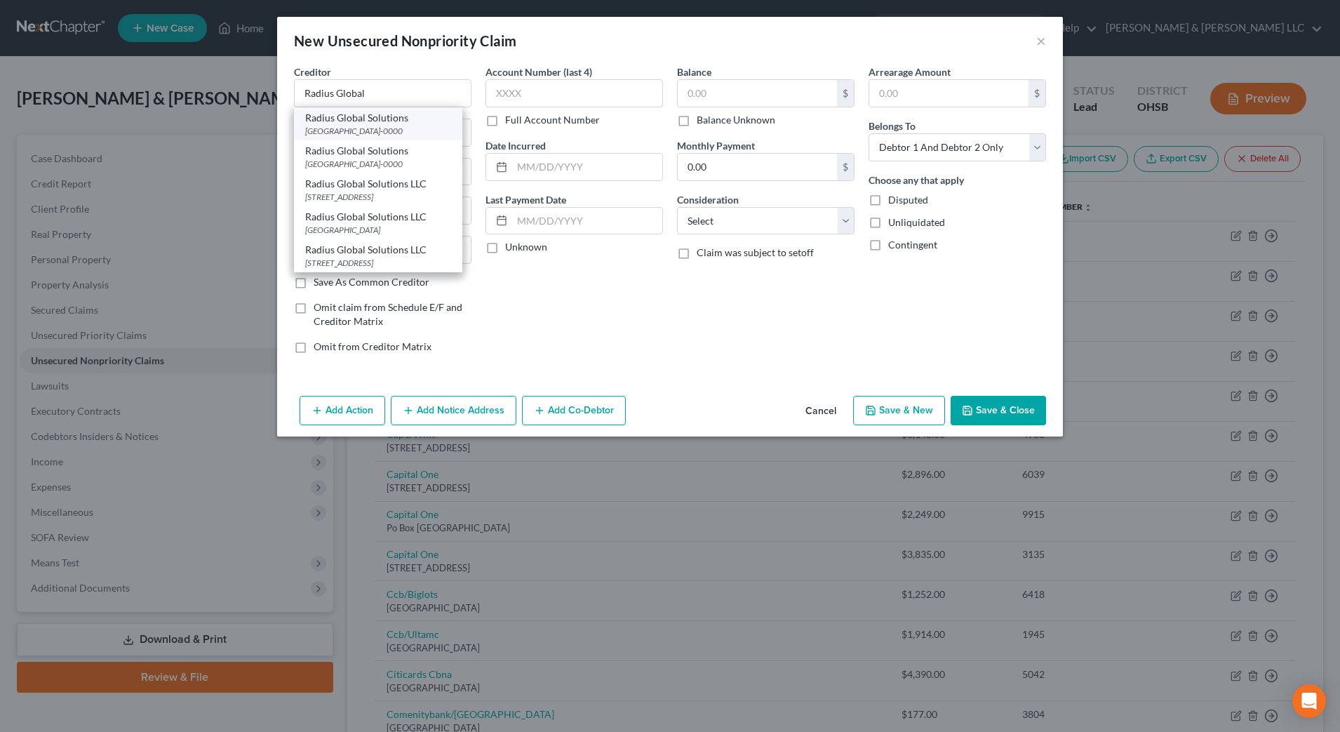
click at [401, 121] on div "Radius Global Solutions" at bounding box center [378, 118] width 146 height 14
type input "Radius Global Solutions"
type input "PO Box 390905"
type input "[GEOGRAPHIC_DATA]"
select select "24"
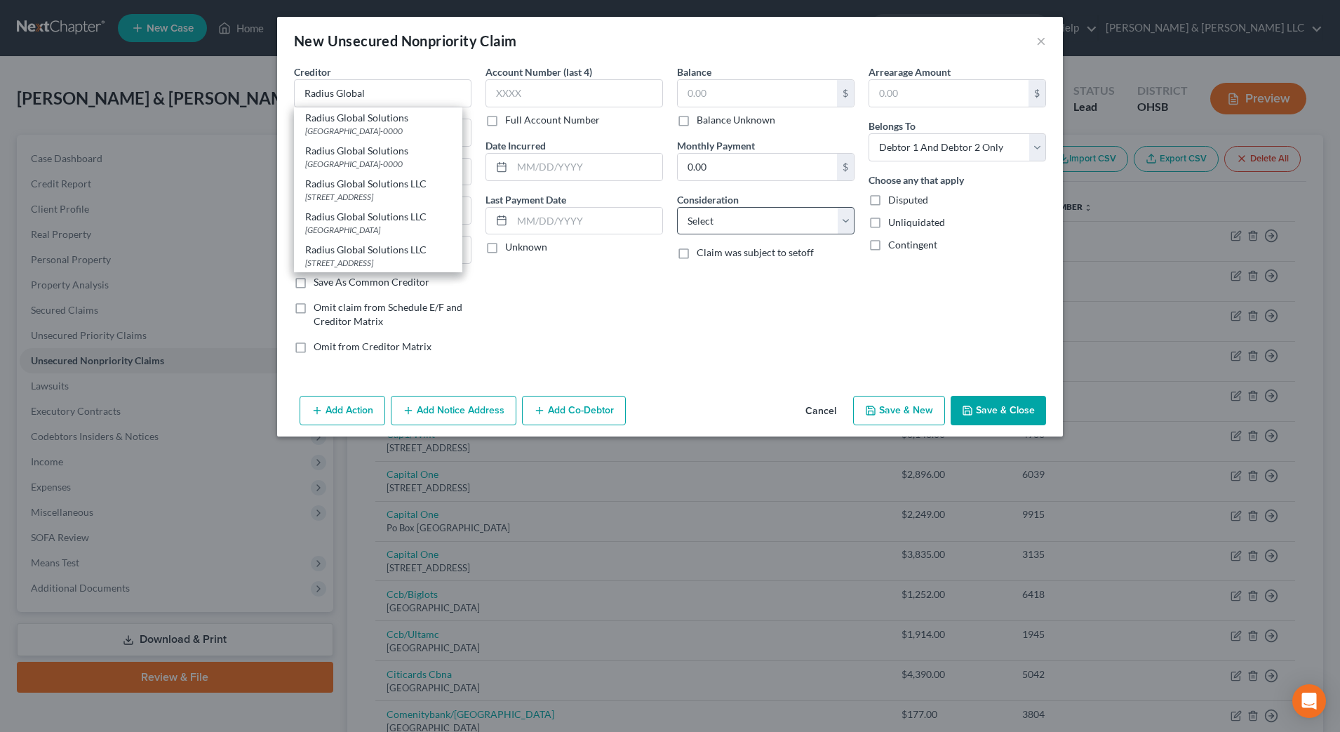
type input "55439-0000"
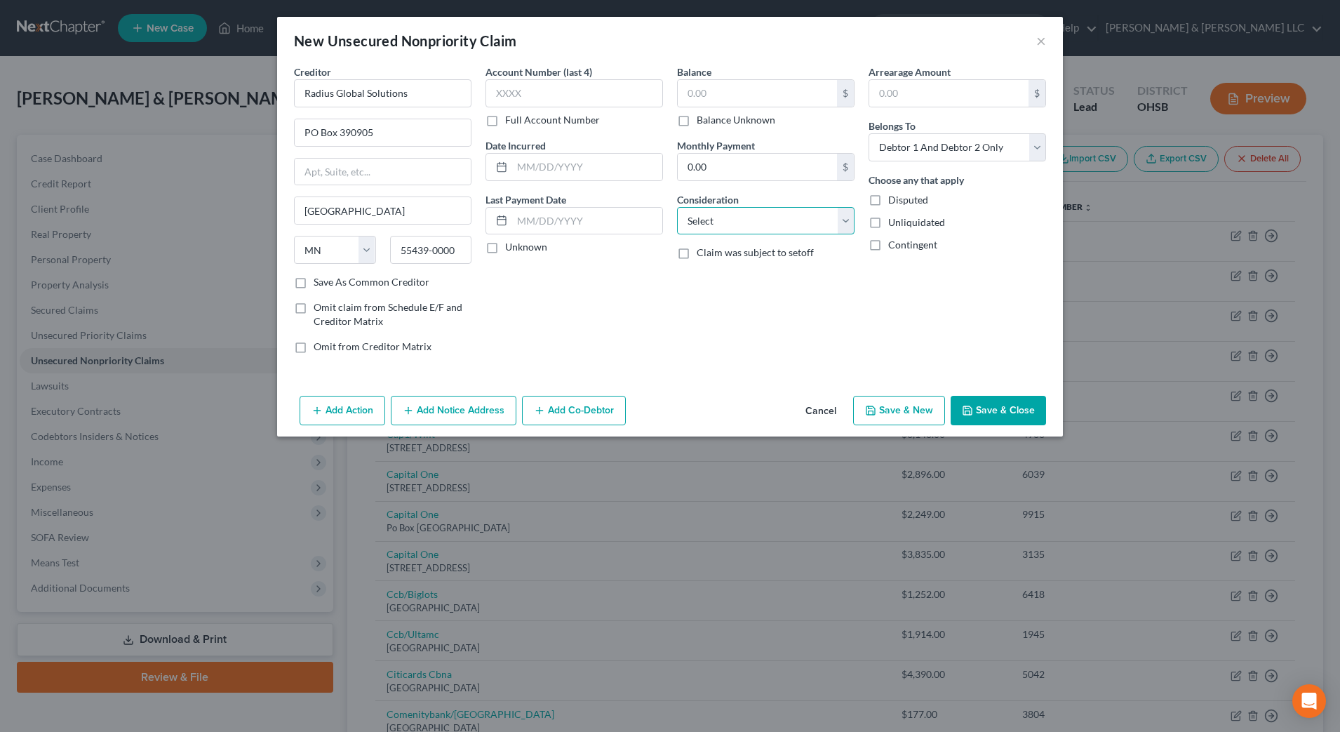
drag, startPoint x: 755, startPoint y: 227, endPoint x: 755, endPoint y: 236, distance: 9.8
click at [755, 227] on select "Select Cable / Satellite Services Collection Agency Credit Card Debt Debt Couns…" at bounding box center [766, 221] width 178 height 28
select select "1"
click at [677, 207] on select "Select Cable / Satellite Services Collection Agency Credit Card Debt Debt Couns…" at bounding box center [766, 221] width 178 height 28
click at [738, 116] on label "Balance Unknown" at bounding box center [736, 120] width 79 height 14
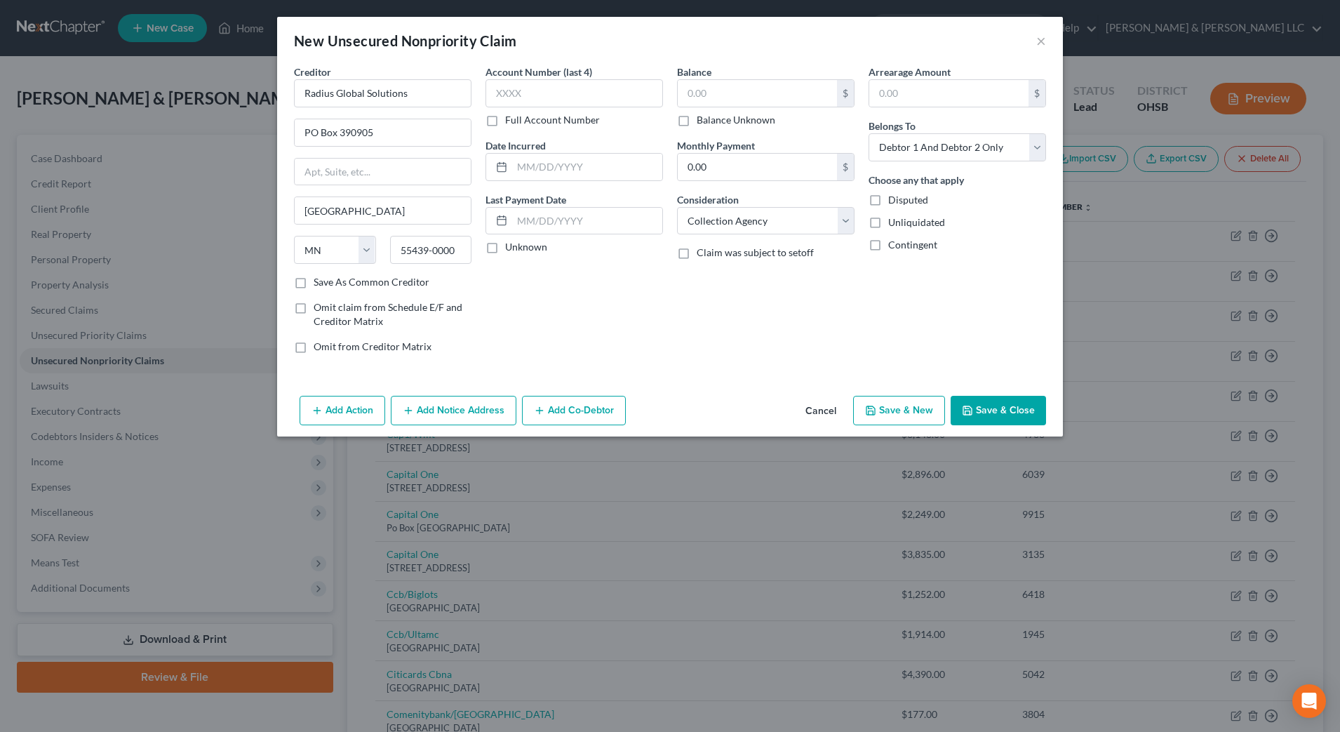
click at [711, 116] on input "Balance Unknown" at bounding box center [706, 117] width 9 height 9
checkbox input "true"
type input "0.00"
click at [1005, 414] on button "Save & Close" at bounding box center [998, 410] width 95 height 29
